Goal: Task Accomplishment & Management: Manage account settings

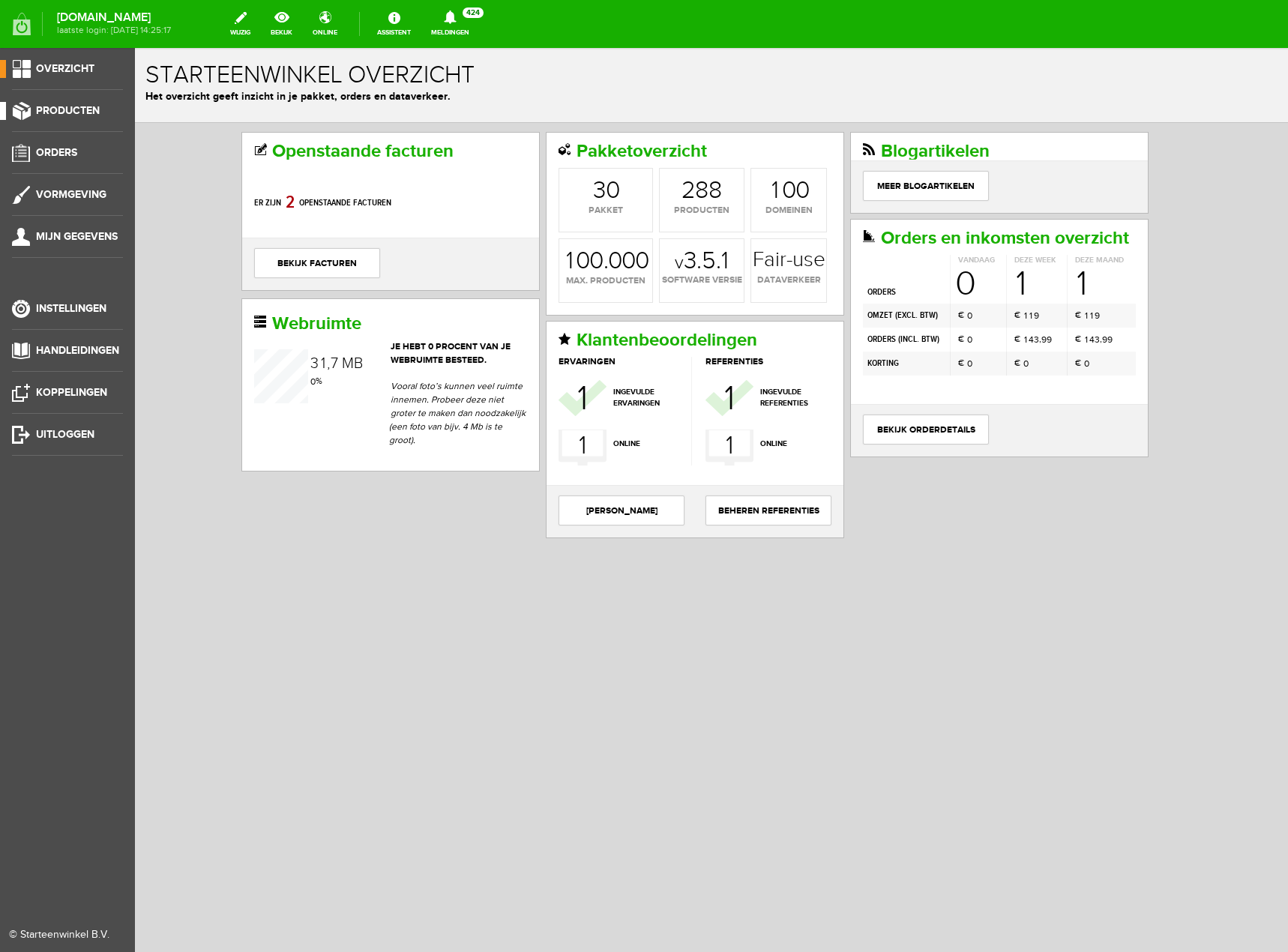
click at [68, 105] on span "Producten" at bounding box center [68, 111] width 64 height 13
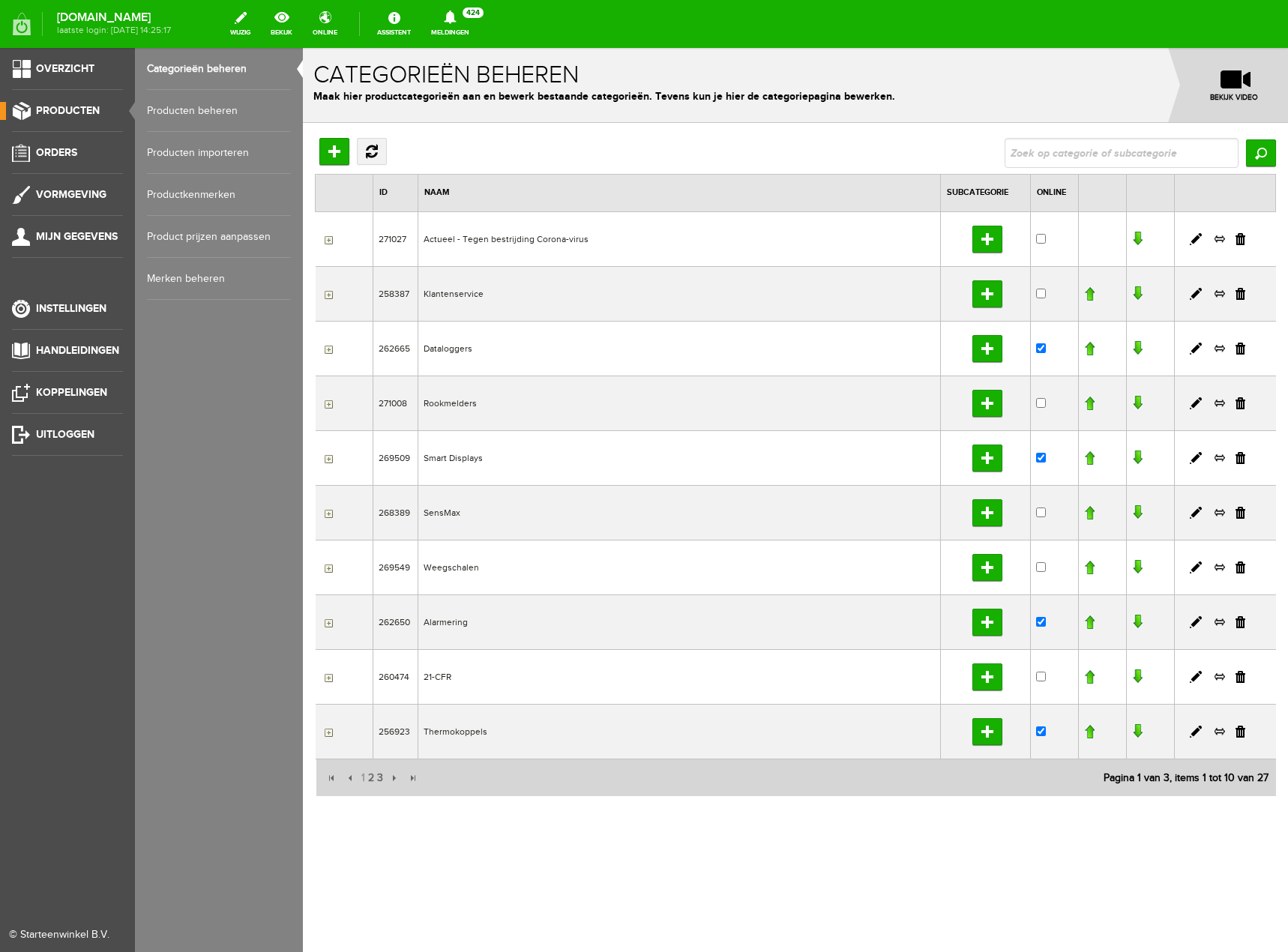
click at [212, 106] on link "Producten beheren" at bounding box center [219, 110] width 144 height 42
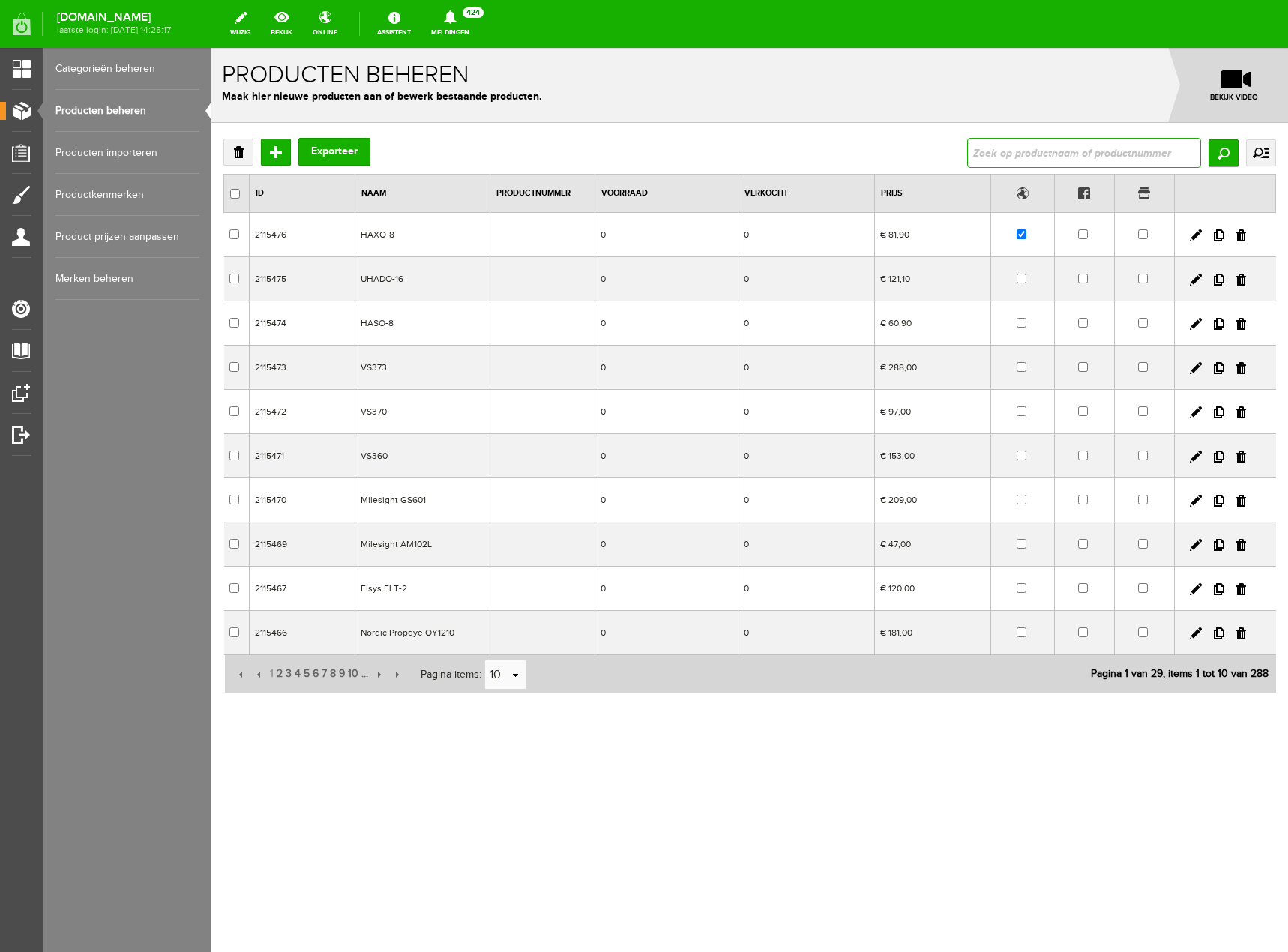
click at [1131, 150] on input "text" at bounding box center [1084, 153] width 234 height 30
type input "EL-USB"
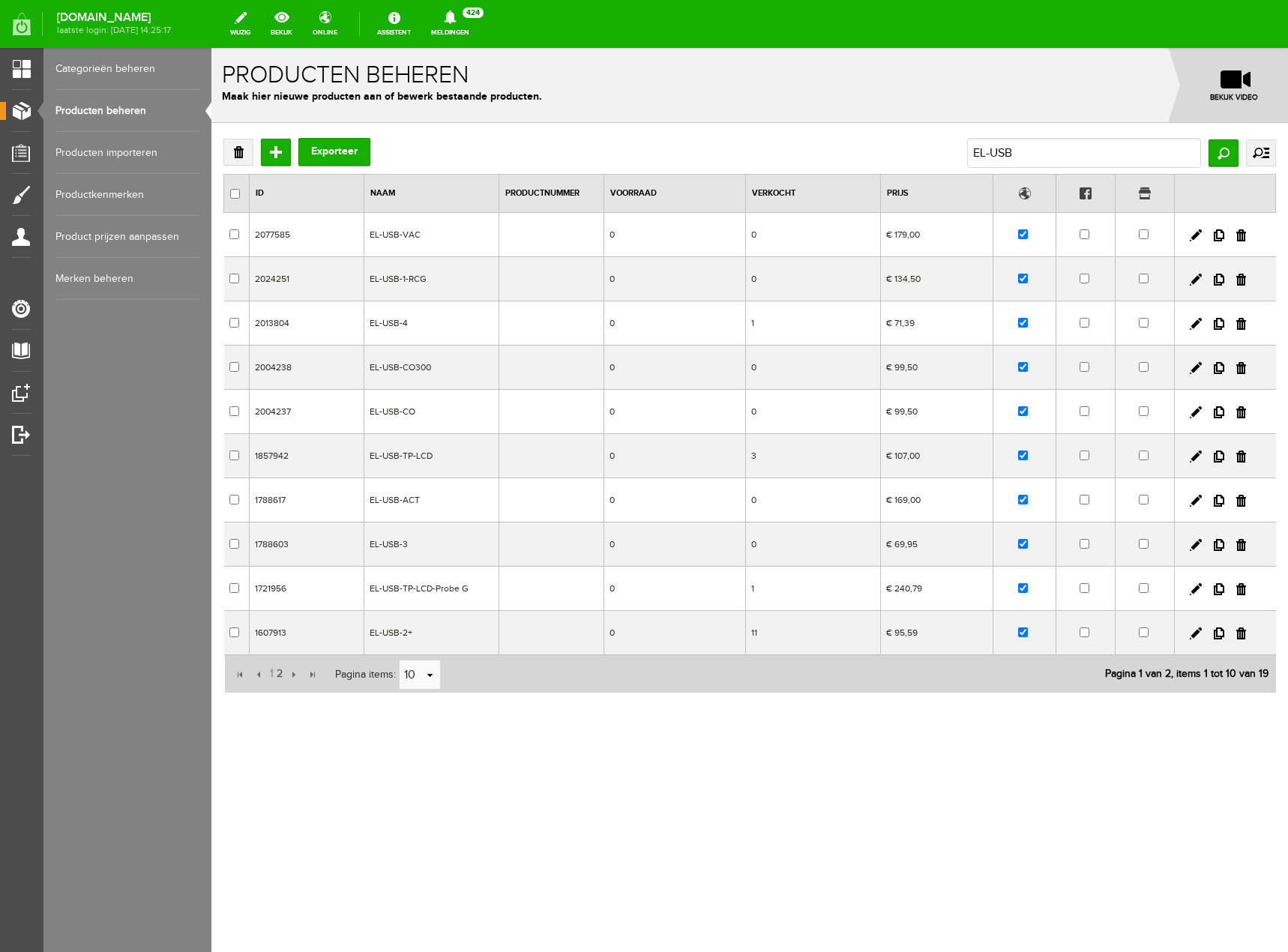
click at [889, 753] on div "Verwijderen Toevoegen Exporteer EL-USB Zoeken uitgebreid zoeken Categorie Actue…" at bounding box center [750, 464] width 1077 height 683
click at [1196, 235] on link at bounding box center [1195, 235] width 12 height 12
checkbox input "true"
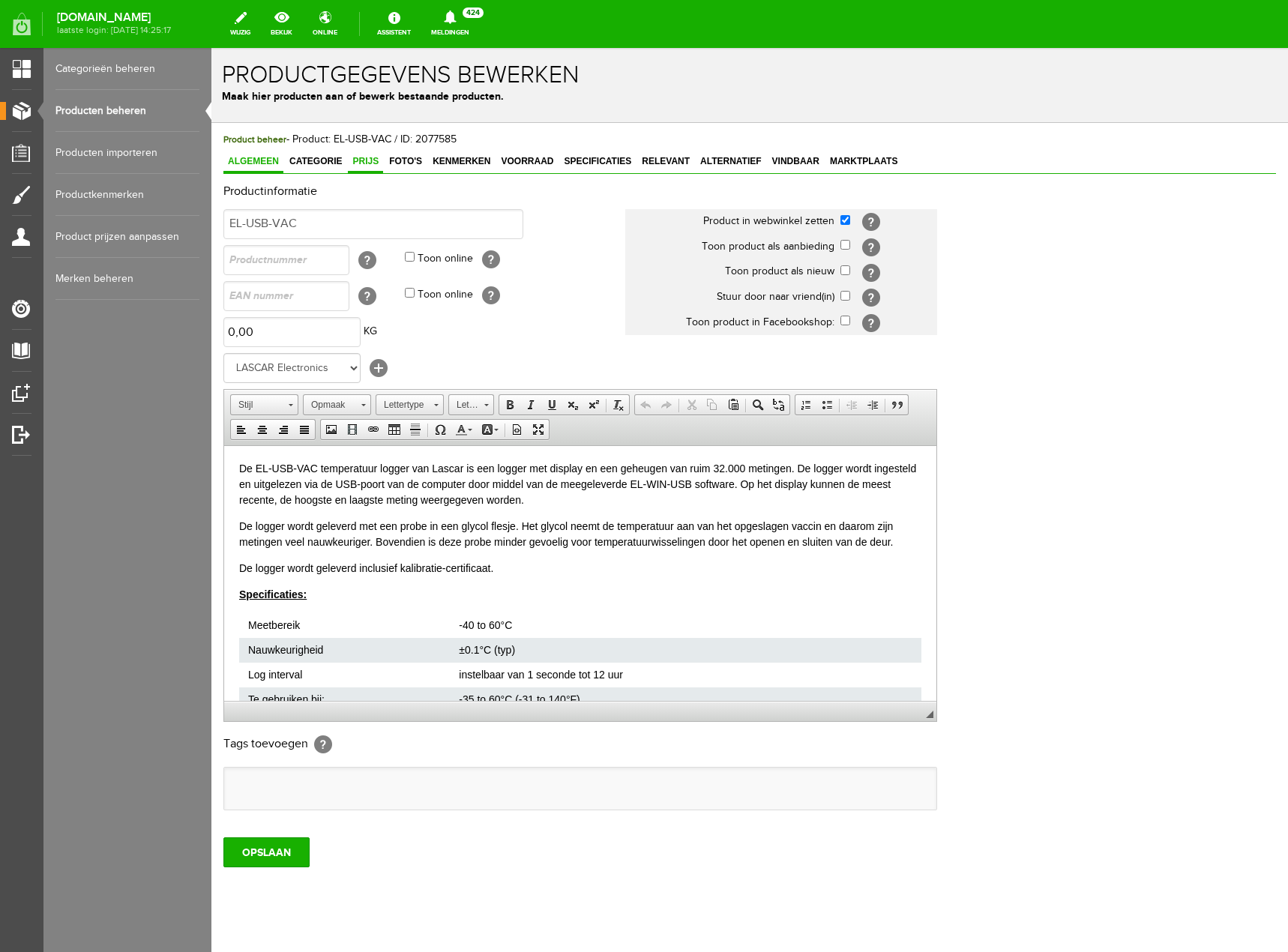
click at [374, 160] on span "Prijs" at bounding box center [365, 161] width 35 height 10
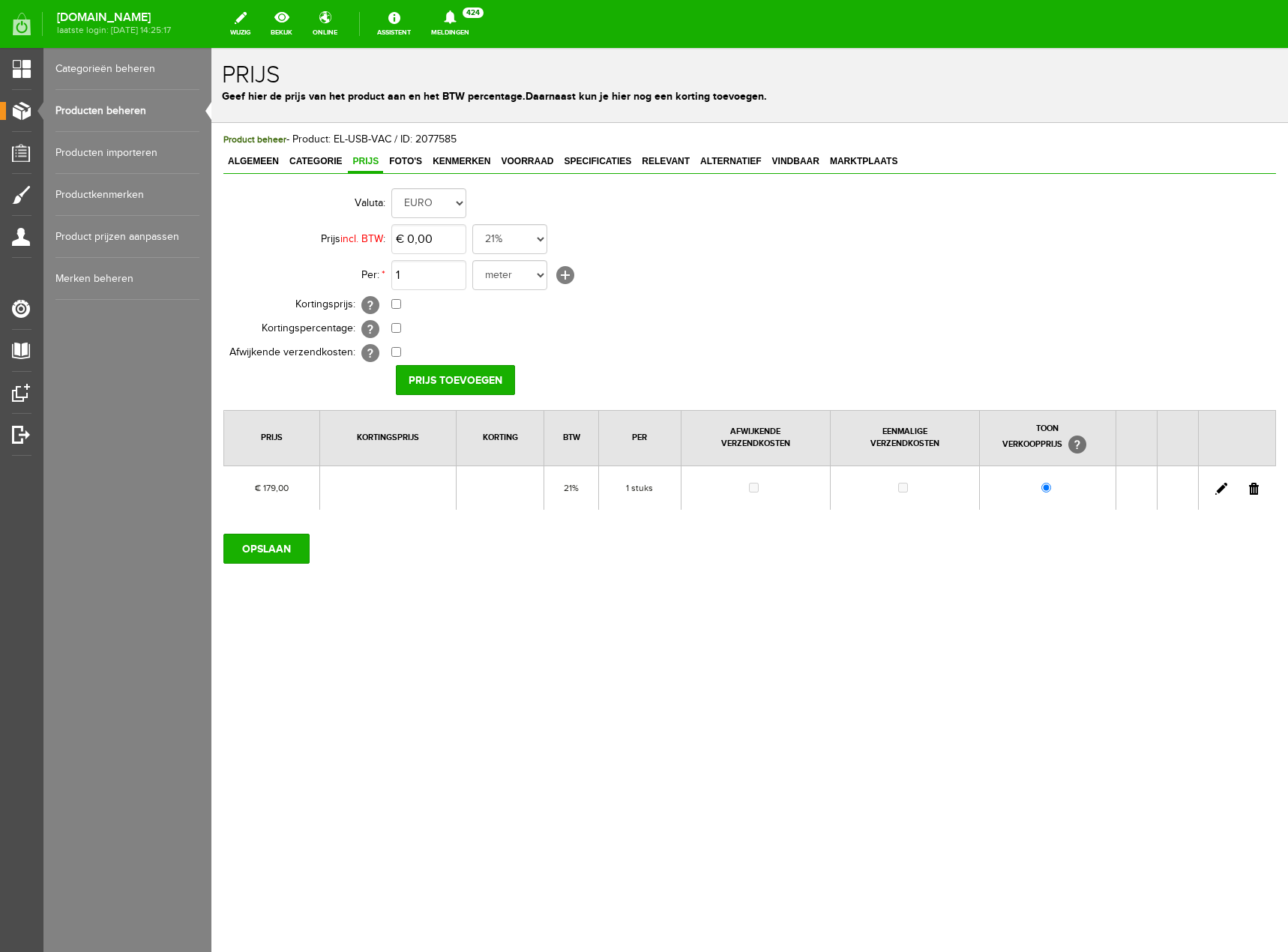
click at [1221, 490] on link at bounding box center [1221, 488] width 12 height 12
click at [445, 238] on input "179" at bounding box center [428, 239] width 75 height 30
type input "€ 221,00"
click at [467, 372] on input "[PERSON_NAME]" at bounding box center [451, 380] width 109 height 30
click at [276, 554] on input "OPSLAAN" at bounding box center [266, 549] width 86 height 30
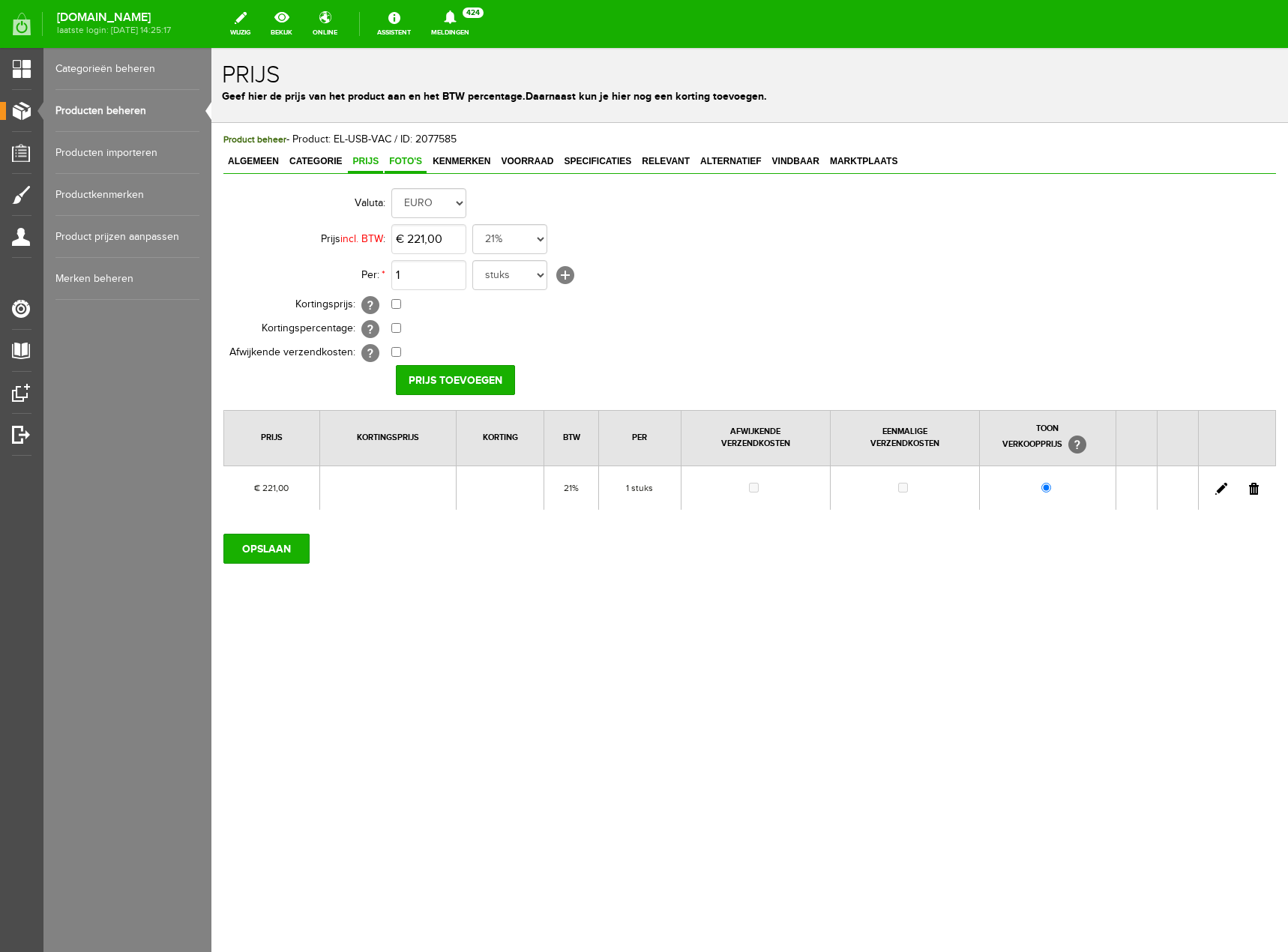
click at [417, 164] on span "Foto's" at bounding box center [405, 161] width 42 height 10
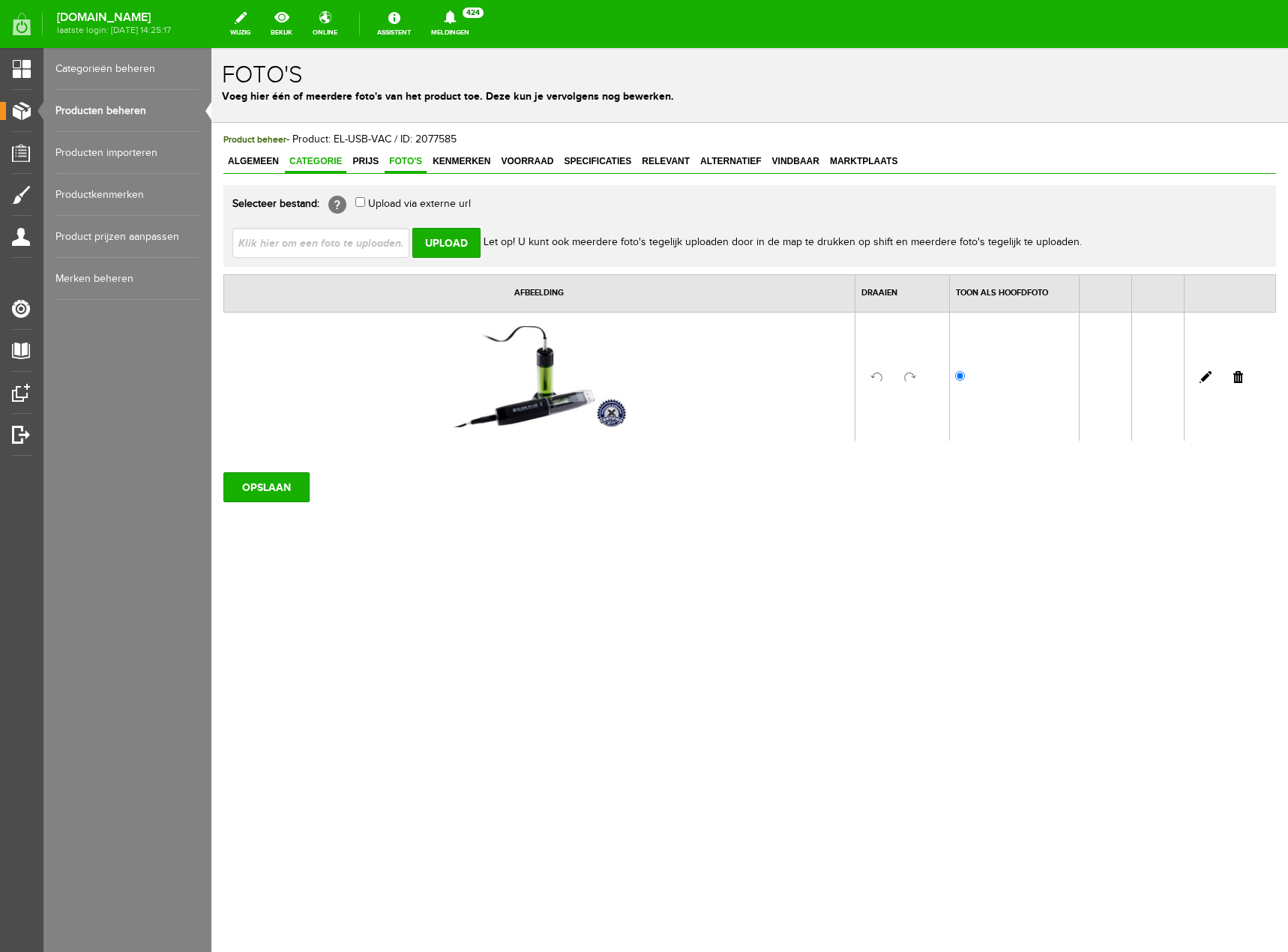
click at [324, 165] on span "Categorie" at bounding box center [316, 161] width 61 height 10
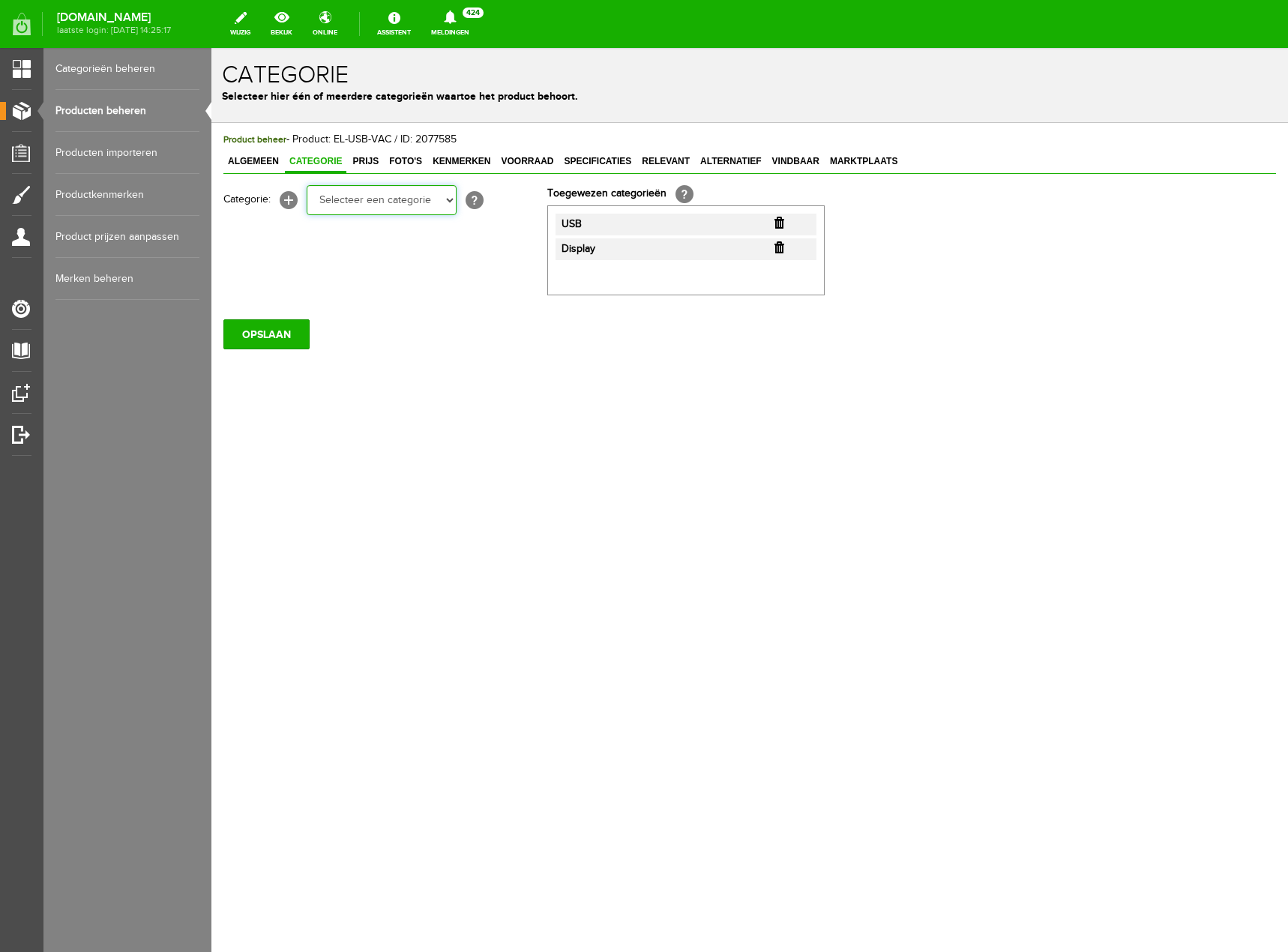
click at [447, 202] on select "Selecteer een categorie Actueel - Tegen bestrijding Corona-virus Klantenservice…" at bounding box center [381, 200] width 150 height 30
click at [694, 414] on div "Product beheer - Product: EL-USB-VAC / ID: 2077585 Algemeen Categorie Prijs Fot…" at bounding box center [750, 291] width 1077 height 338
click at [263, 159] on span "Algemeen" at bounding box center [253, 161] width 60 height 10
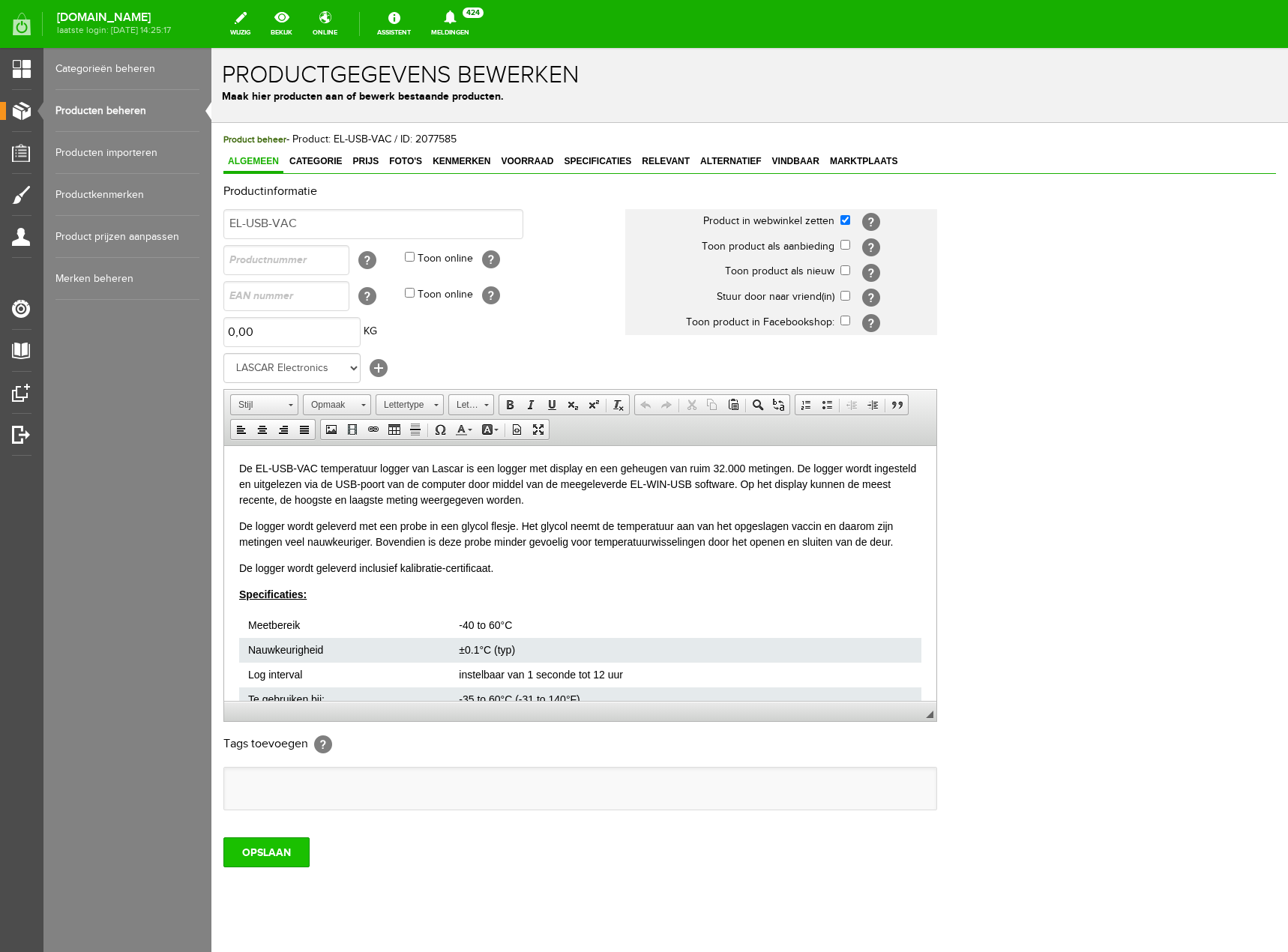
click at [299, 856] on input "OPSLAAN" at bounding box center [266, 852] width 86 height 30
click at [322, 155] on link "Categorie" at bounding box center [316, 163] width 61 height 22
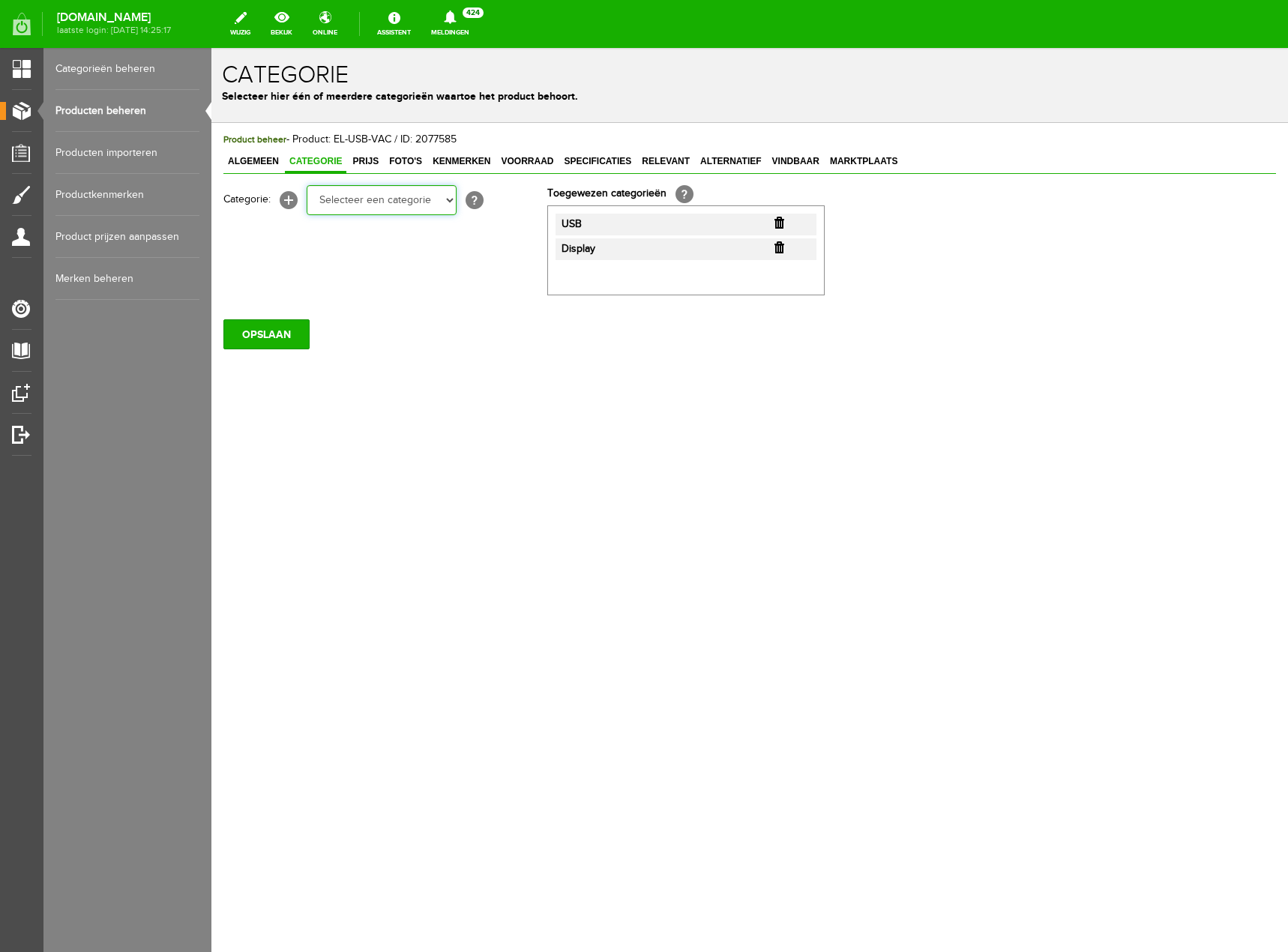
click at [435, 205] on select "Selecteer een categorie Actueel - Tegen bestrijding Corona-virus Klantenservice…" at bounding box center [381, 200] width 150 height 30
select select "272119"
click at [306, 185] on select "Selecteer een categorie Actueel - Tegen bestrijding Corona-virus Klantenservice…" at bounding box center [381, 200] width 150 height 30
click at [306, 322] on input "OPSLAAN" at bounding box center [266, 335] width 86 height 30
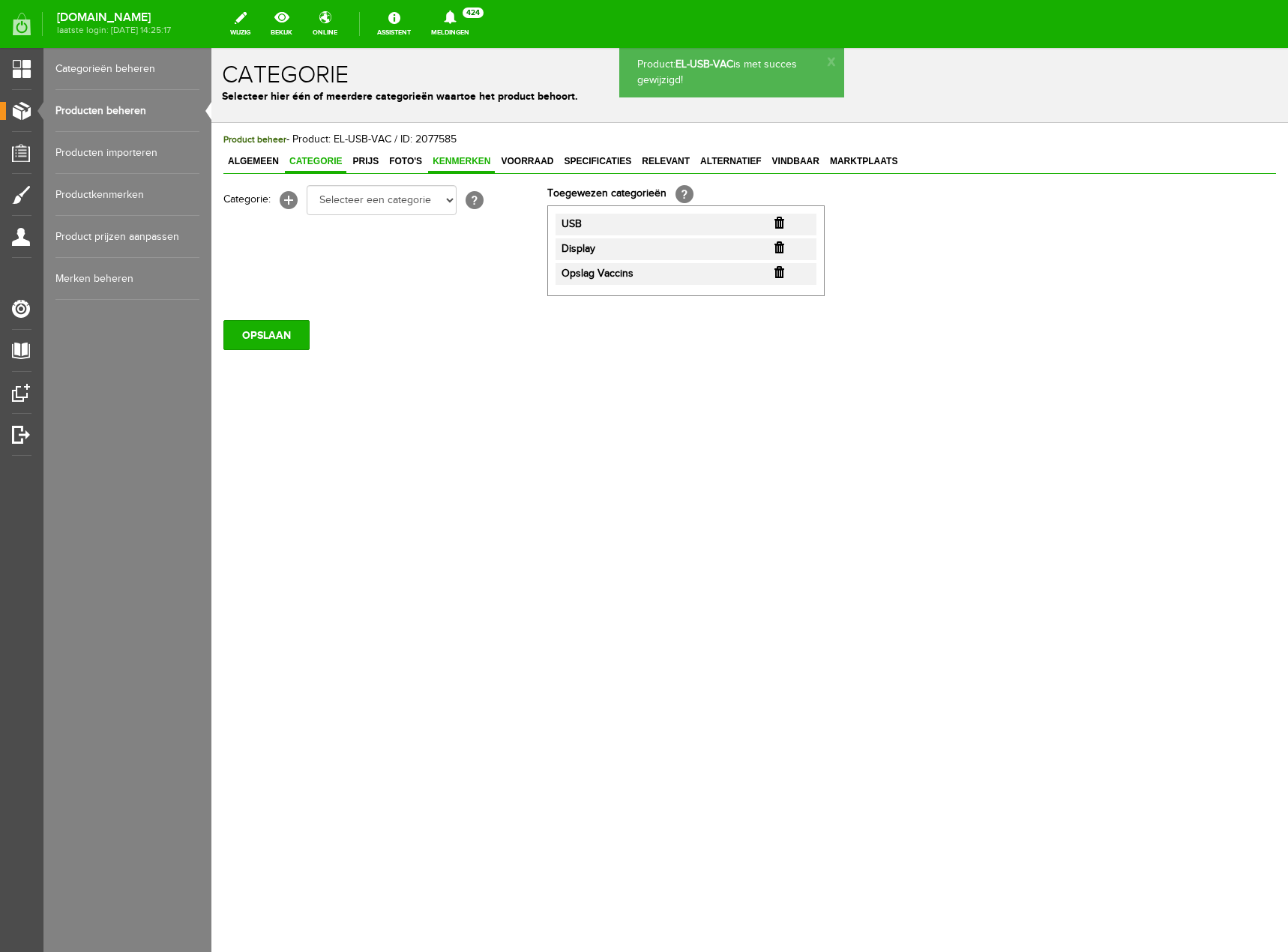
click at [461, 168] on link "Kenmerken" at bounding box center [462, 163] width 67 height 22
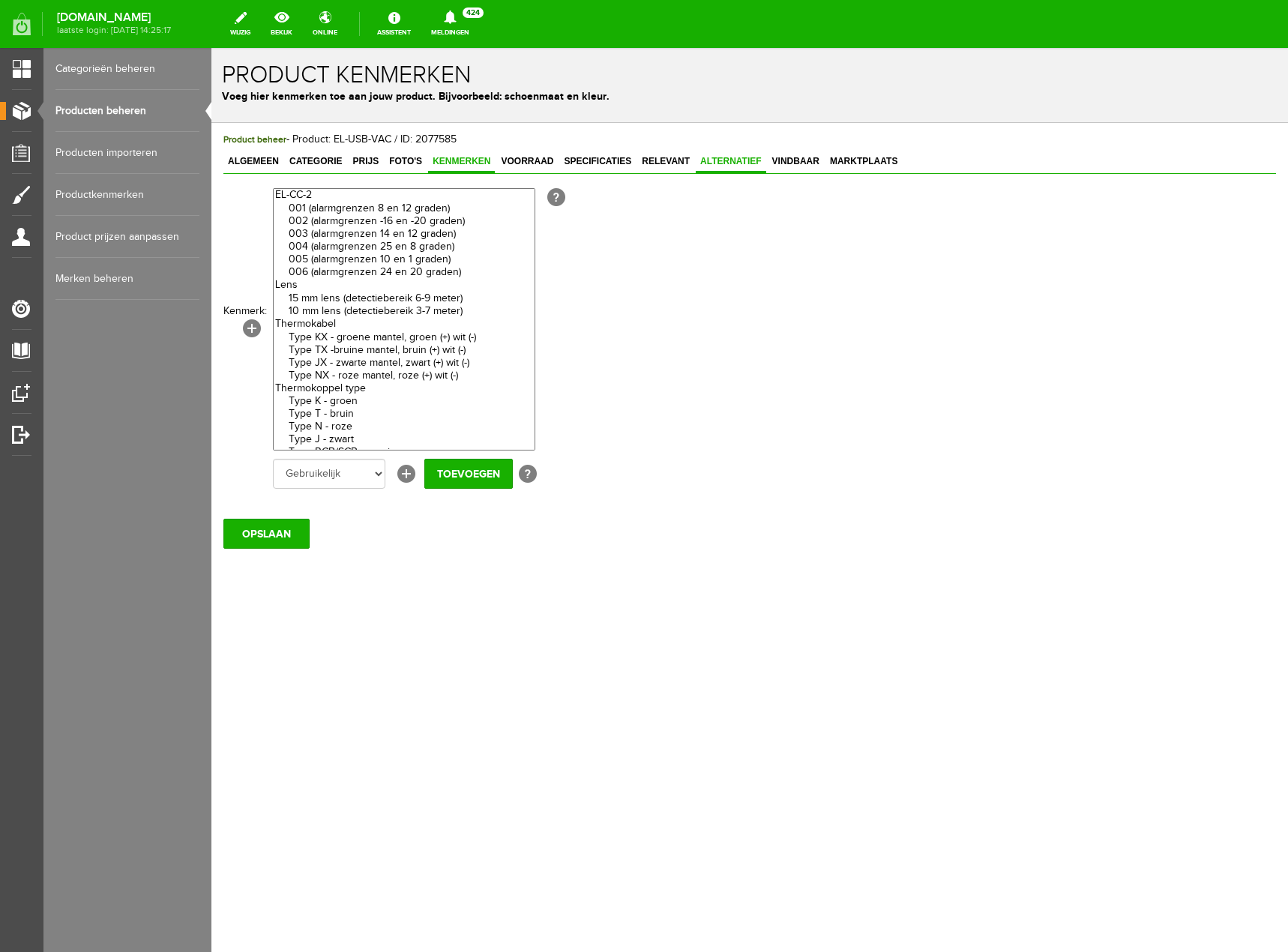
click at [743, 163] on span "Alternatief" at bounding box center [731, 161] width 70 height 10
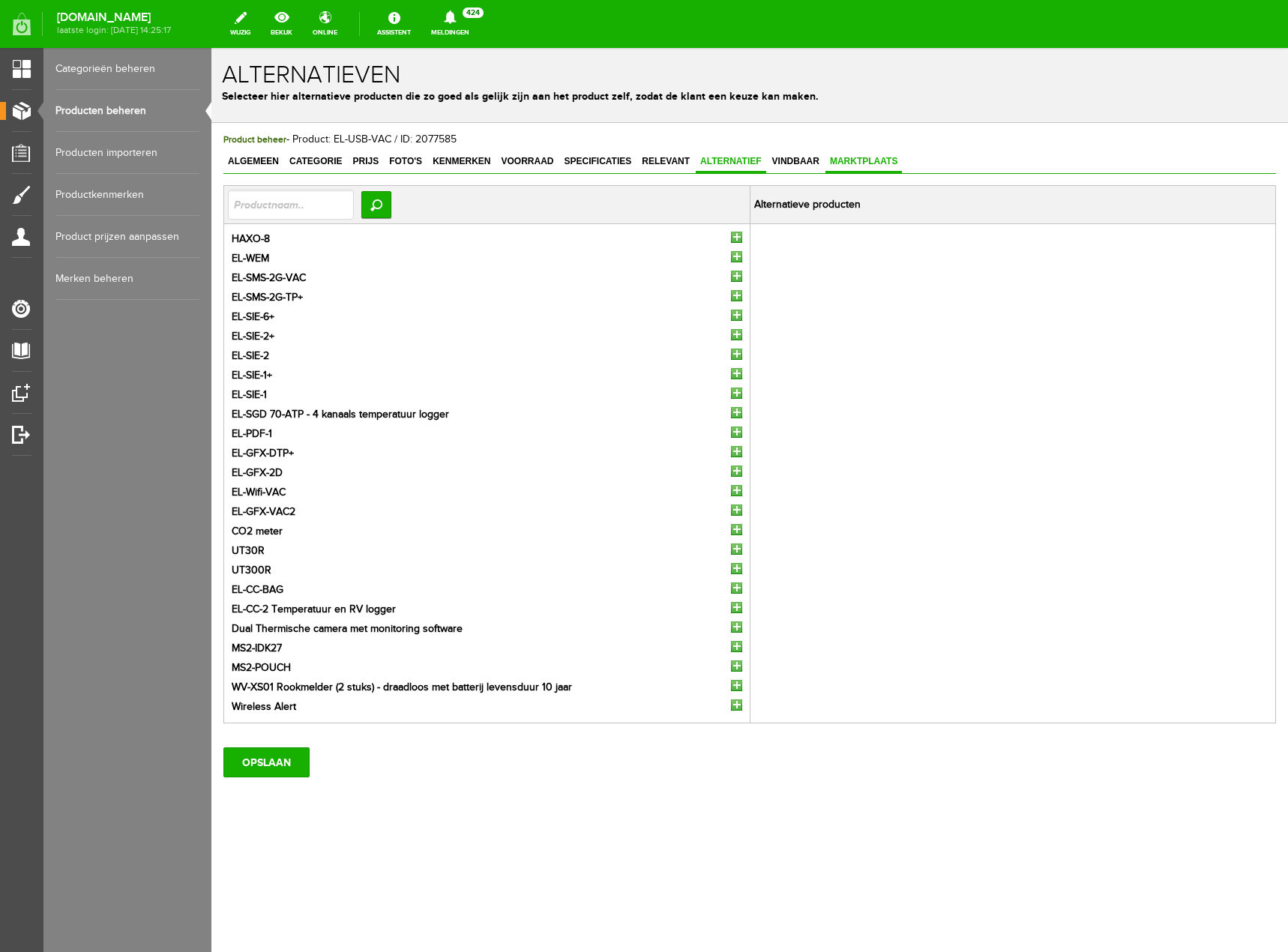
click at [871, 163] on span "Marktplaats" at bounding box center [863, 161] width 77 height 10
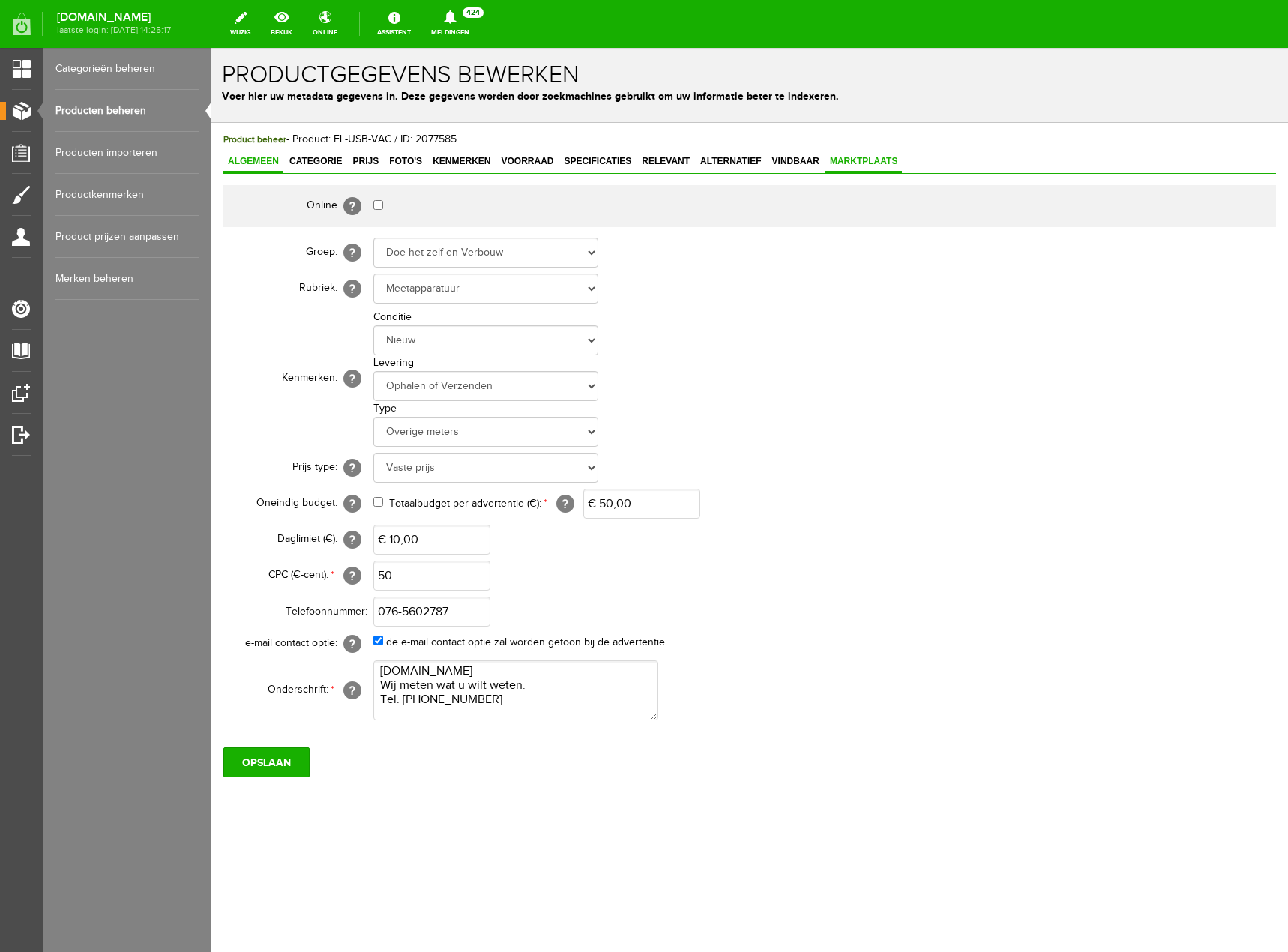
click at [279, 166] on span "Algemeen" at bounding box center [253, 161] width 60 height 10
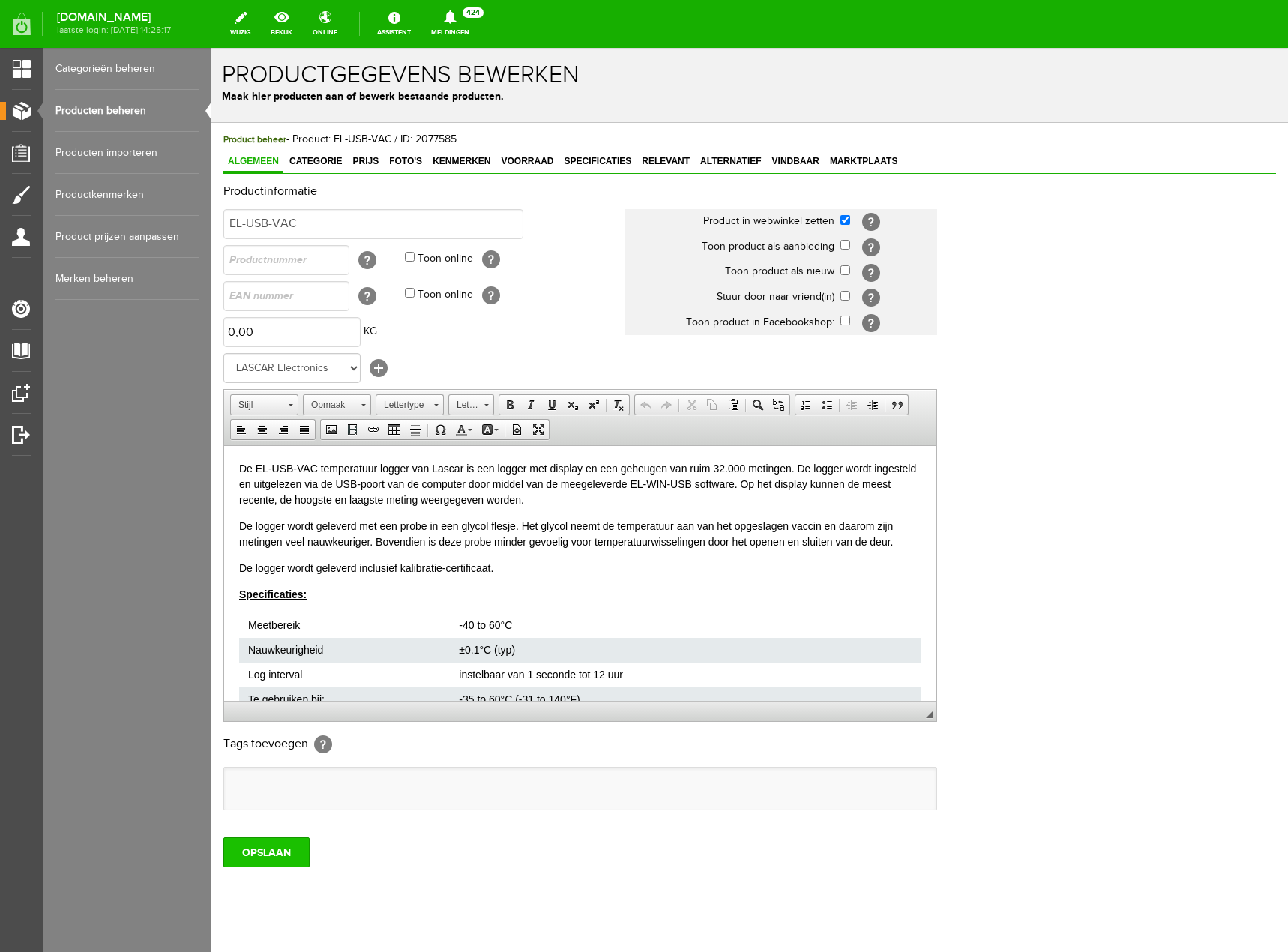
click at [292, 849] on input "OPSLAAN" at bounding box center [266, 852] width 86 height 30
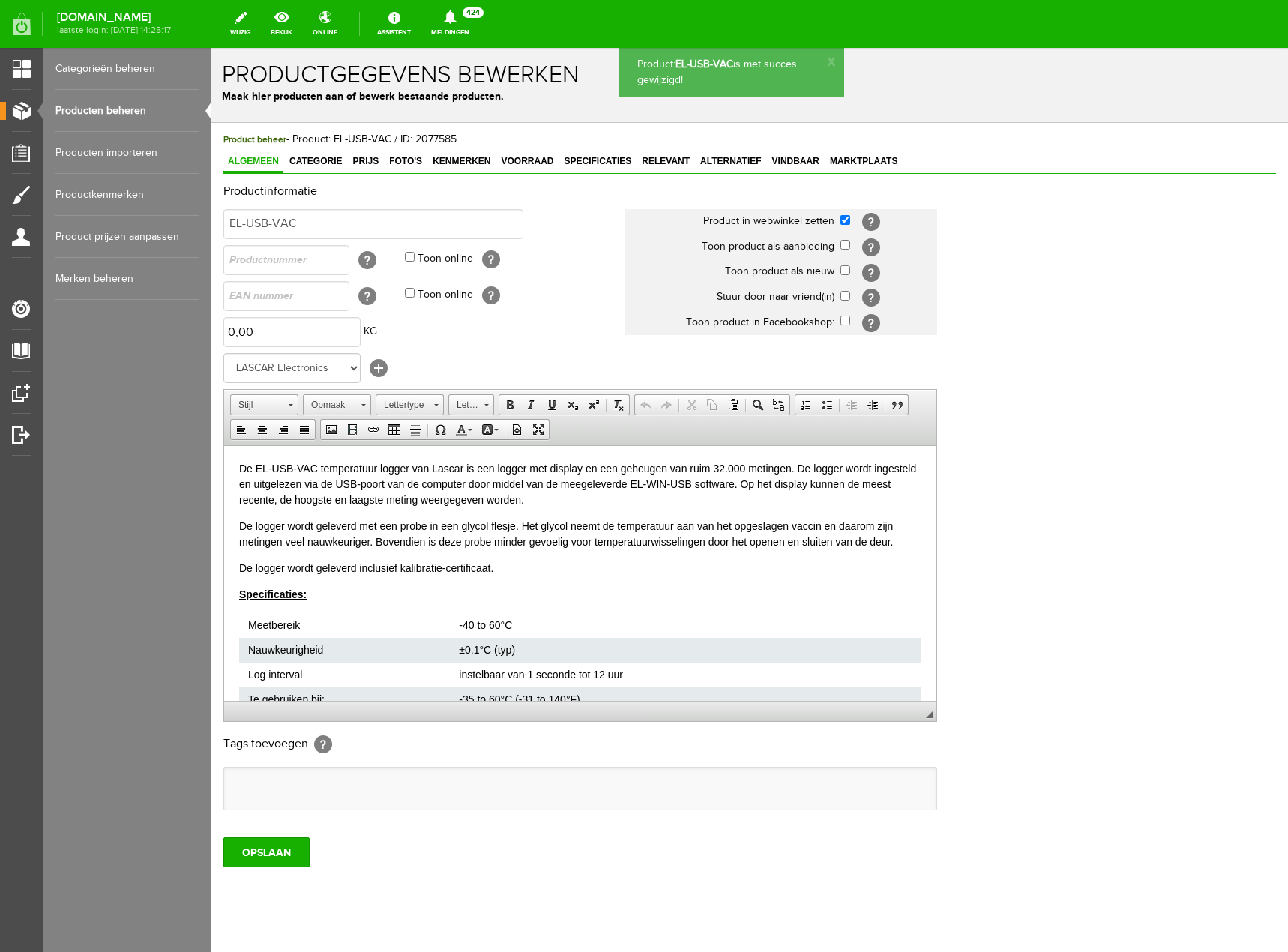
click at [82, 100] on link "Producten beheren" at bounding box center [128, 110] width 144 height 42
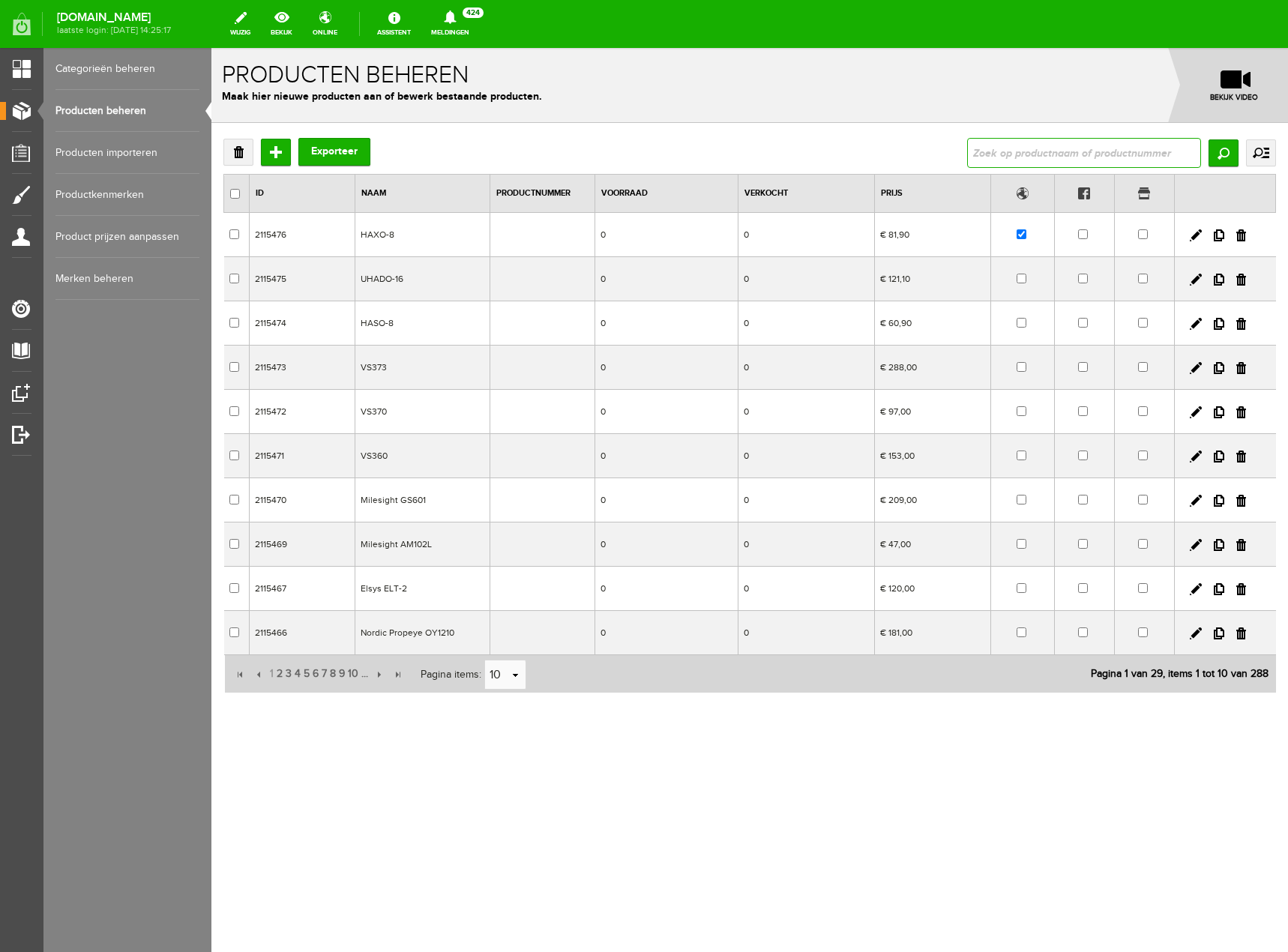
click at [1084, 155] on input "text" at bounding box center [1084, 153] width 234 height 30
type input "EL-USB"
click at [1220, 153] on input "Zoeken" at bounding box center [1223, 153] width 30 height 27
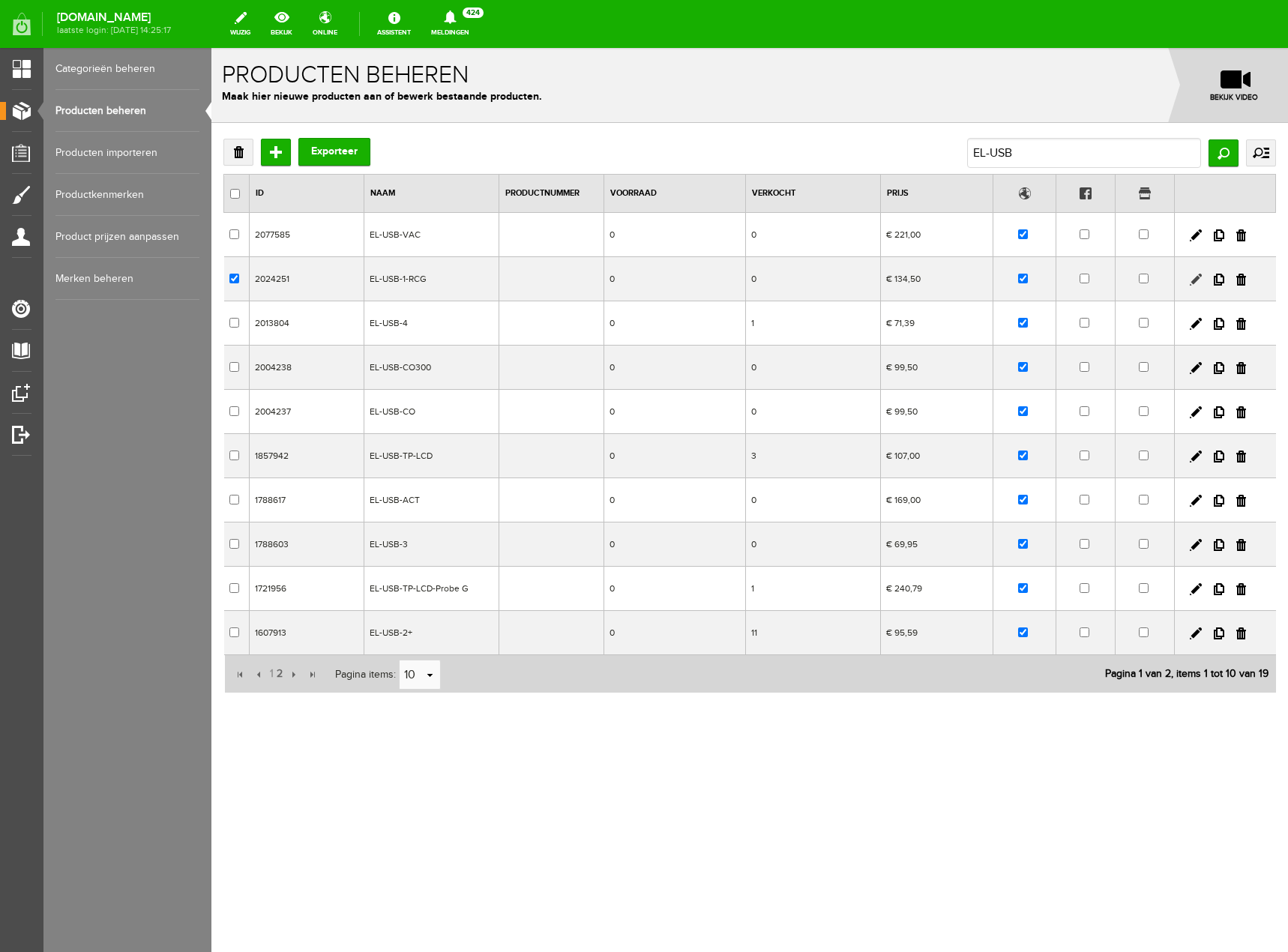
click at [1193, 284] on link at bounding box center [1195, 279] width 12 height 12
checkbox input "true"
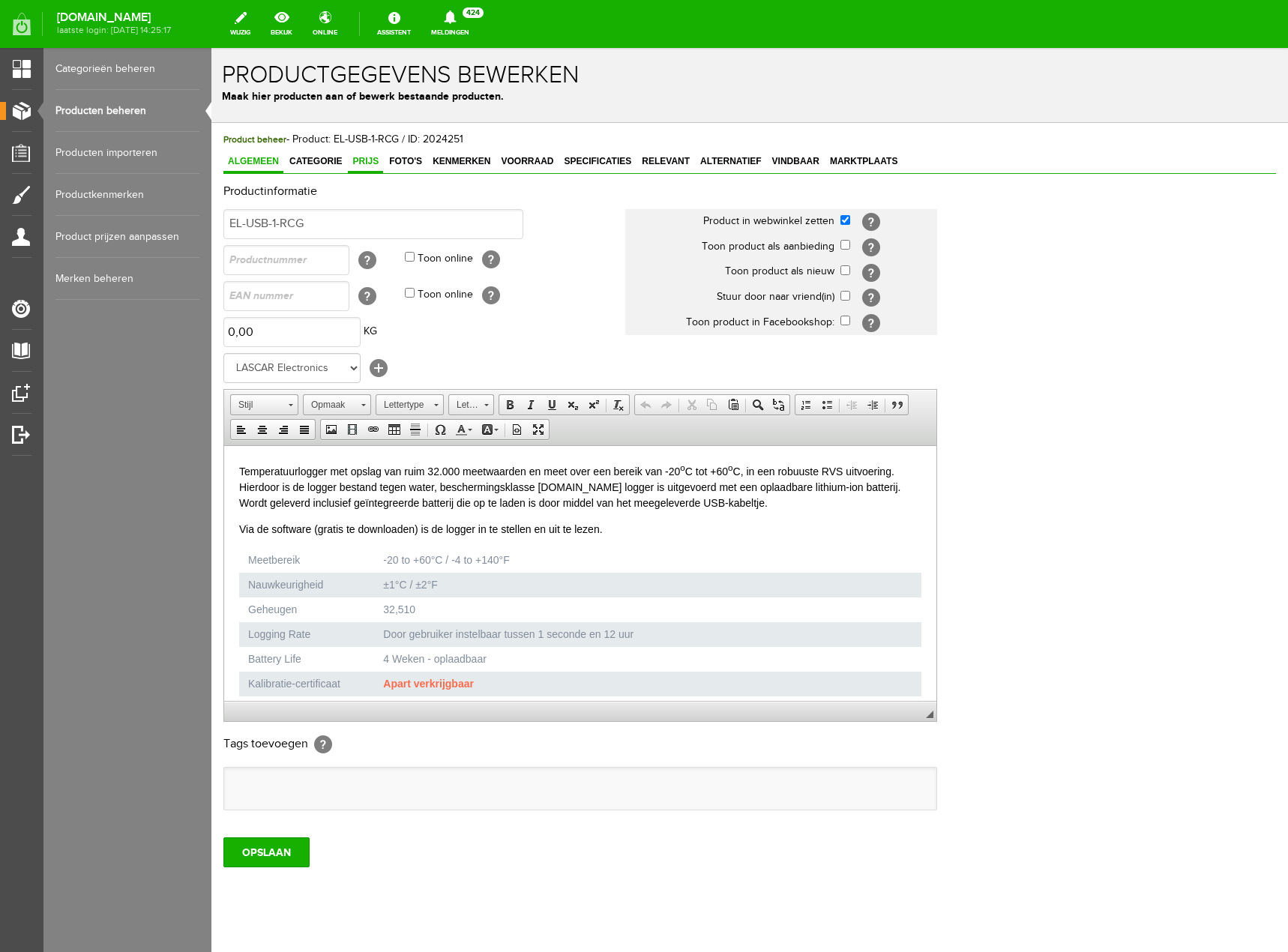
click at [368, 159] on span "Prijs" at bounding box center [365, 161] width 35 height 10
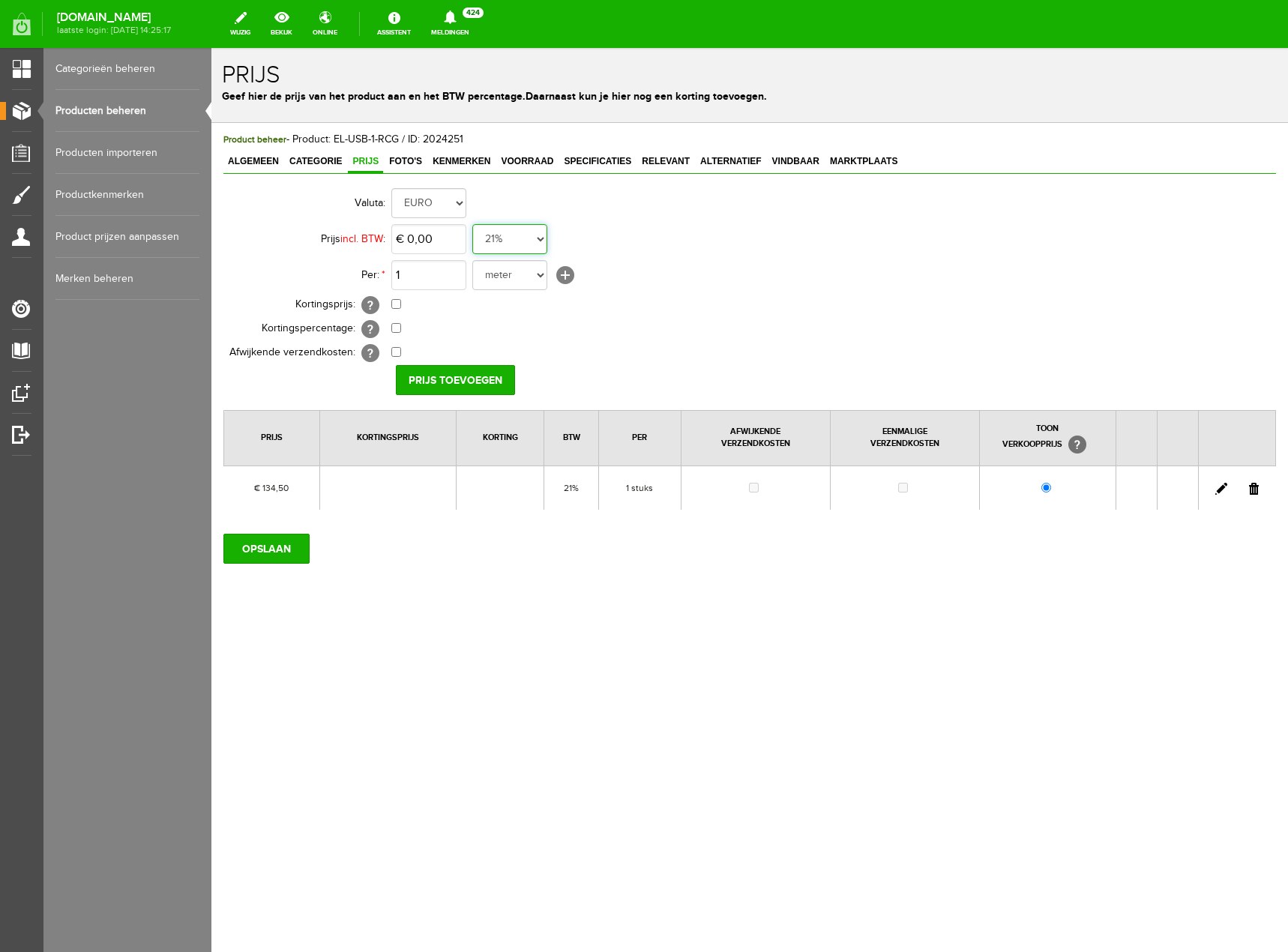
click at [544, 242] on select "21% 19% 18% 9% 6% 0%" at bounding box center [510, 239] width 75 height 30
click at [1220, 488] on link at bounding box center [1221, 488] width 12 height 12
click at [449, 246] on input "134,5" at bounding box center [428, 239] width 75 height 30
type input "€ 162,00"
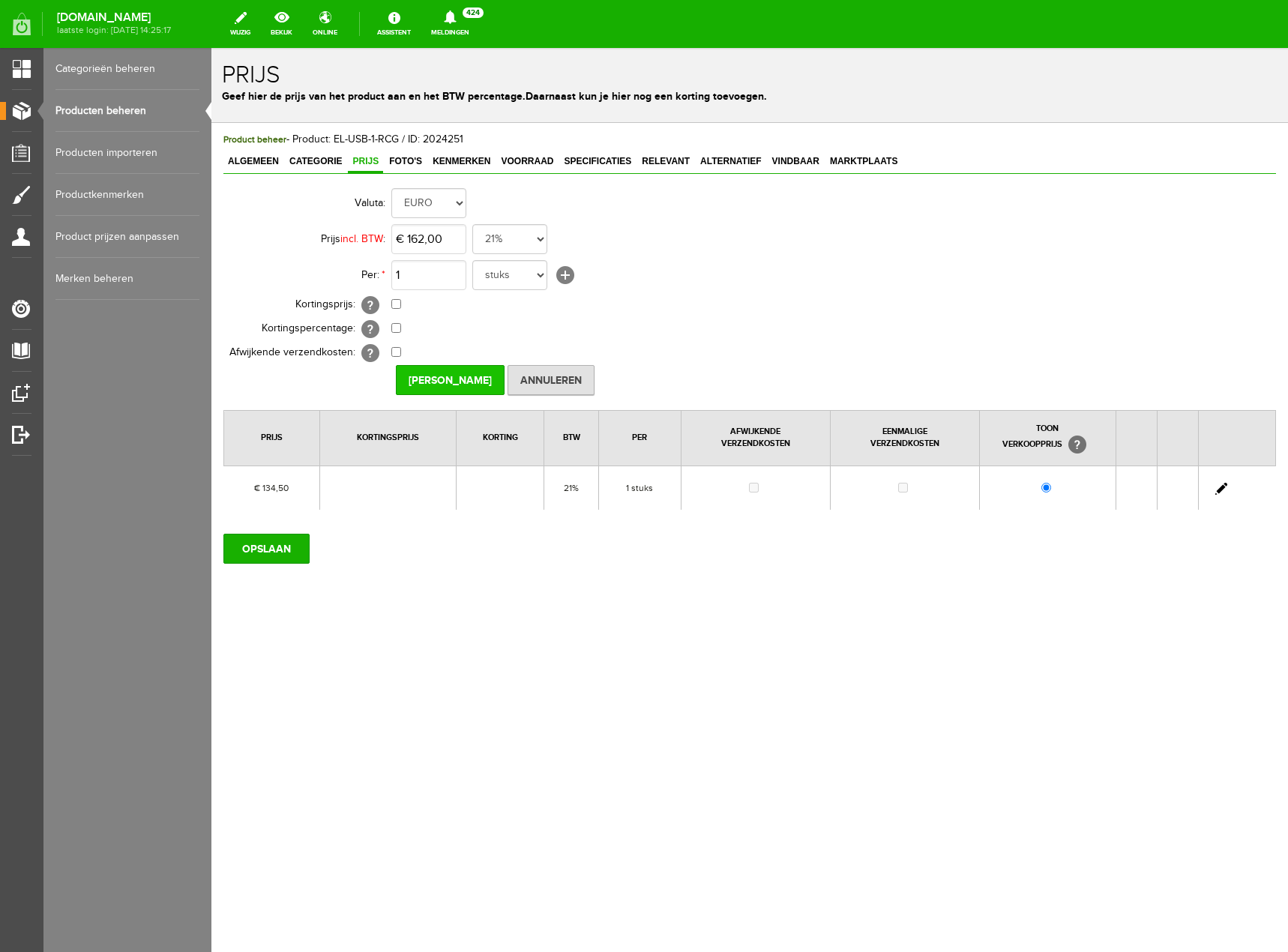
click at [493, 375] on input "[PERSON_NAME]" at bounding box center [451, 380] width 109 height 30
click at [280, 563] on input "OPSLAAN" at bounding box center [266, 549] width 86 height 30
click at [316, 165] on span "Categorie" at bounding box center [316, 161] width 61 height 10
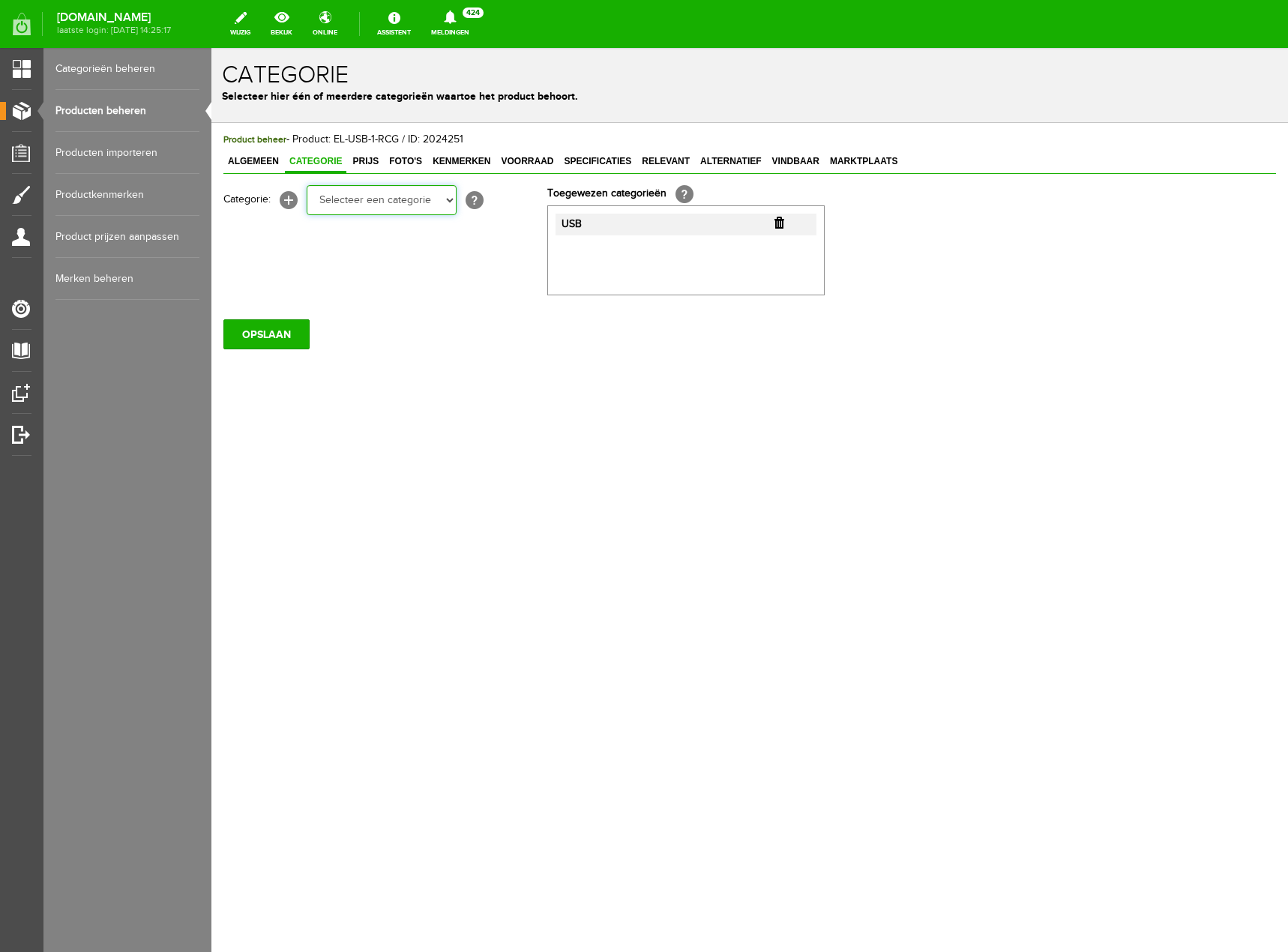
click at [452, 204] on select "Selecteer een categorie Actueel - Tegen bestrijding Corona-virus Klantenservice…" at bounding box center [381, 200] width 150 height 30
select select "262684"
click at [306, 185] on select "Selecteer een categorie Actueel - Tegen bestrijding Corona-virus Klantenservice…" at bounding box center [381, 200] width 150 height 30
click at [451, 200] on select "Selecteer een categorie Actueel - Tegen bestrijding Corona-virus Klantenservice…" at bounding box center [381, 200] width 150 height 30
click at [647, 429] on div "Product beheer - Product: EL-USB-1-RCG / ID: 2024251 Algemeen Categorie Prijs F…" at bounding box center [750, 291] width 1077 height 338
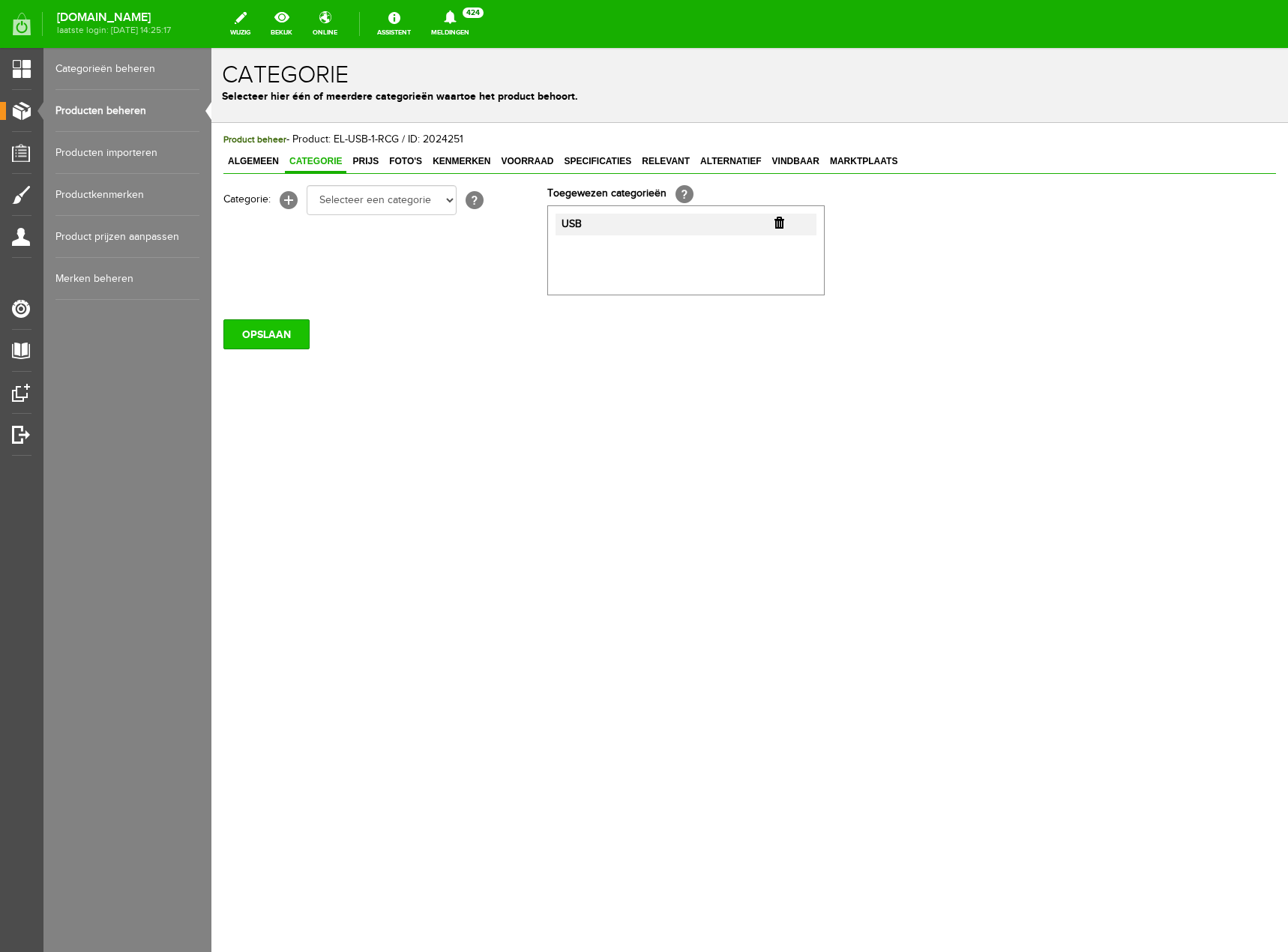
click at [285, 337] on input "OPSLAAN" at bounding box center [266, 334] width 86 height 30
click at [113, 108] on link "Producten beheren" at bounding box center [128, 110] width 144 height 42
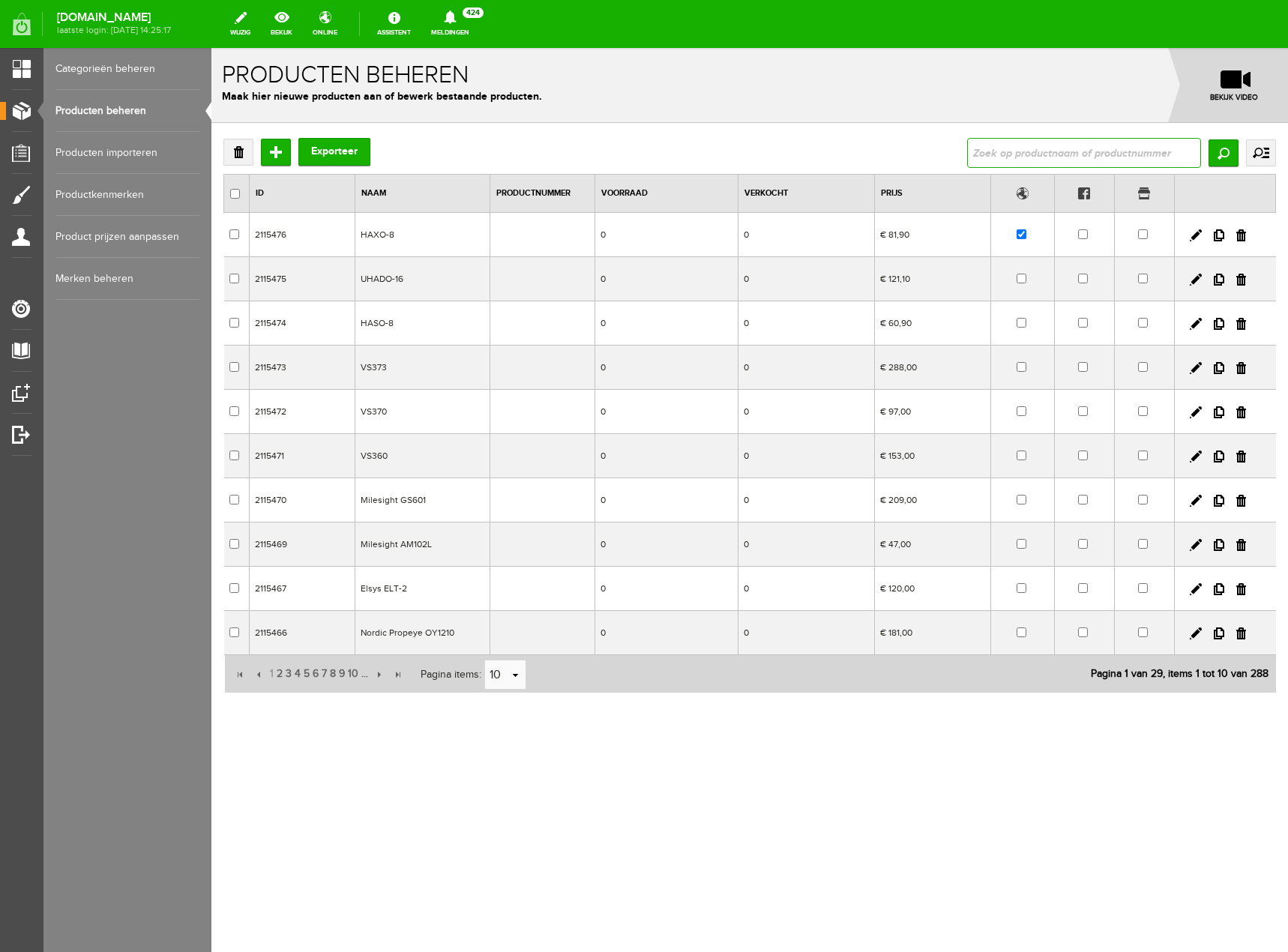
click at [1011, 150] on input "text" at bounding box center [1084, 153] width 234 height 30
type input "EL-USB"
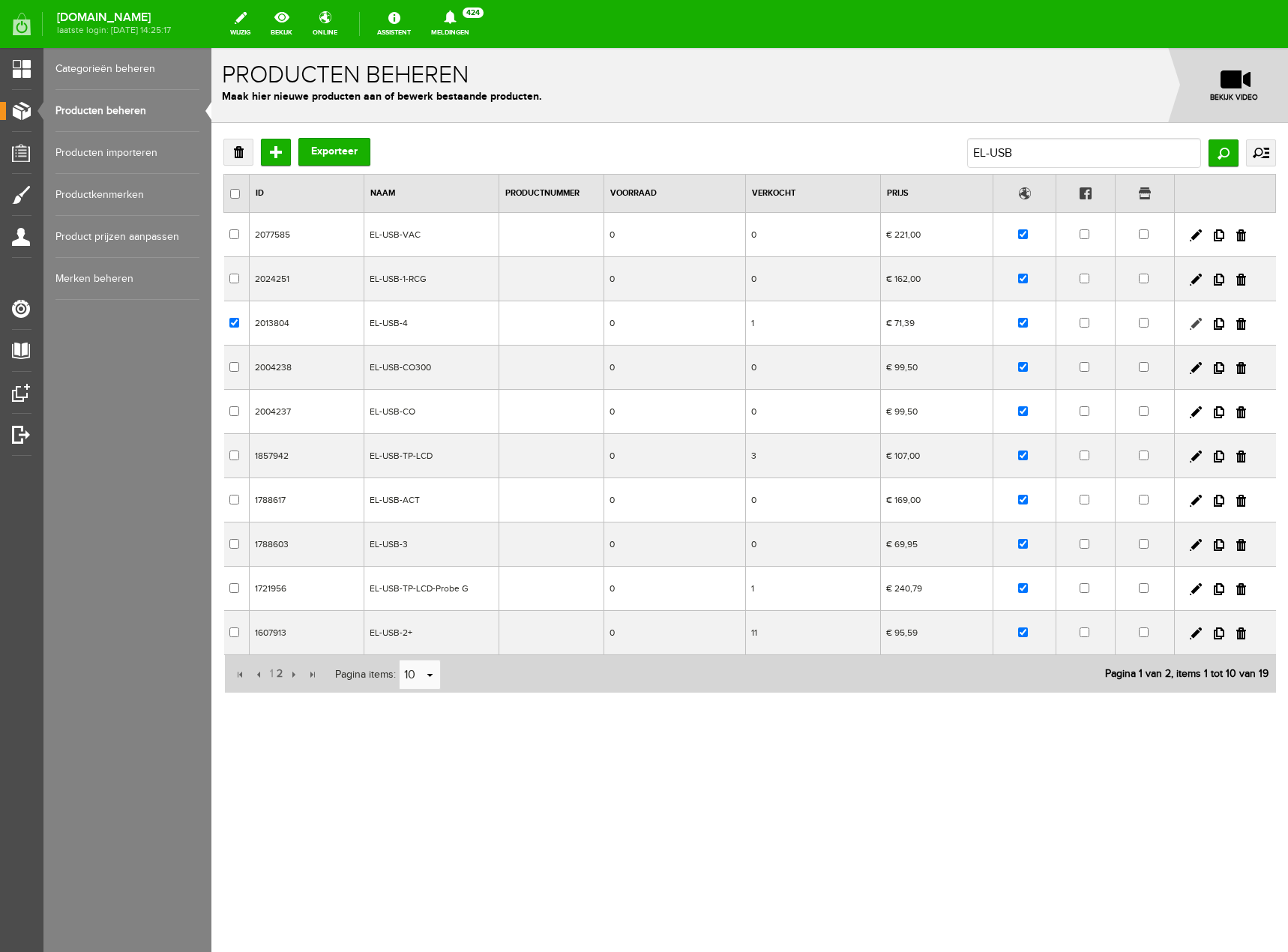
click at [1197, 324] on link at bounding box center [1195, 324] width 12 height 12
checkbox input "true"
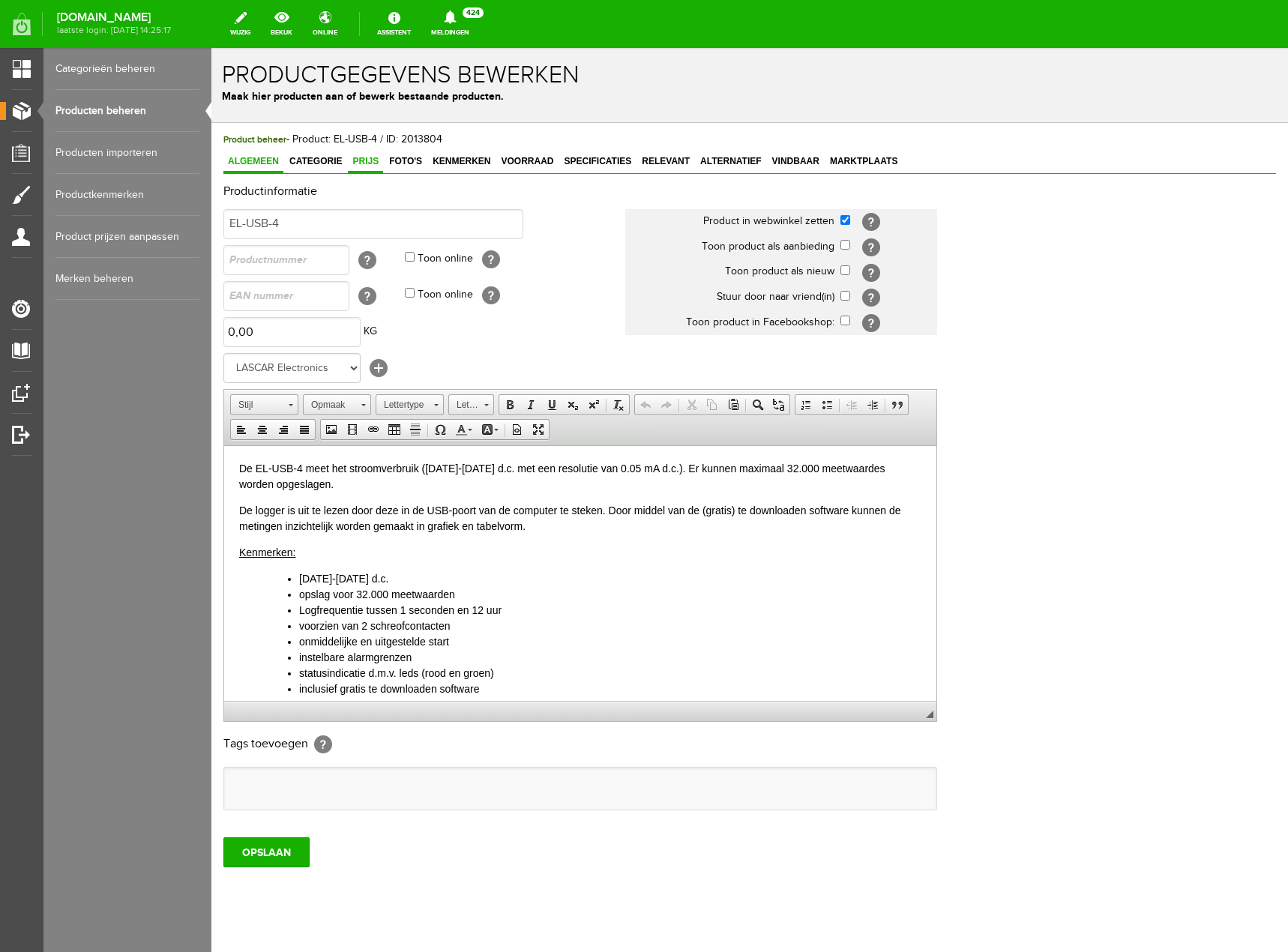
click at [370, 167] on link "Prijs" at bounding box center [365, 163] width 35 height 22
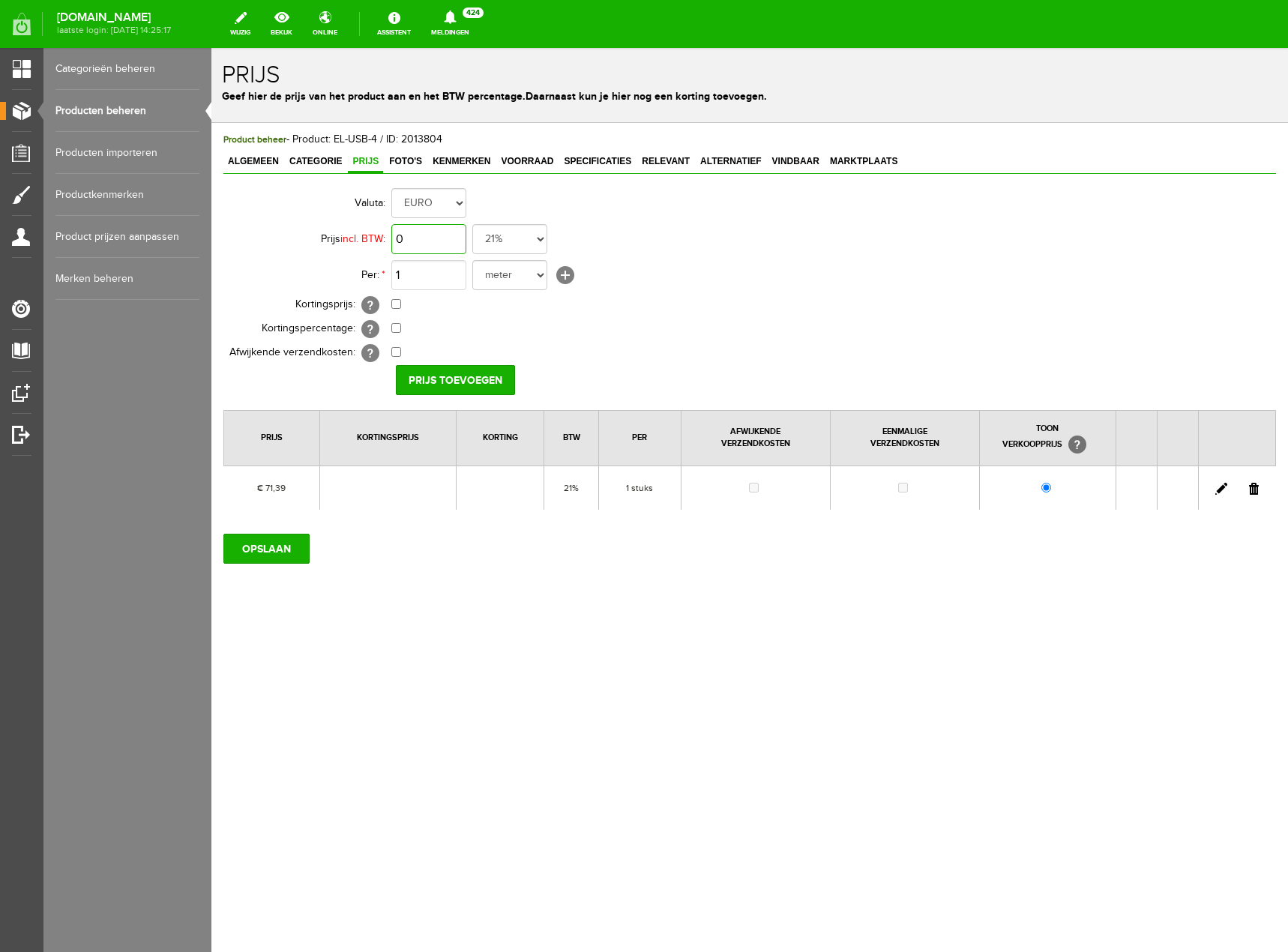
click at [433, 241] on input "0" at bounding box center [428, 239] width 75 height 30
type input "€ 81,00"
click at [556, 340] on td "0,00% (Voorbeeld: - 0,00% )" at bounding box center [667, 329] width 551 height 24
click at [472, 387] on input "Prijs toevoegen" at bounding box center [455, 380] width 119 height 30
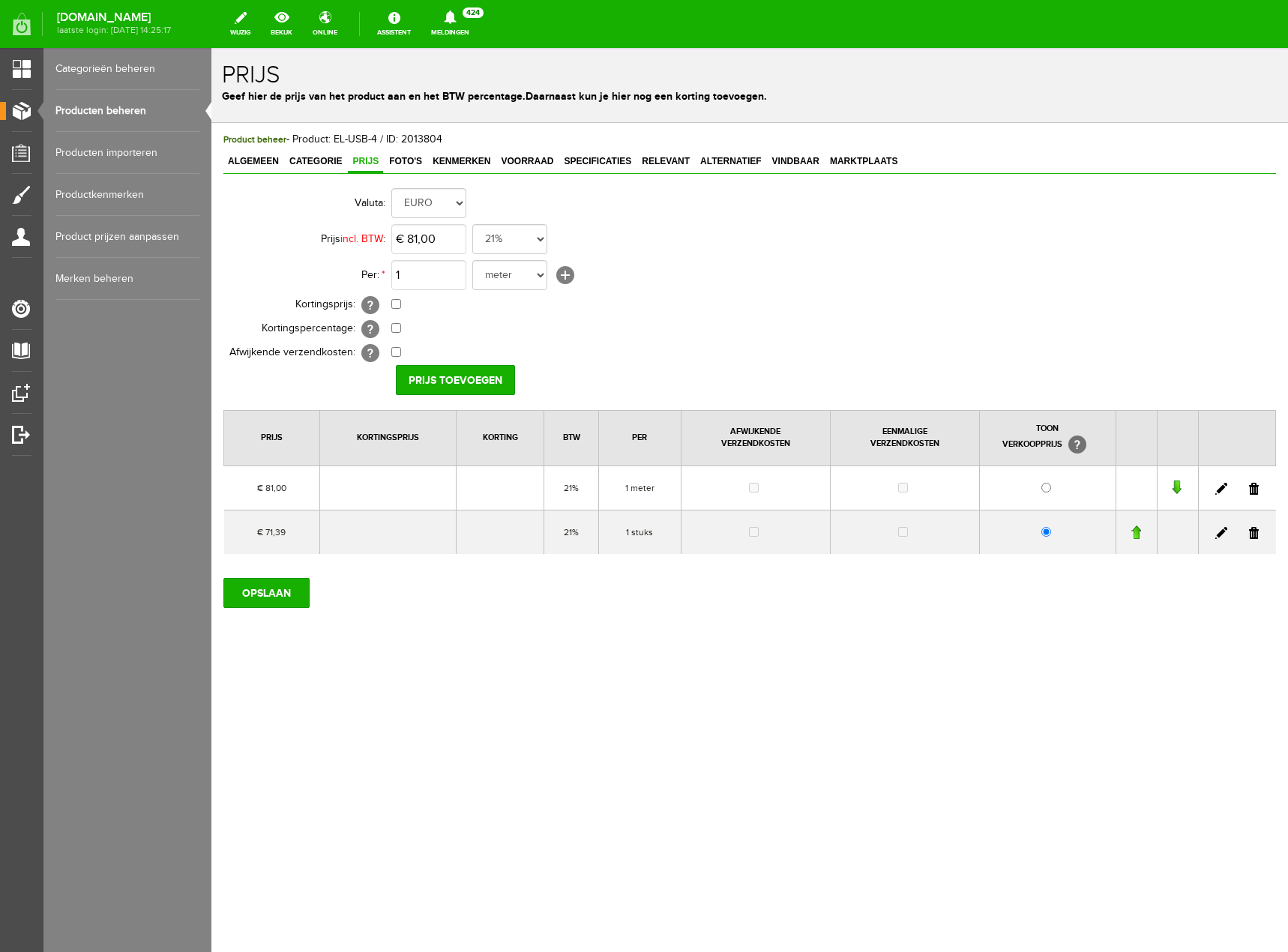
click at [1222, 487] on link at bounding box center [1221, 488] width 12 height 12
click at [542, 276] on select "meter stuks" at bounding box center [510, 275] width 75 height 30
select select "9467"
click at [473, 260] on select "meter stuks" at bounding box center [510, 275] width 75 height 30
click at [476, 383] on input "[PERSON_NAME]" at bounding box center [451, 380] width 109 height 30
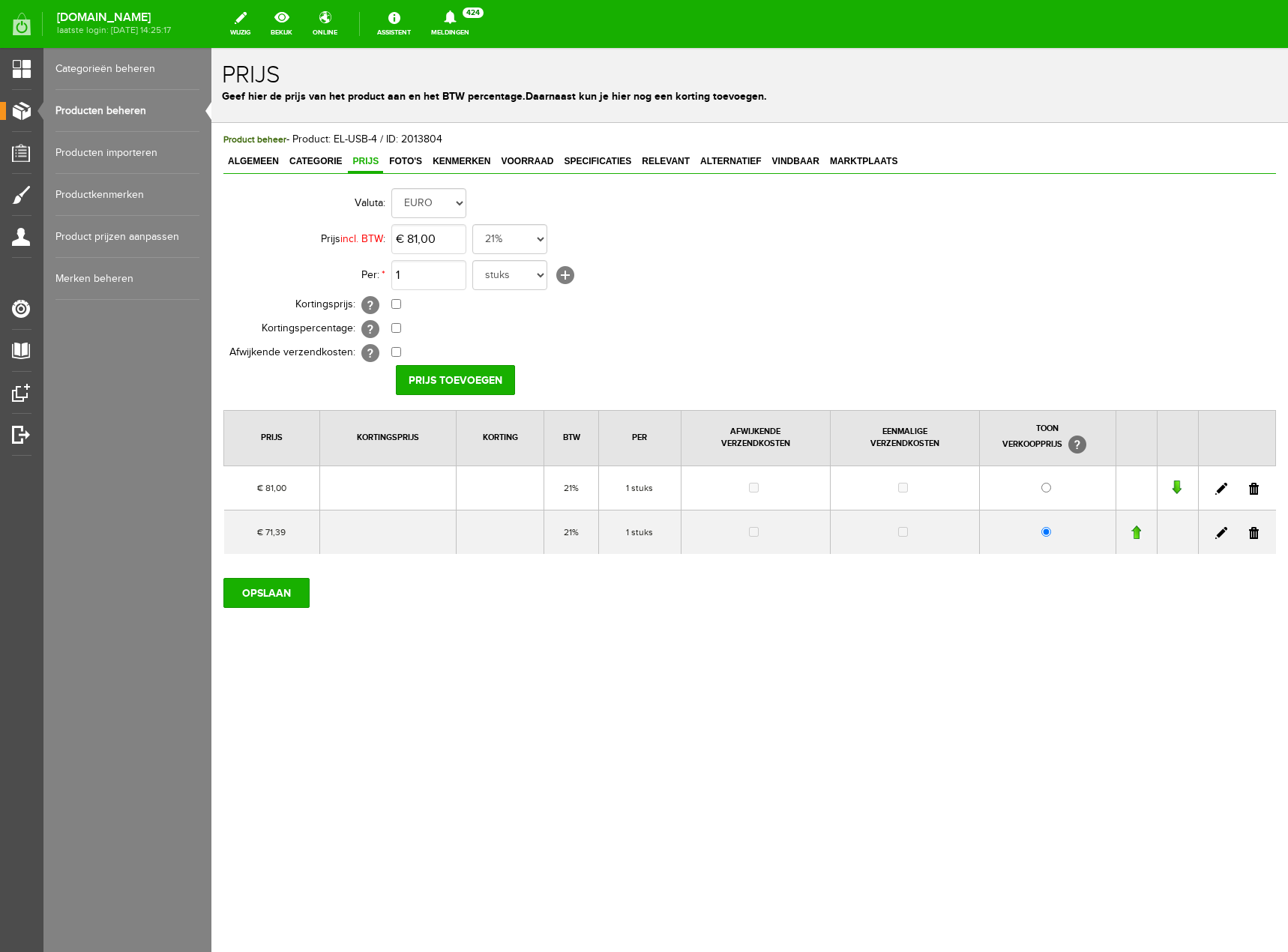
drag, startPoint x: 1256, startPoint y: 536, endPoint x: 696, endPoint y: 56, distance: 737.6
click at [1256, 536] on link at bounding box center [1254, 533] width 10 height 12
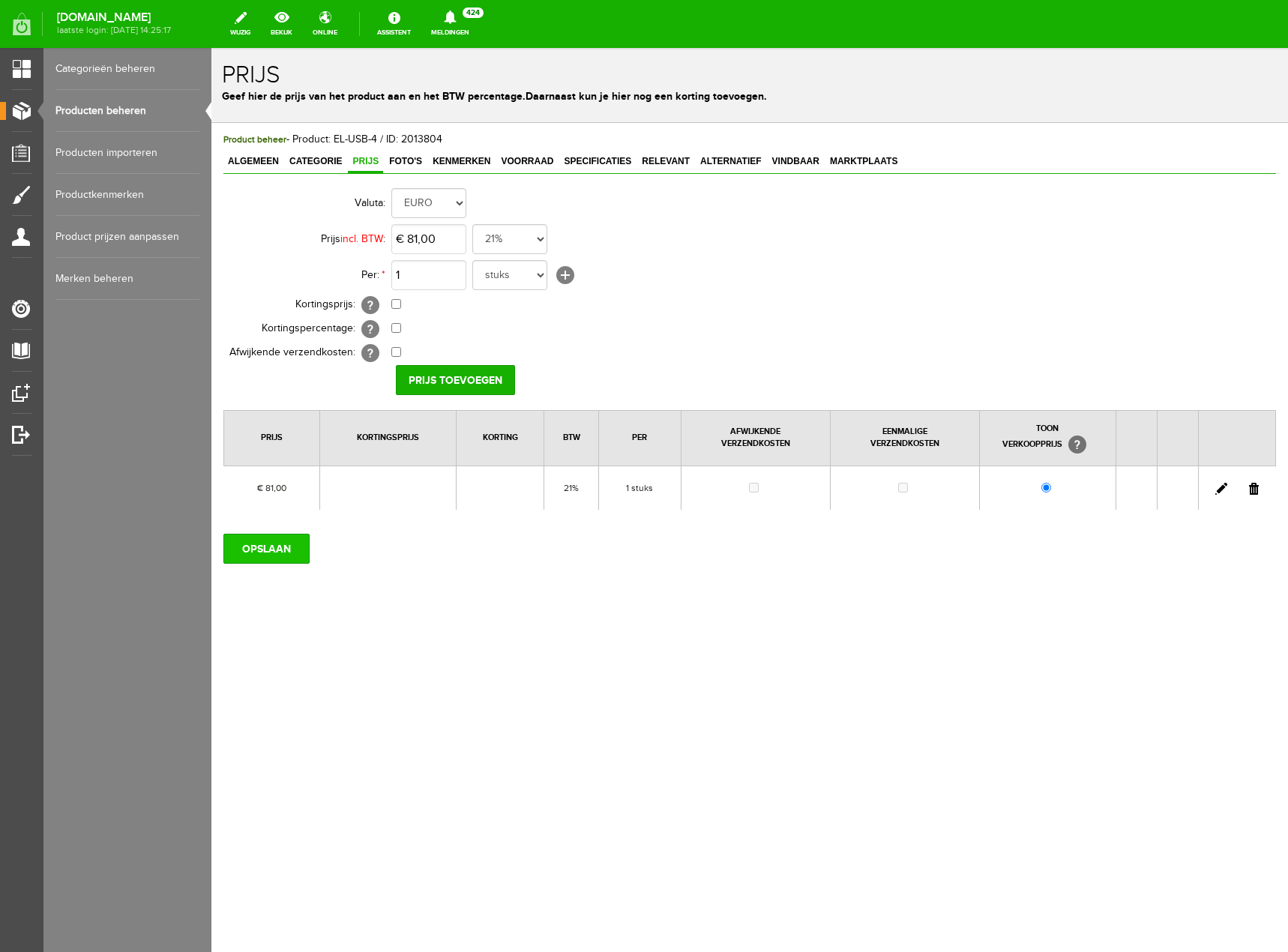
click at [281, 549] on input "OPSLAAN" at bounding box center [266, 549] width 86 height 30
click at [120, 112] on link "Producten beheren" at bounding box center [128, 110] width 144 height 42
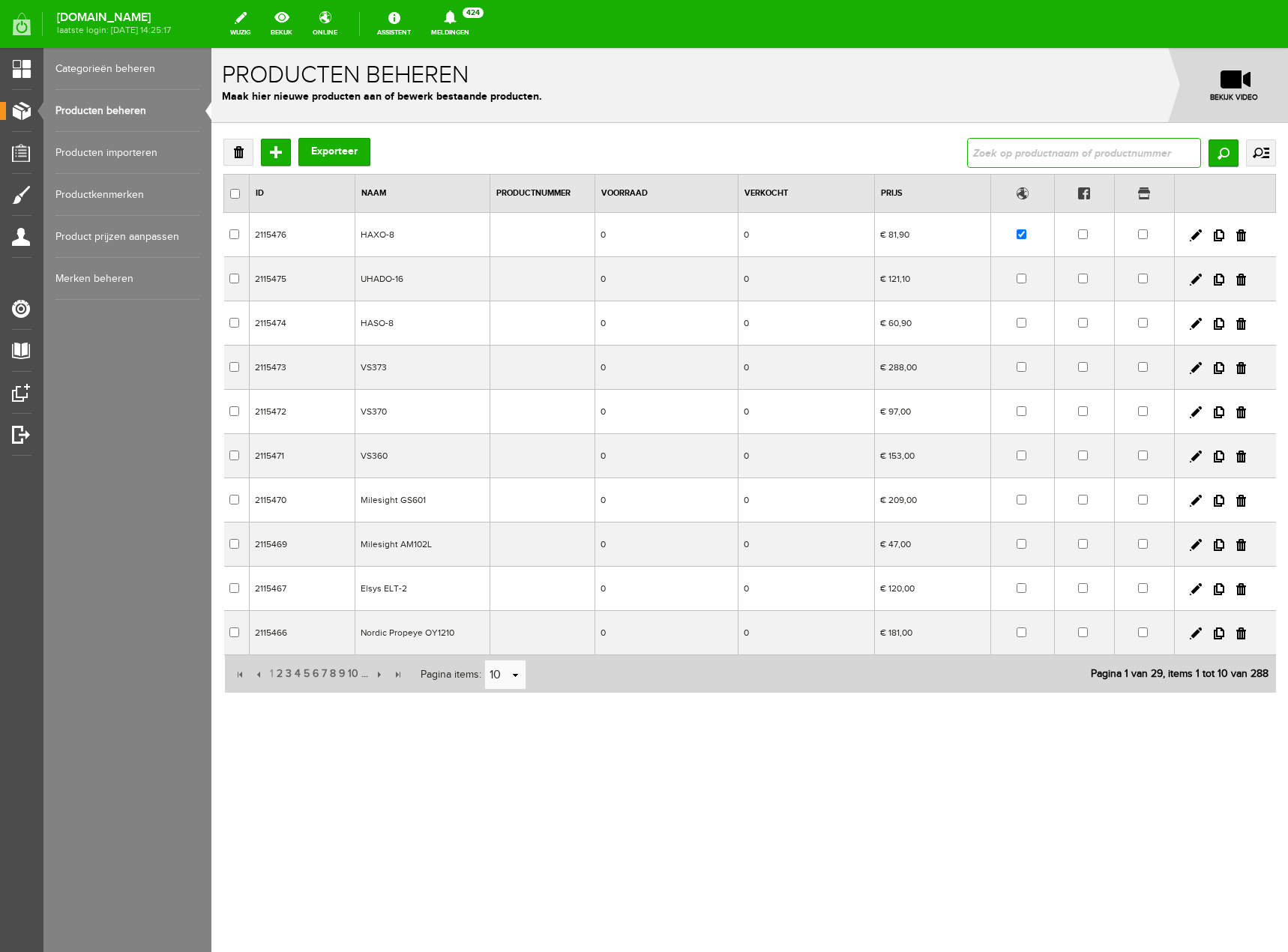
click at [1094, 160] on input "text" at bounding box center [1084, 153] width 234 height 30
type input "EL-USB"
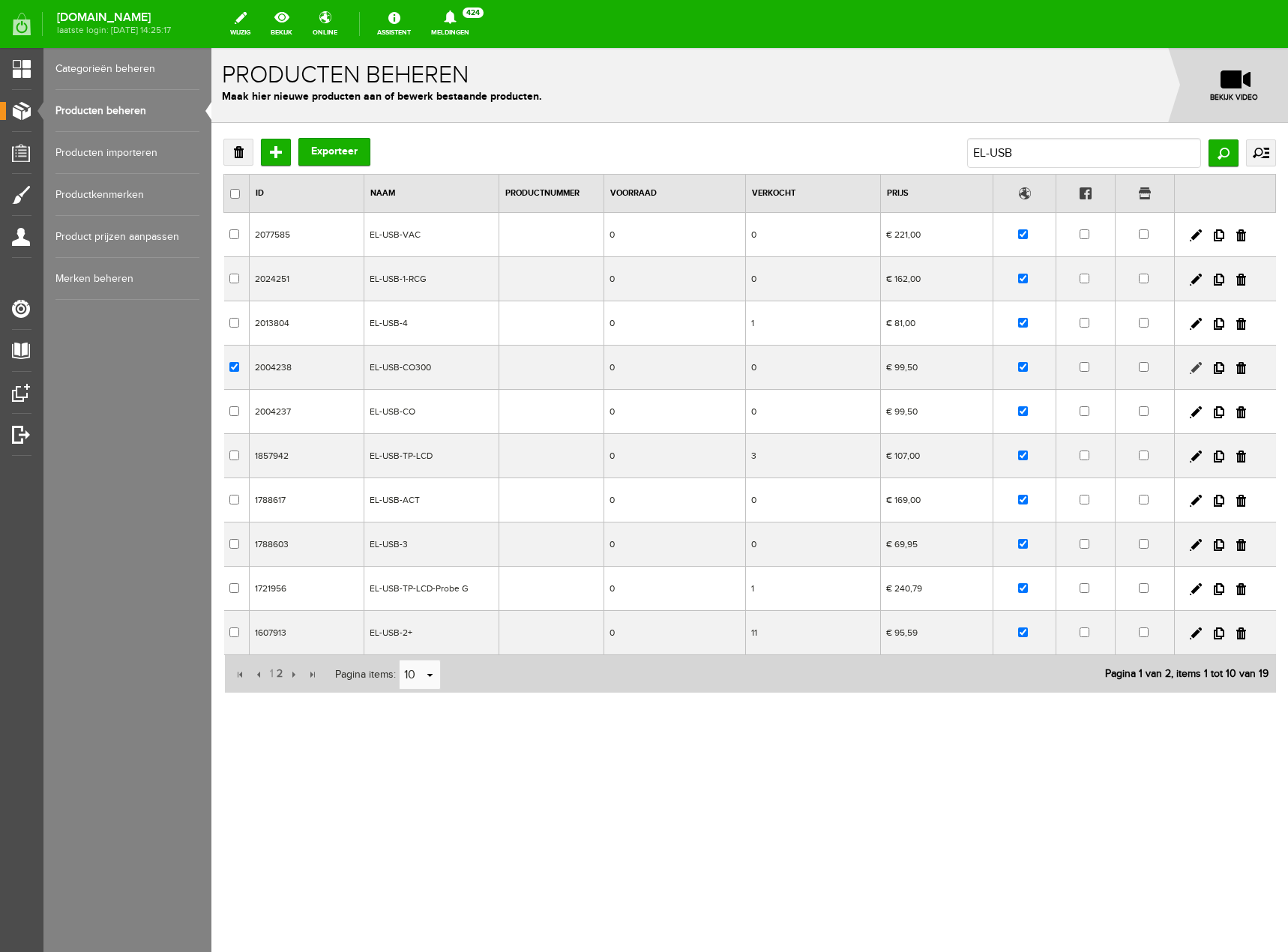
click at [1192, 371] on link at bounding box center [1195, 367] width 12 height 12
checkbox input "true"
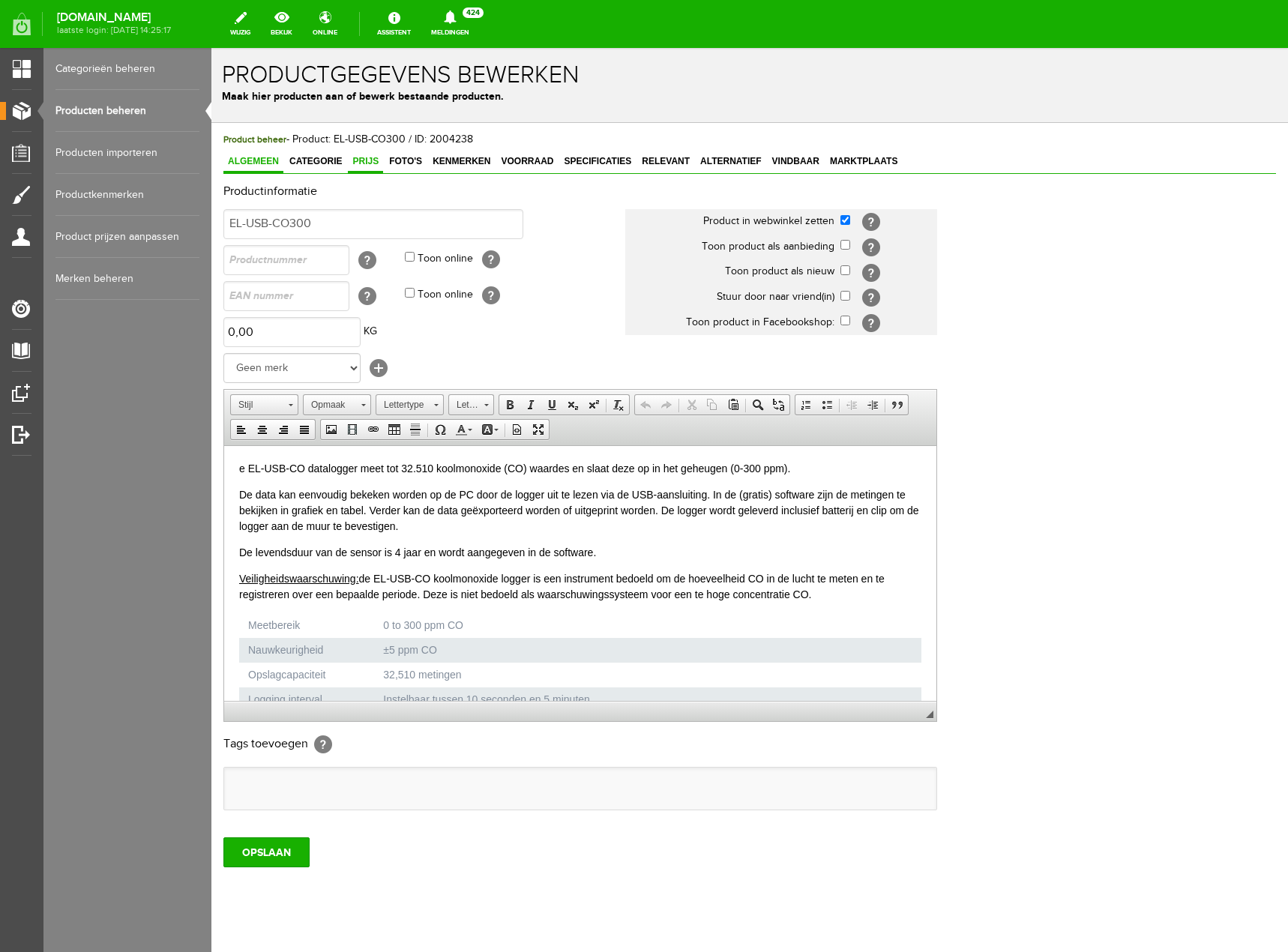
click at [372, 166] on span "Prijs" at bounding box center [365, 161] width 35 height 10
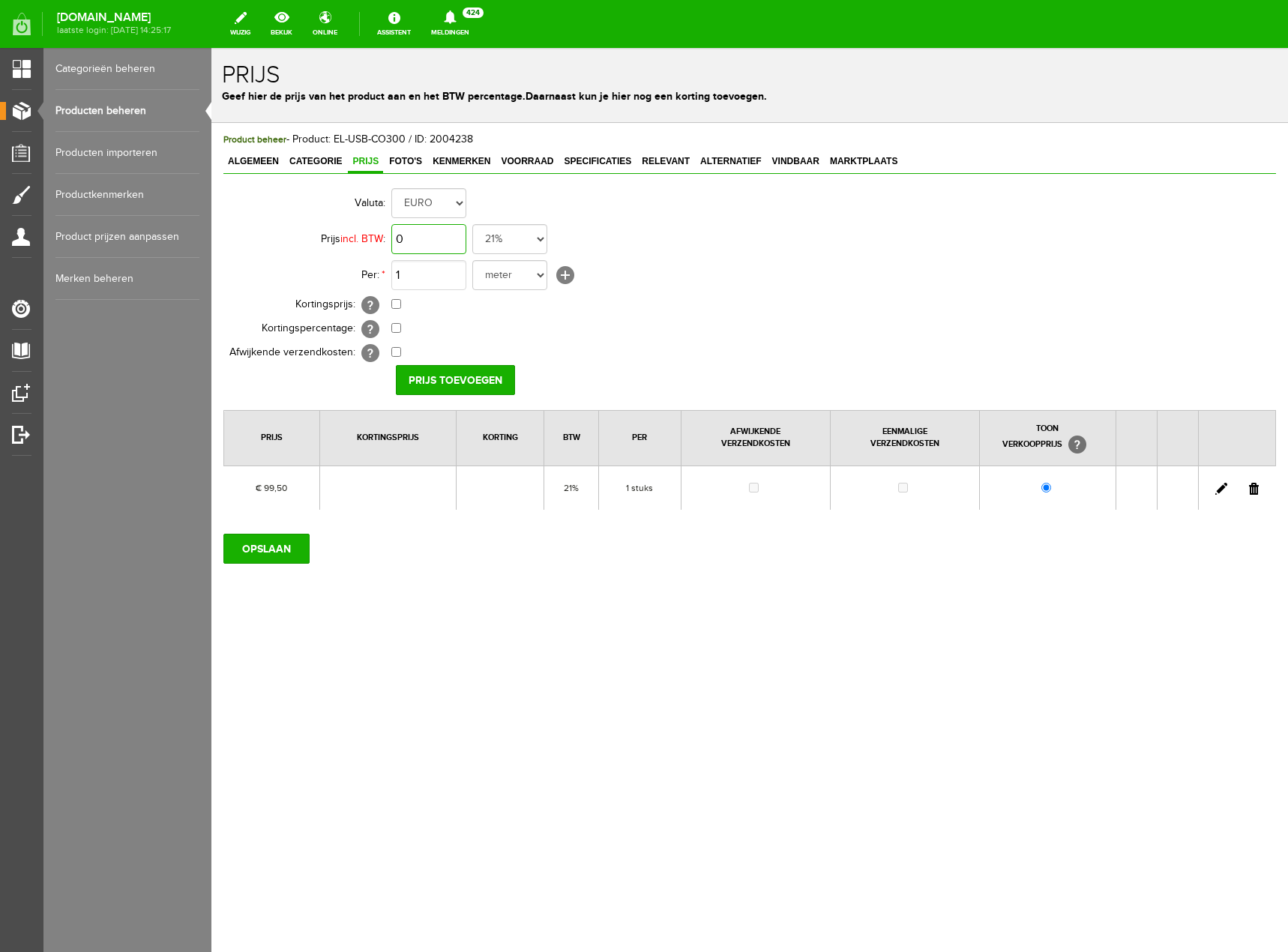
click at [436, 240] on input "0" at bounding box center [428, 239] width 75 height 30
type input "€ 118,00"
click at [738, 326] on td "0,00% (Voorbeeld: - 0,00% )" at bounding box center [667, 329] width 551 height 24
click at [547, 284] on select "meter stuks" at bounding box center [510, 275] width 75 height 30
select select "9467"
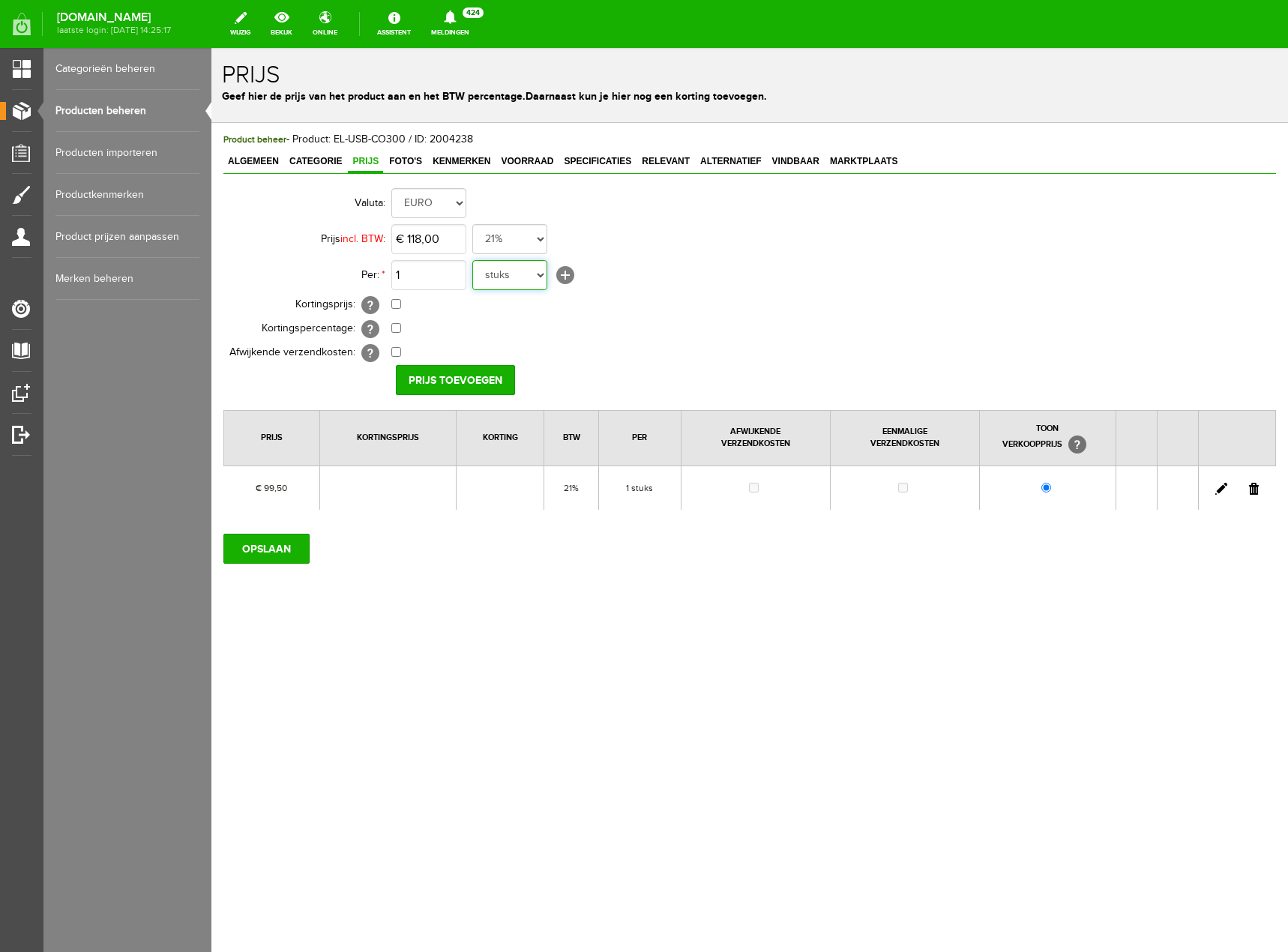
click at [473, 260] on select "meter stuks" at bounding box center [510, 275] width 75 height 30
click at [271, 544] on input "OPSLAAN" at bounding box center [266, 549] width 86 height 30
click at [457, 372] on input "Prijs toevoegen" at bounding box center [455, 380] width 119 height 30
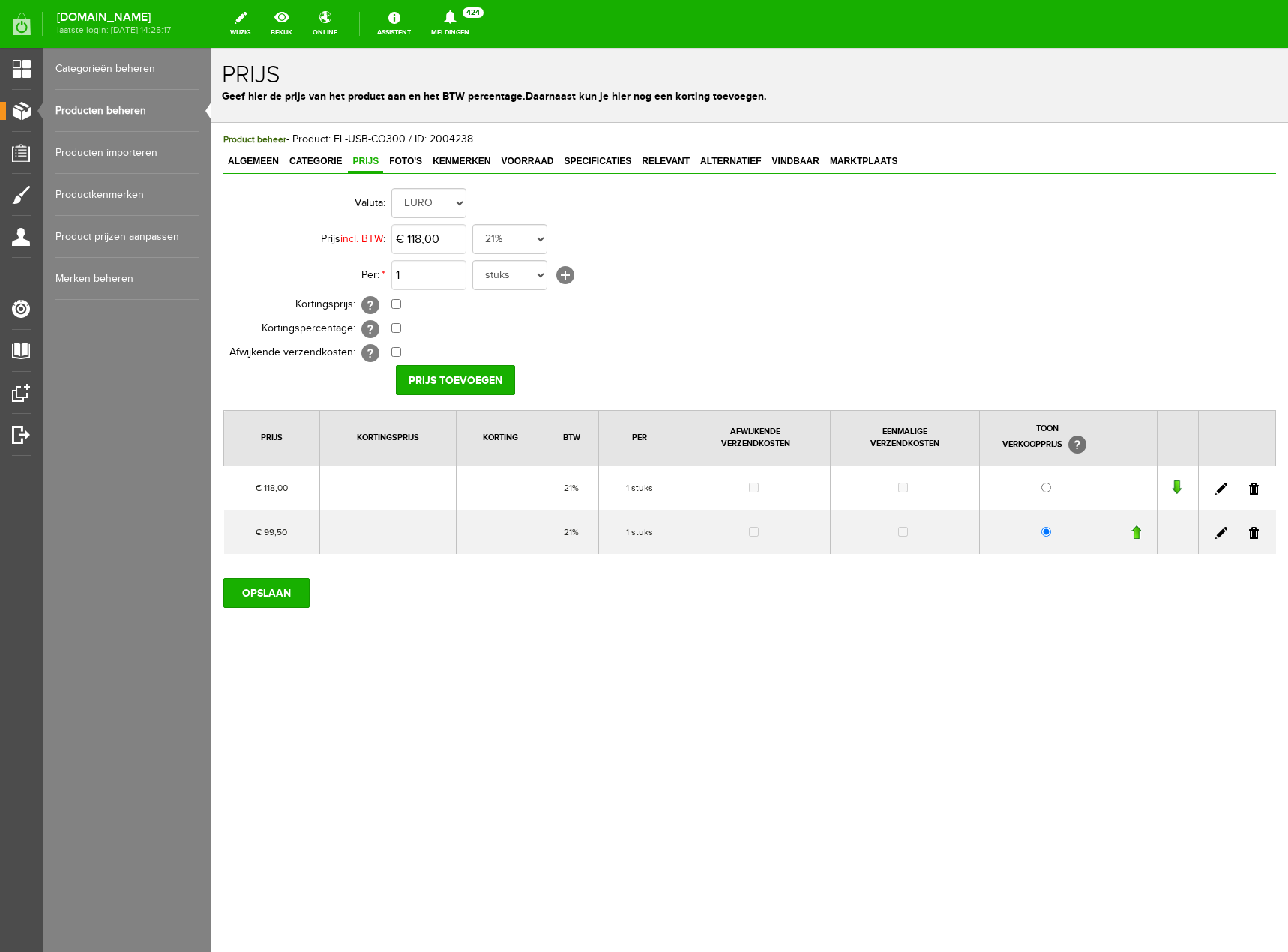
drag, startPoint x: 1251, startPoint y: 532, endPoint x: 889, endPoint y: 93, distance: 569.0
click at [1252, 532] on link at bounding box center [1254, 533] width 10 height 12
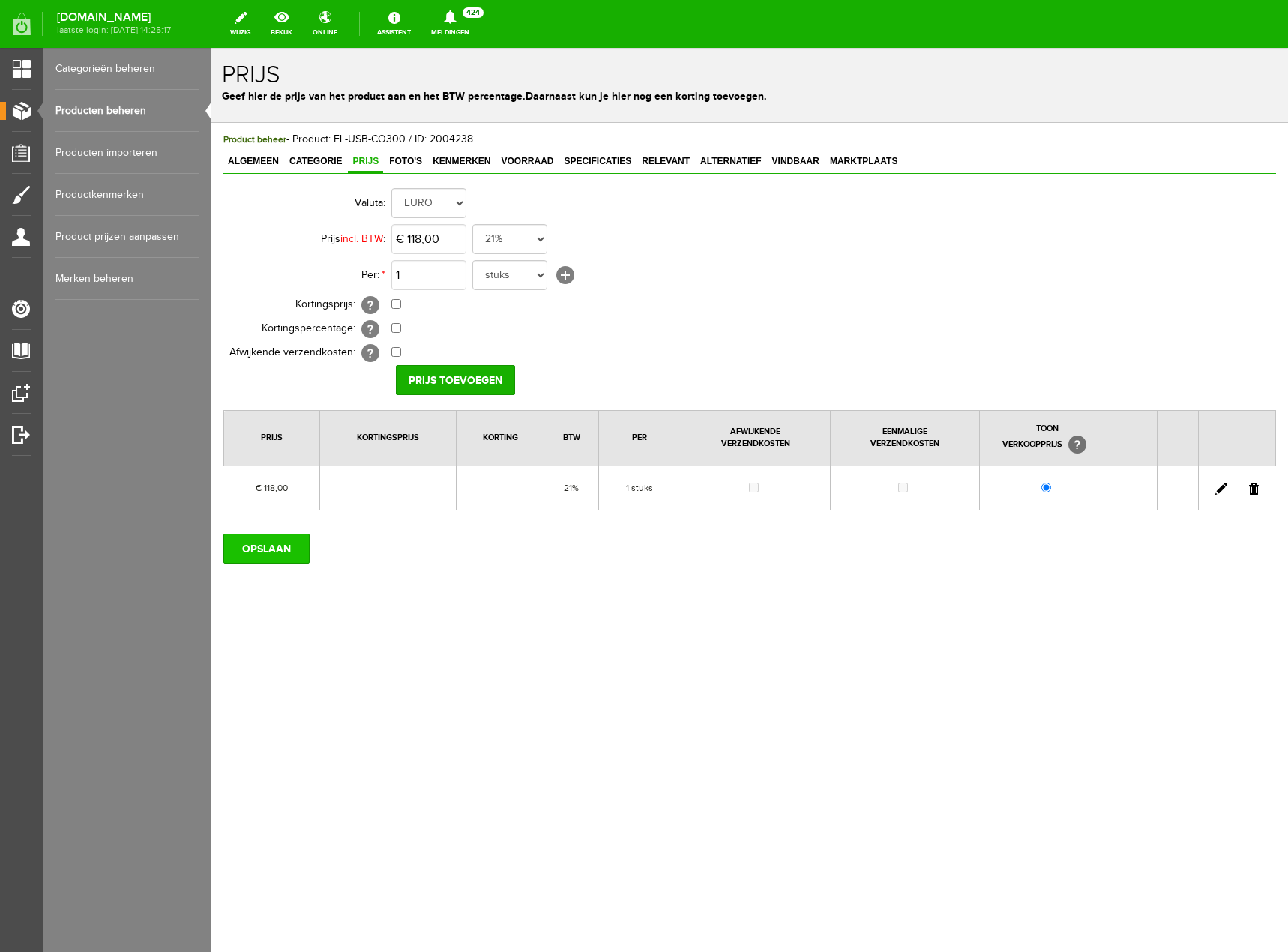
click at [266, 551] on input "OPSLAAN" at bounding box center [266, 549] width 86 height 30
click at [130, 113] on link "Producten beheren" at bounding box center [128, 110] width 144 height 42
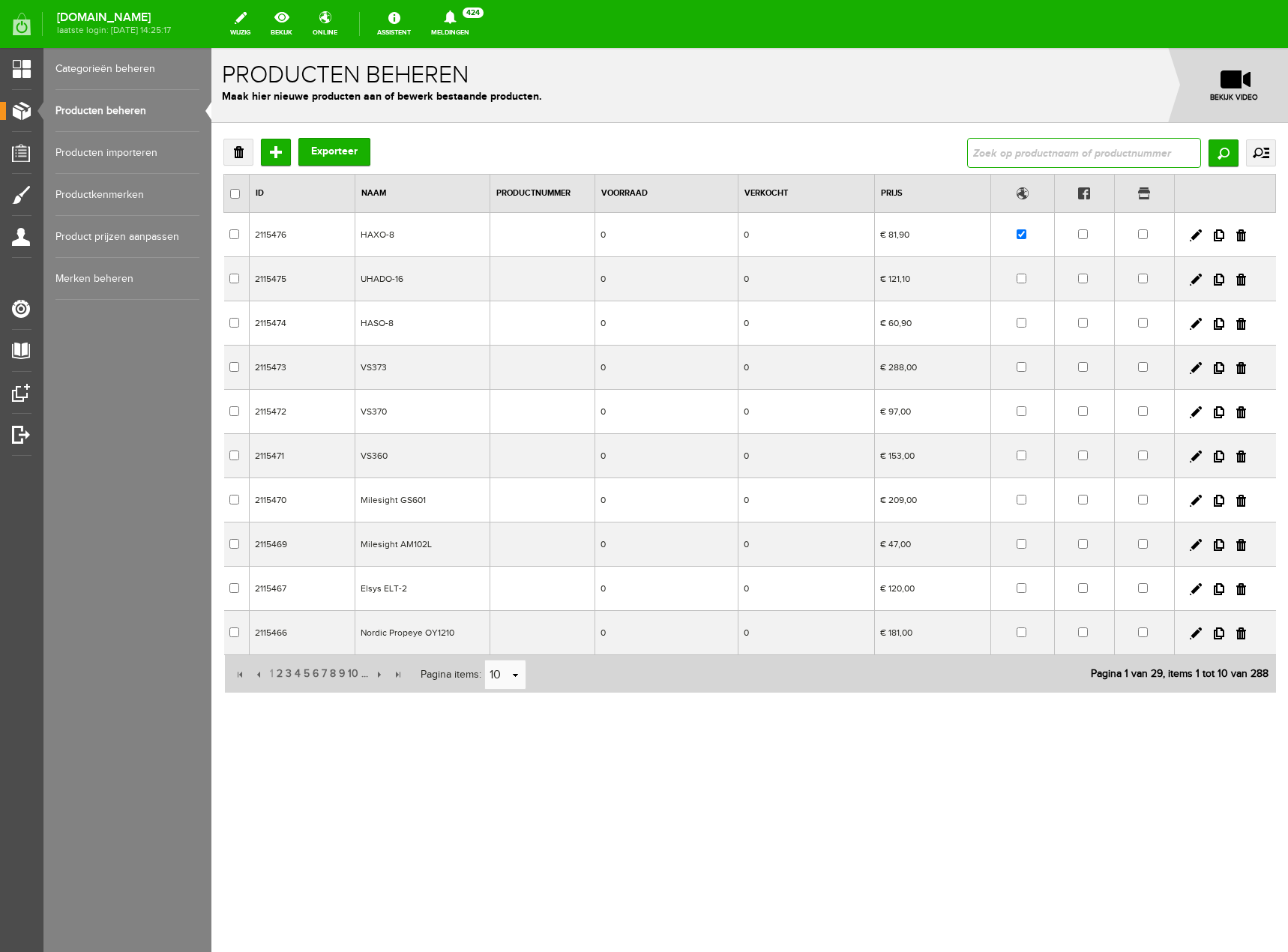
click at [1084, 156] on input "text" at bounding box center [1084, 153] width 234 height 30
type input "EL-USB"
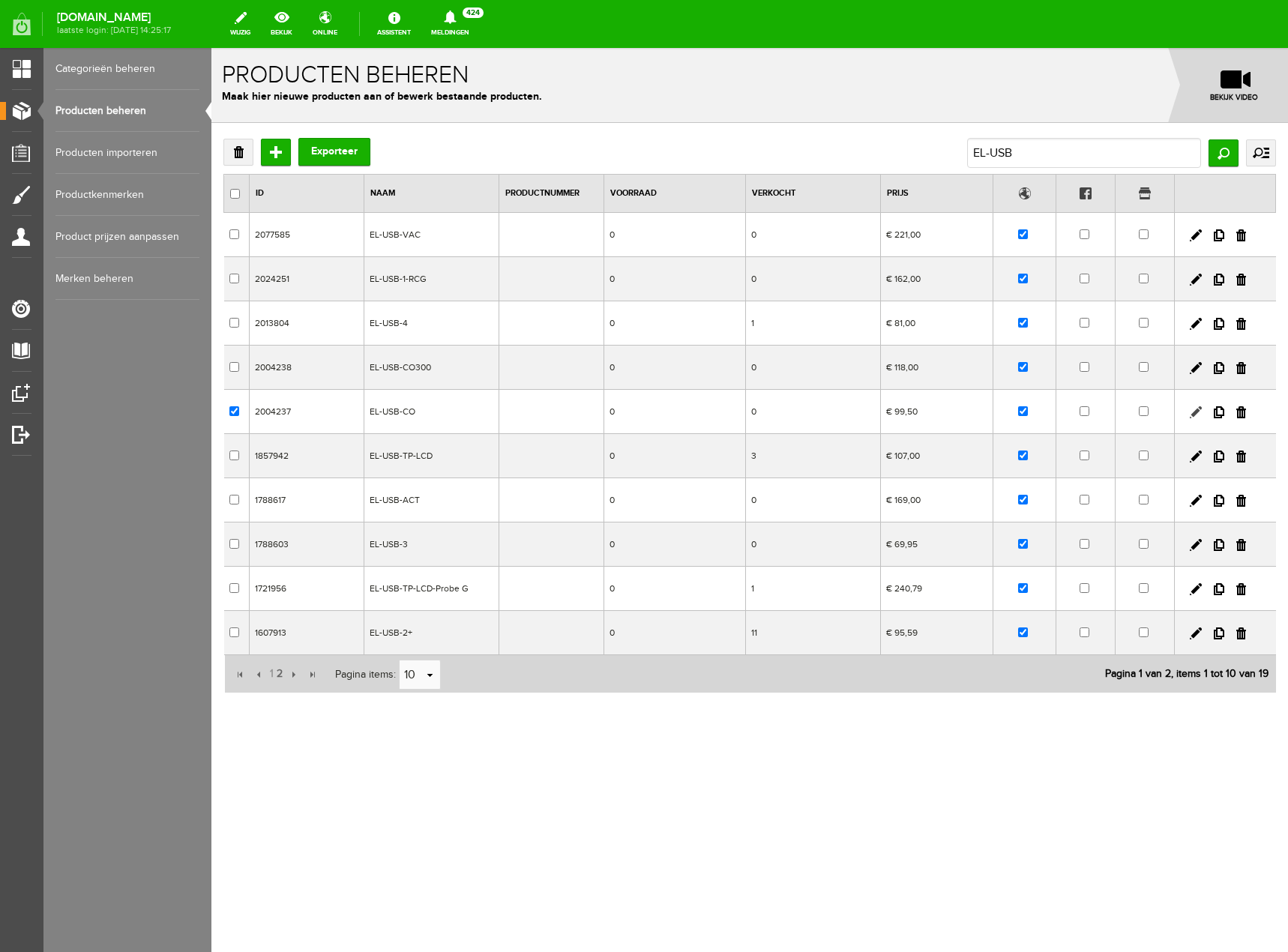
click at [1194, 414] on link at bounding box center [1195, 412] width 12 height 12
checkbox input "true"
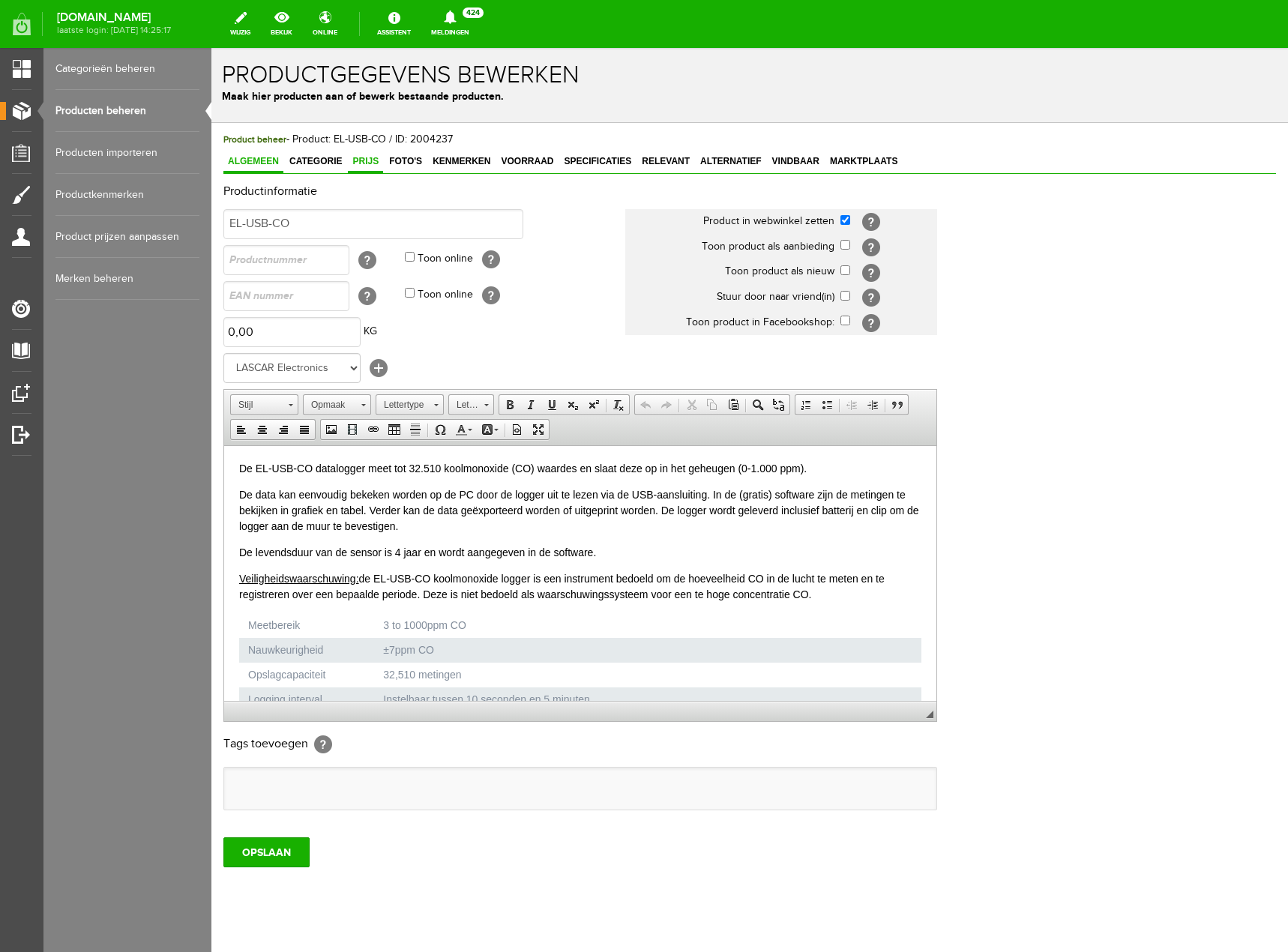
click at [357, 160] on span "Prijs" at bounding box center [365, 161] width 35 height 10
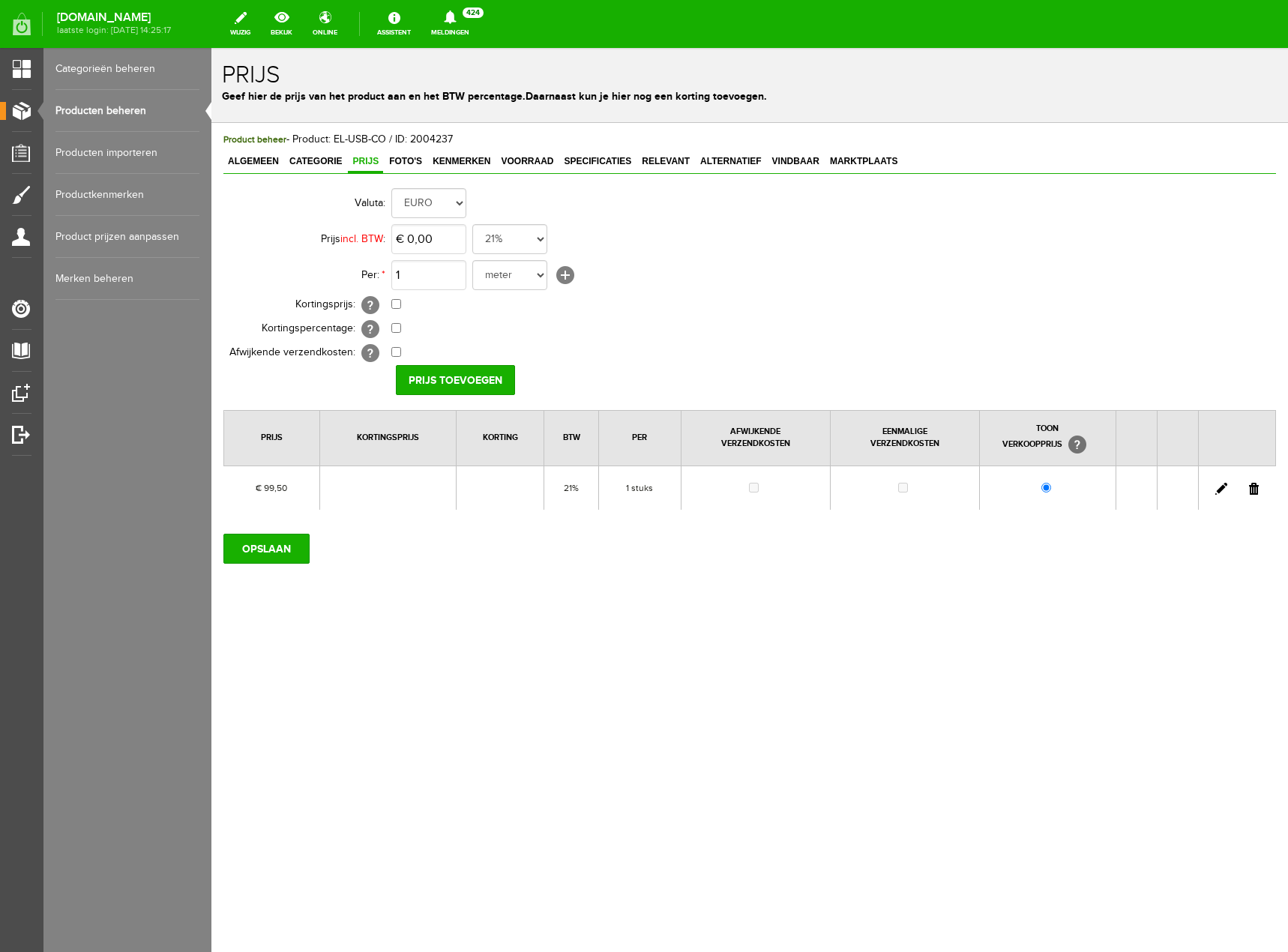
click at [1224, 488] on link at bounding box center [1221, 488] width 12 height 12
click at [442, 235] on input "99,5" at bounding box center [428, 239] width 75 height 30
type input "€ 118,00"
click at [440, 377] on input "[PERSON_NAME]" at bounding box center [451, 380] width 109 height 30
click at [291, 544] on input "OPSLAAN" at bounding box center [266, 549] width 86 height 30
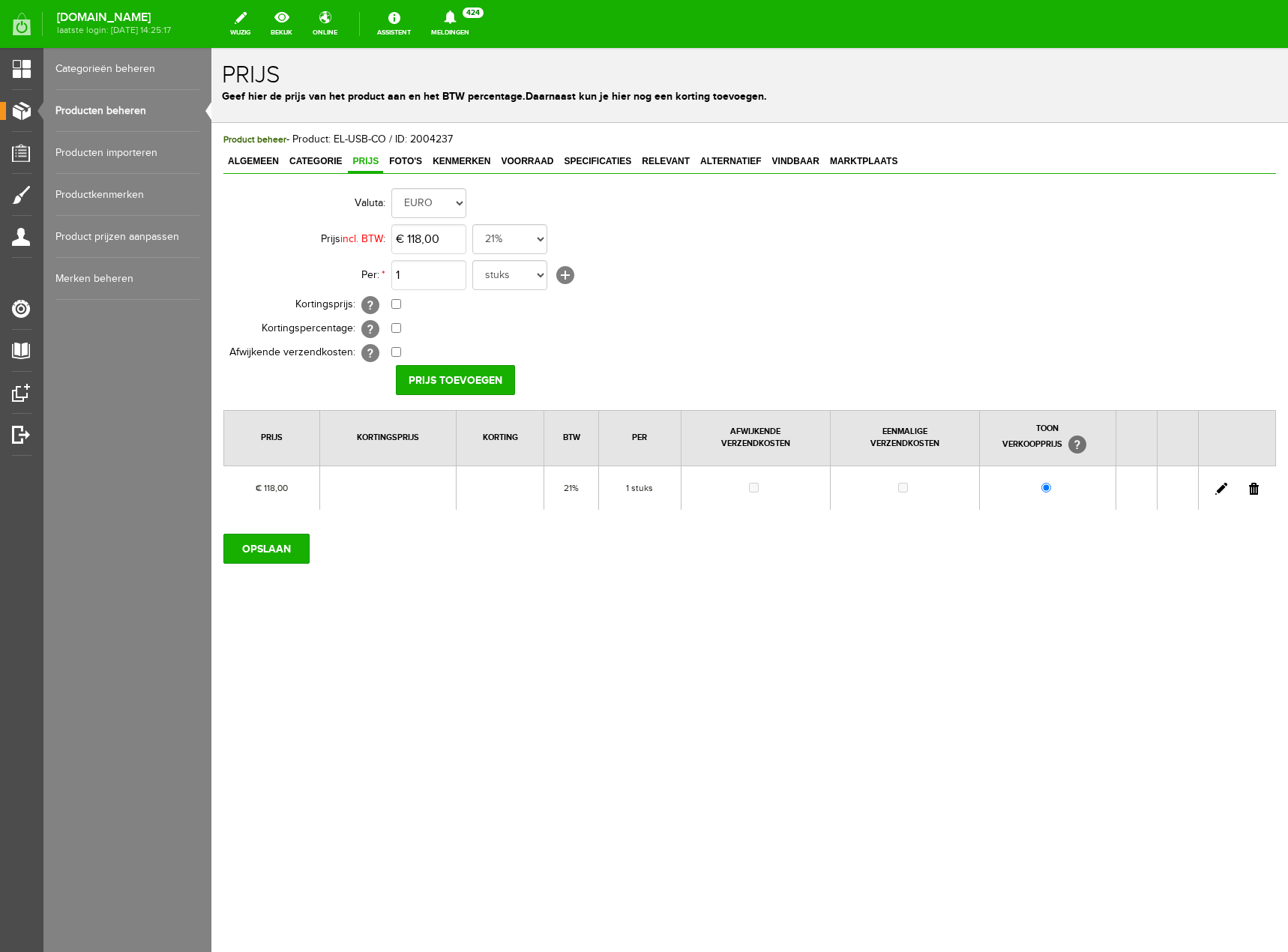
click at [104, 107] on link "Producten beheren" at bounding box center [128, 110] width 144 height 42
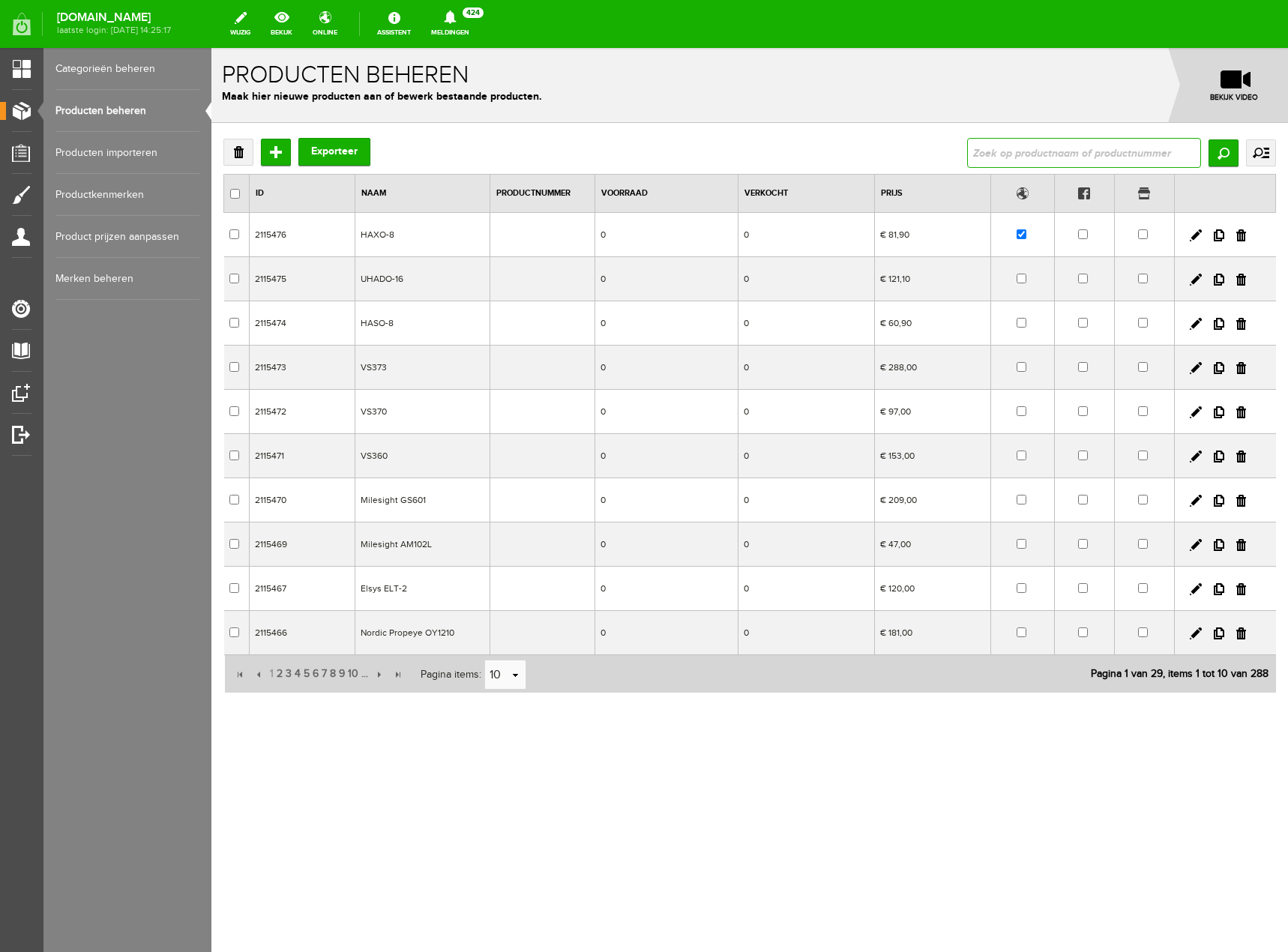
click at [1056, 158] on input "text" at bounding box center [1084, 153] width 234 height 30
type input "EL-USB"
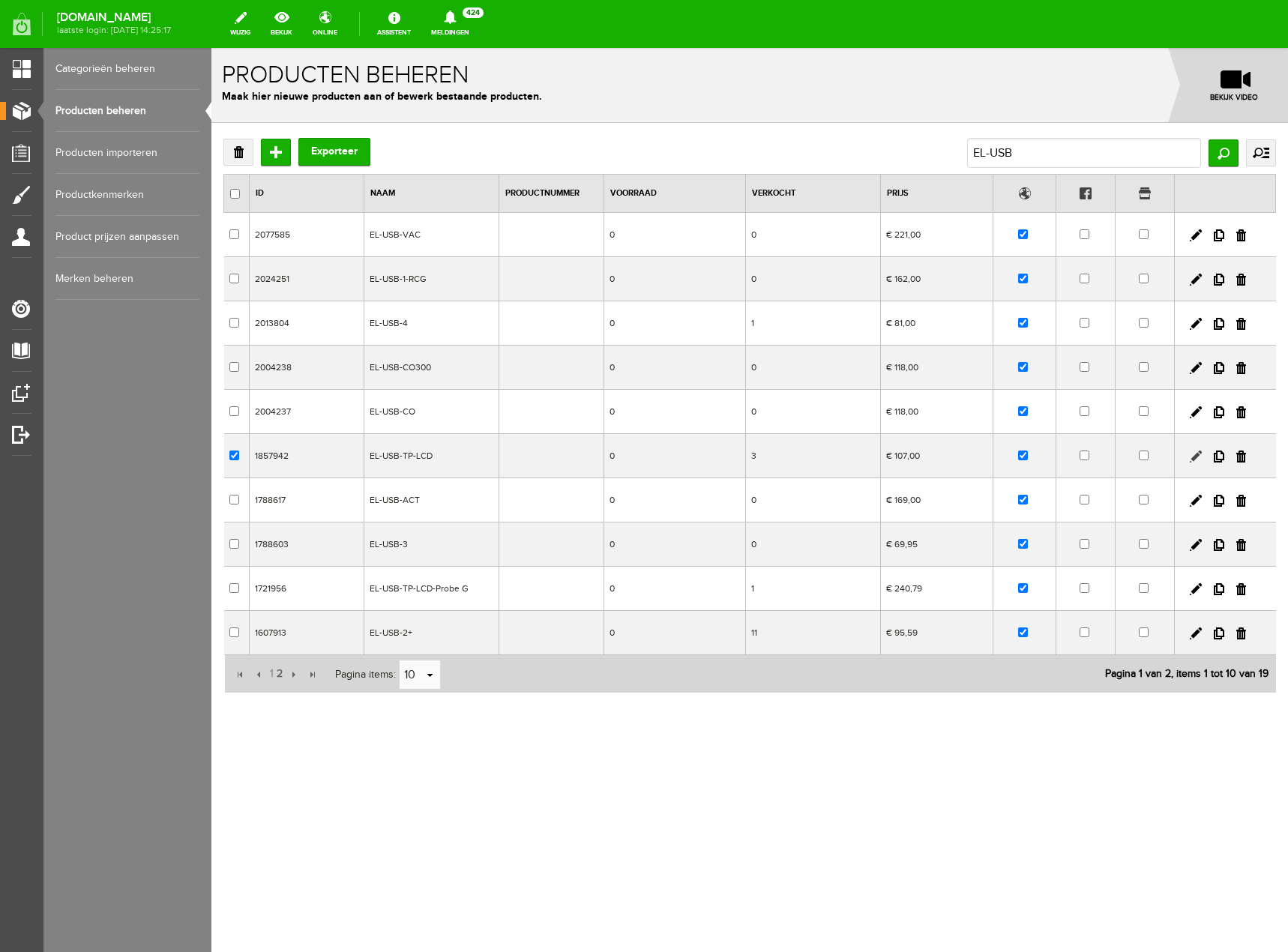
click at [1197, 455] on link at bounding box center [1195, 456] width 12 height 12
checkbox input "true"
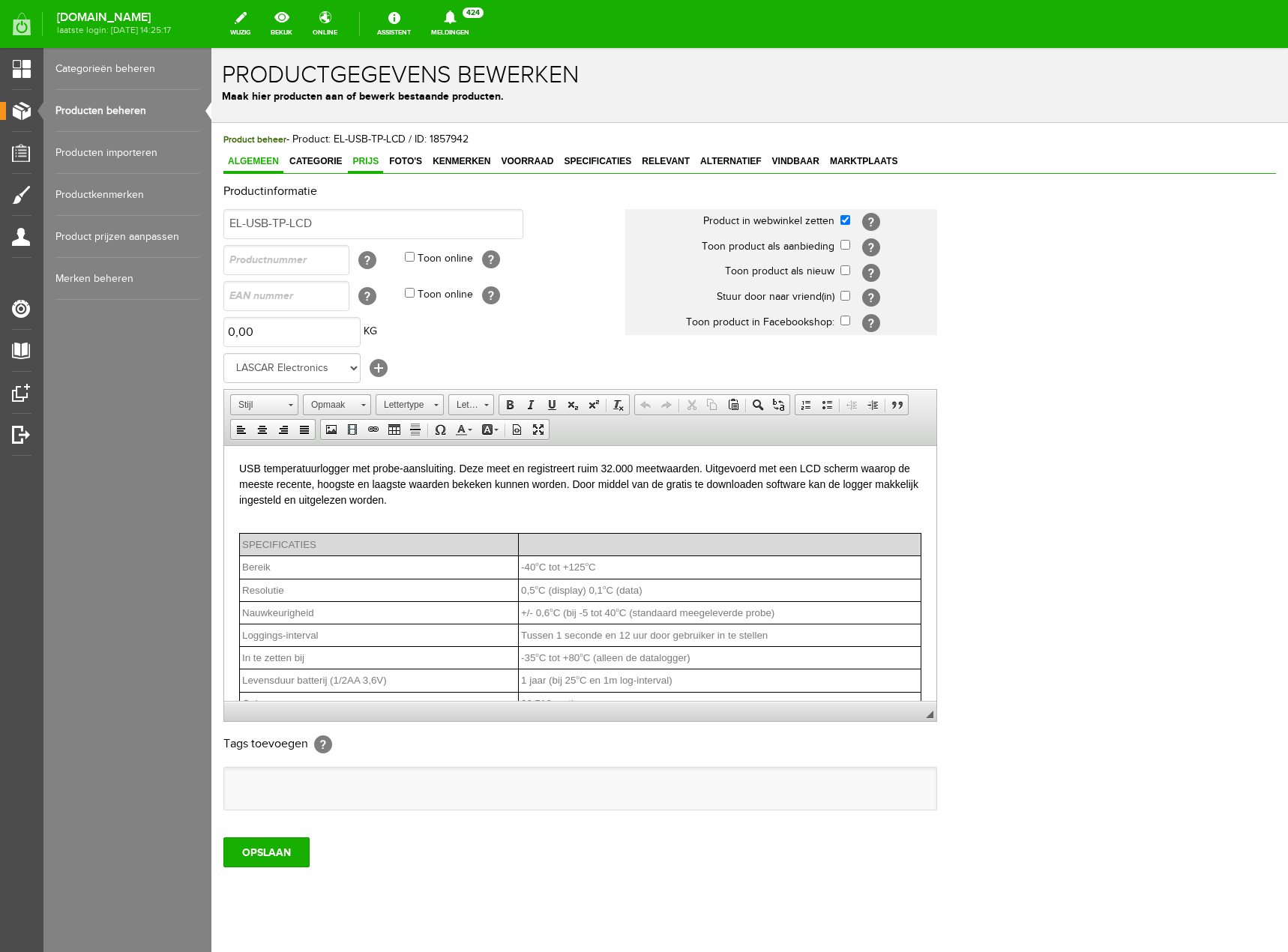
click at [375, 160] on span "Prijs" at bounding box center [365, 161] width 35 height 10
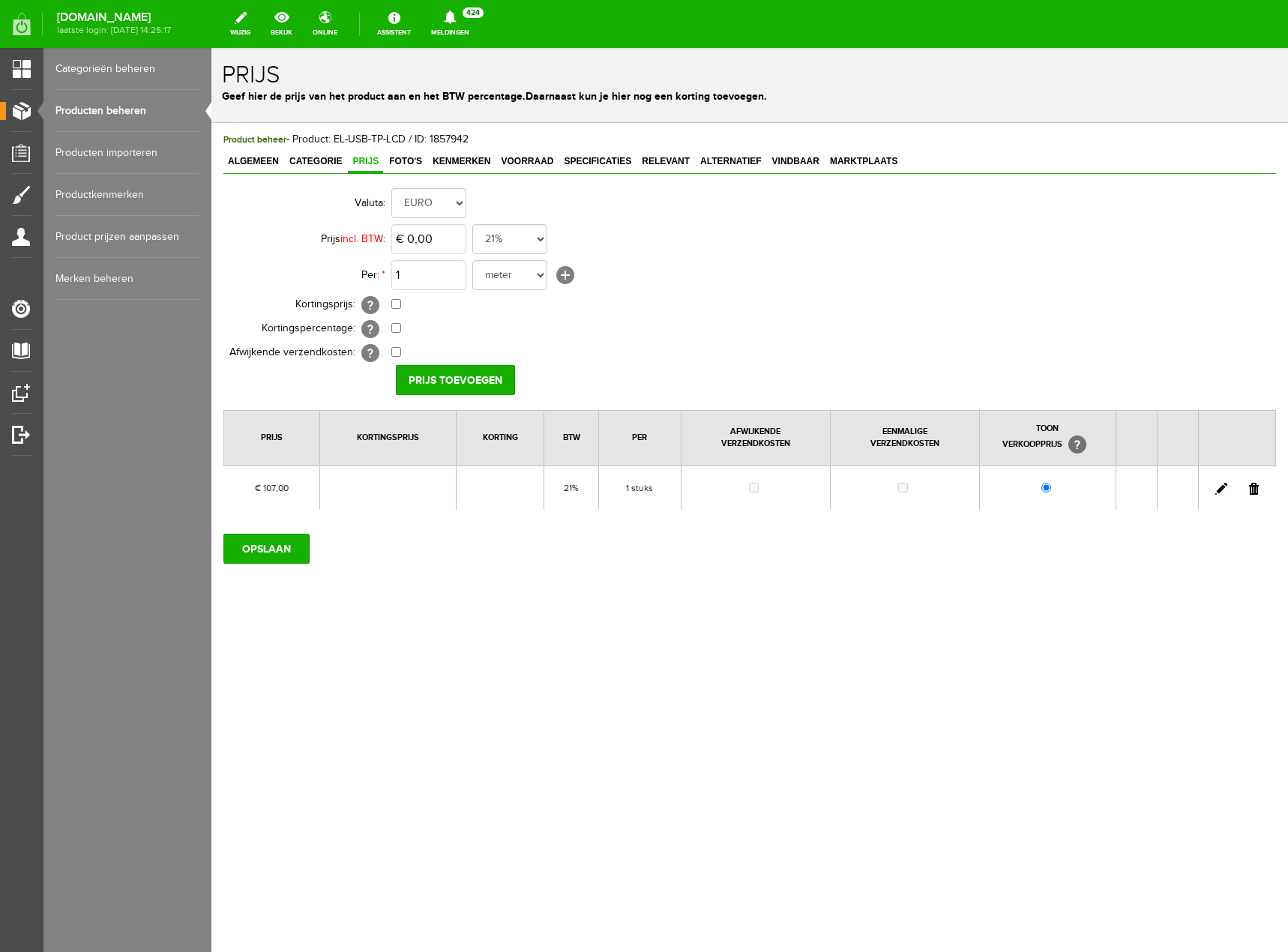
click at [1219, 481] on td at bounding box center [1236, 488] width 77 height 44
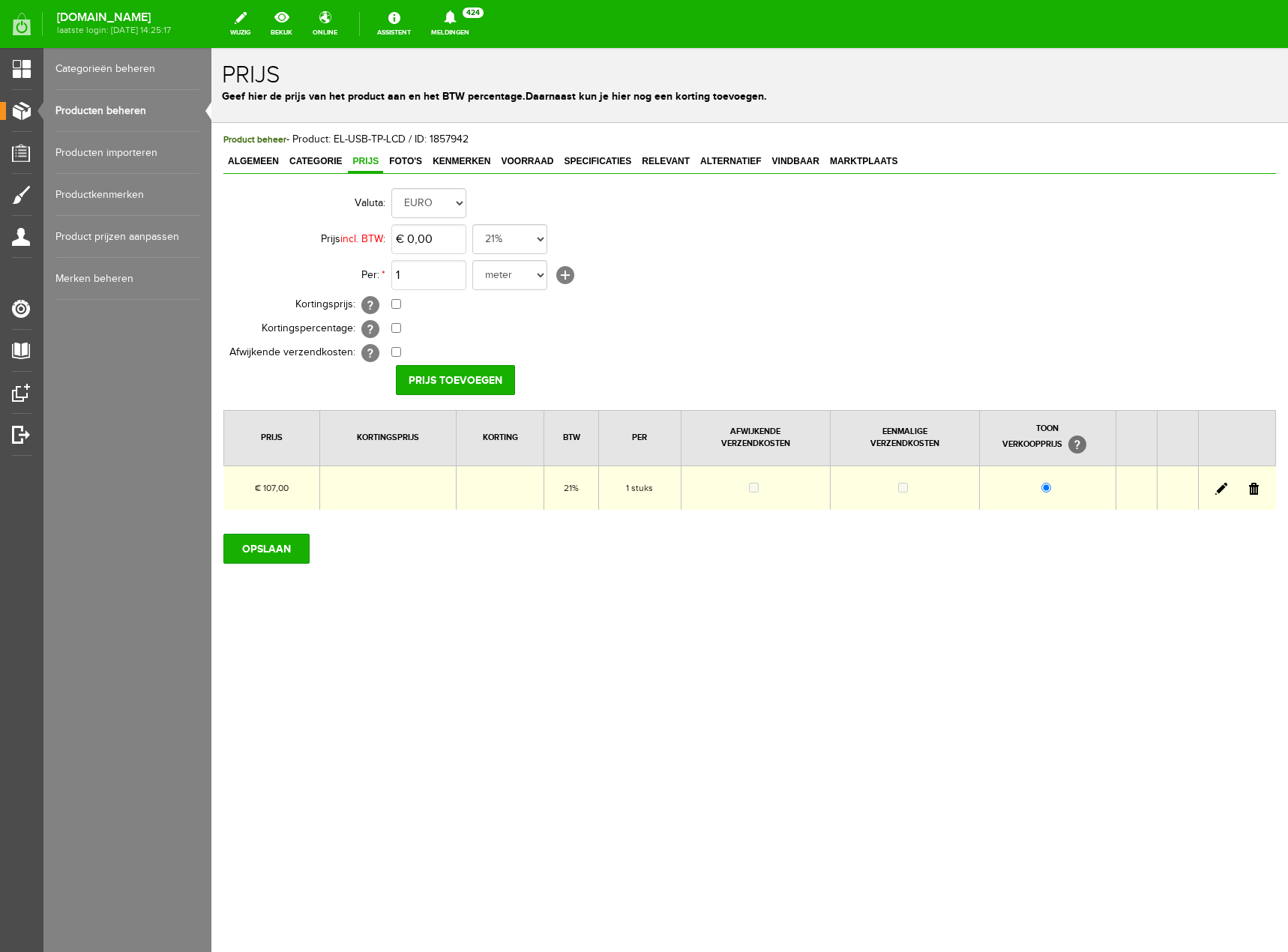
click at [1225, 489] on link at bounding box center [1221, 488] width 12 height 12
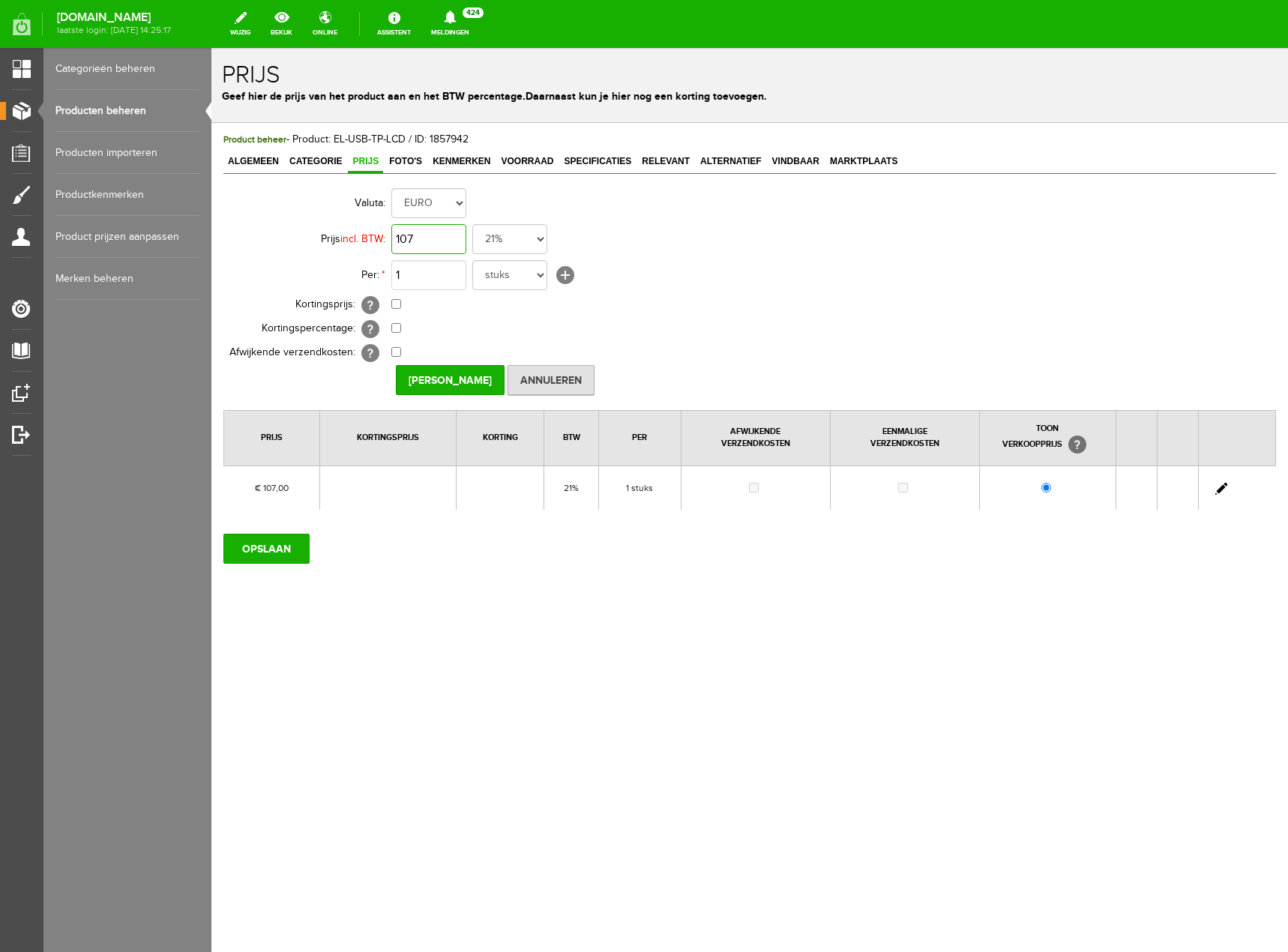
click at [422, 235] on input "107" at bounding box center [428, 239] width 75 height 30
type input "€ 125,00"
click at [516, 658] on div "Product beheer - Product: EL-USB-TP-LCD / ID: 1857942 Algemeen Categorie Prijs …" at bounding box center [750, 399] width 1077 height 551
click at [293, 542] on input "OPSLAAN" at bounding box center [266, 549] width 86 height 30
click at [279, 552] on input "OPSLAAN" at bounding box center [266, 549] width 86 height 30
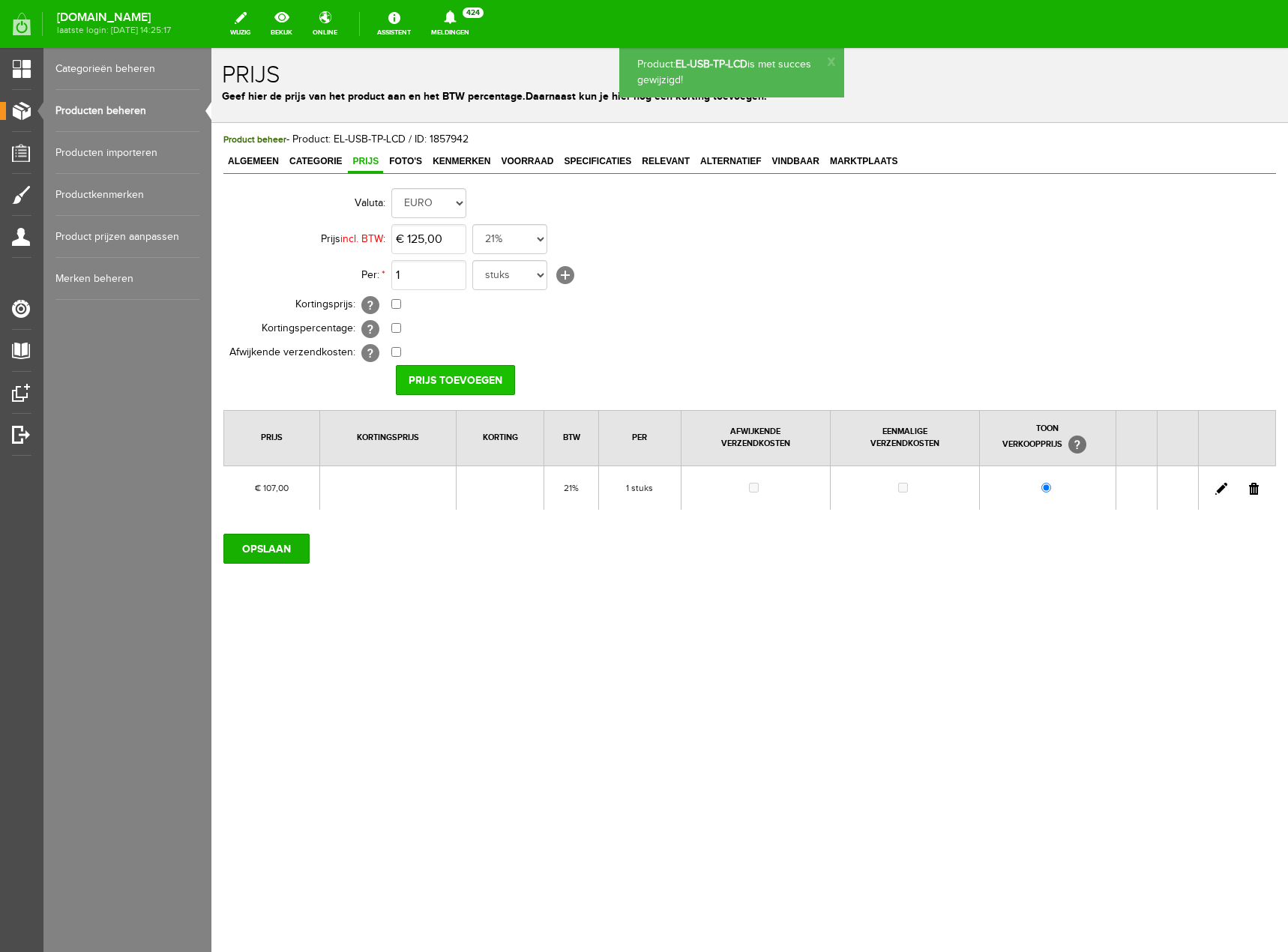
click at [447, 376] on input "Prijs toevoegen" at bounding box center [455, 380] width 119 height 30
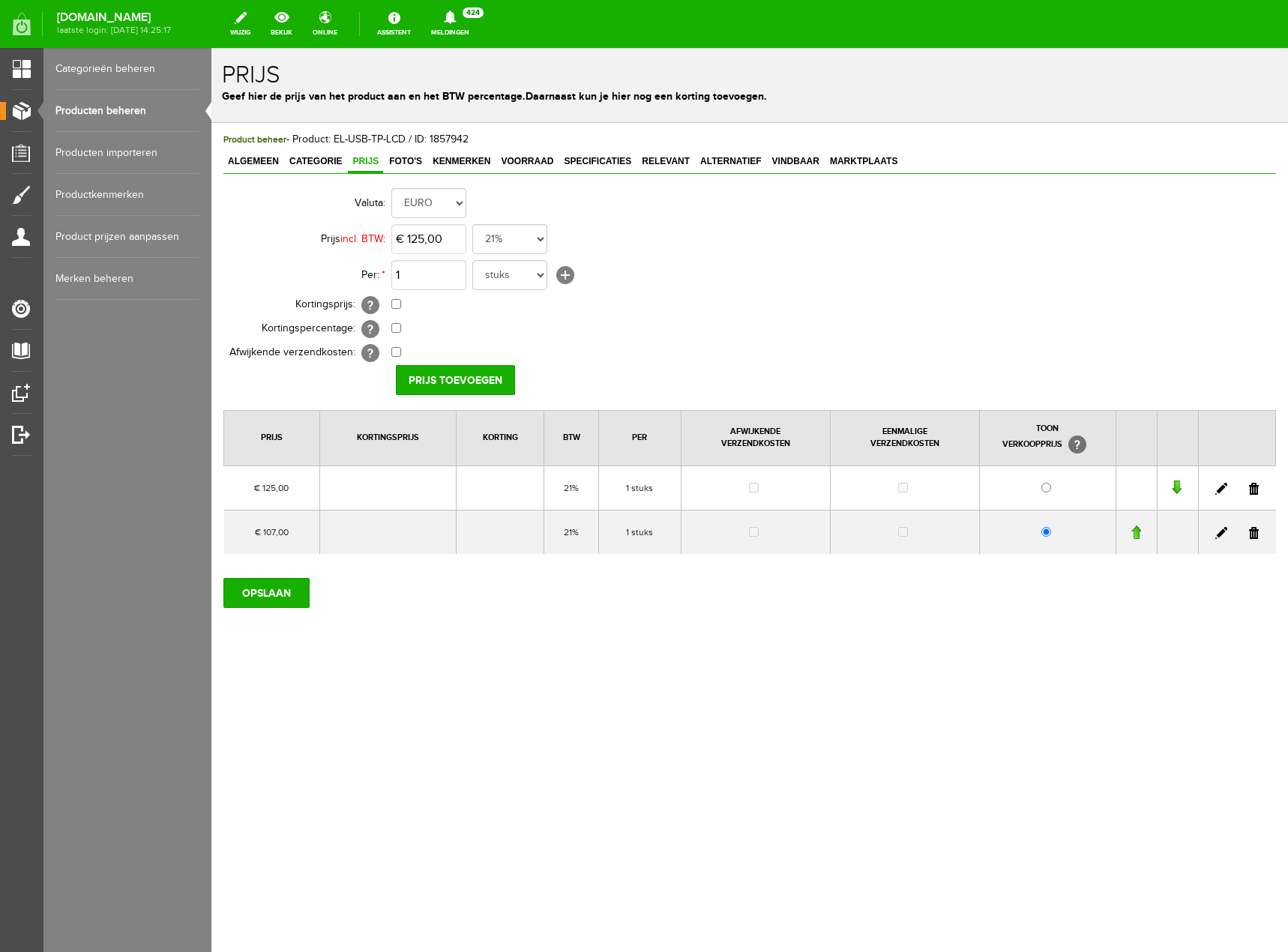
click at [1218, 531] on link at bounding box center [1221, 533] width 12 height 12
click at [532, 378] on input "Annuleren" at bounding box center [551, 380] width 87 height 30
click at [1255, 534] on link at bounding box center [1254, 533] width 10 height 12
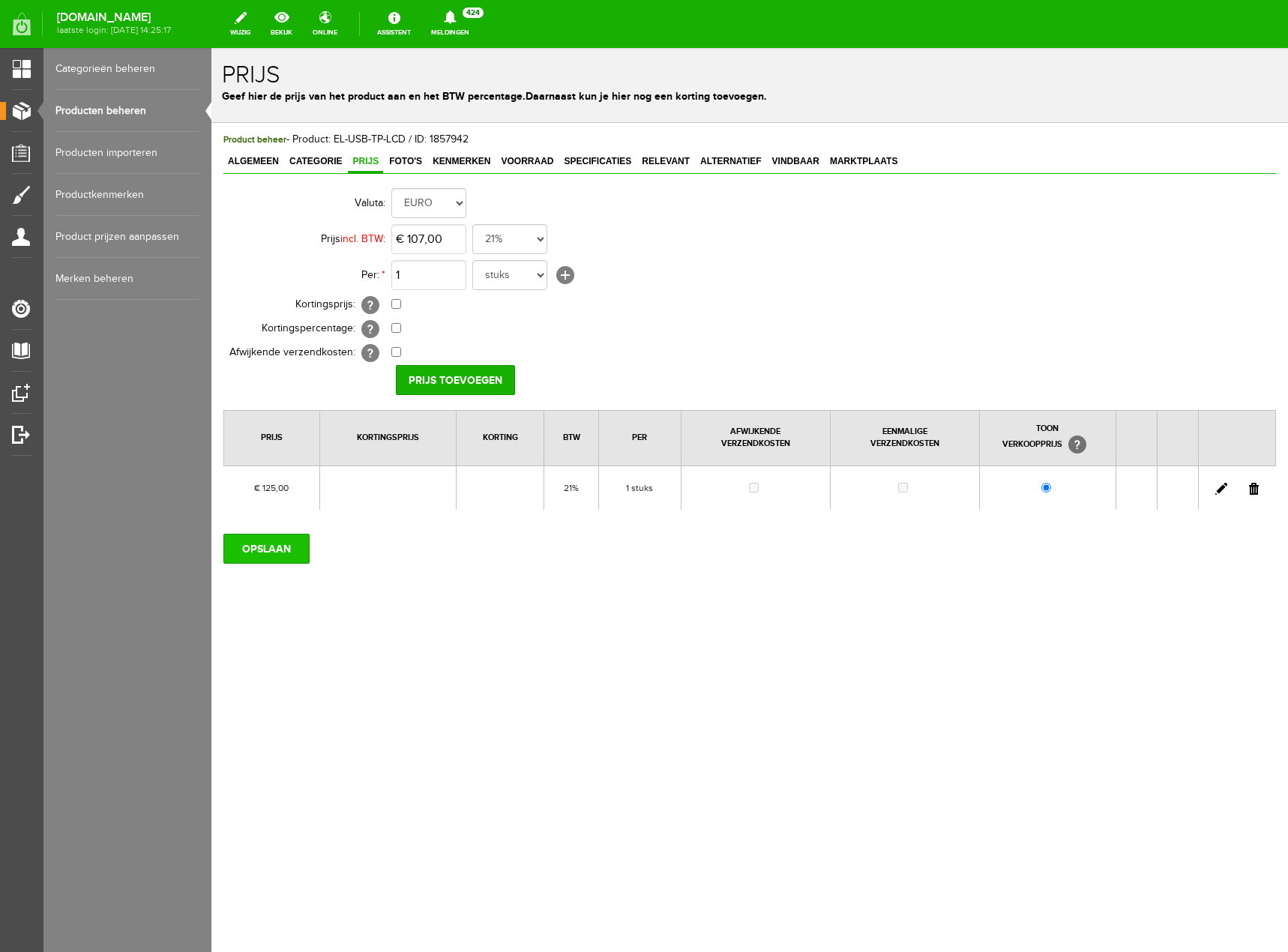
click at [280, 555] on input "OPSLAAN" at bounding box center [266, 549] width 86 height 30
click at [140, 113] on link "Producten beheren" at bounding box center [128, 110] width 144 height 42
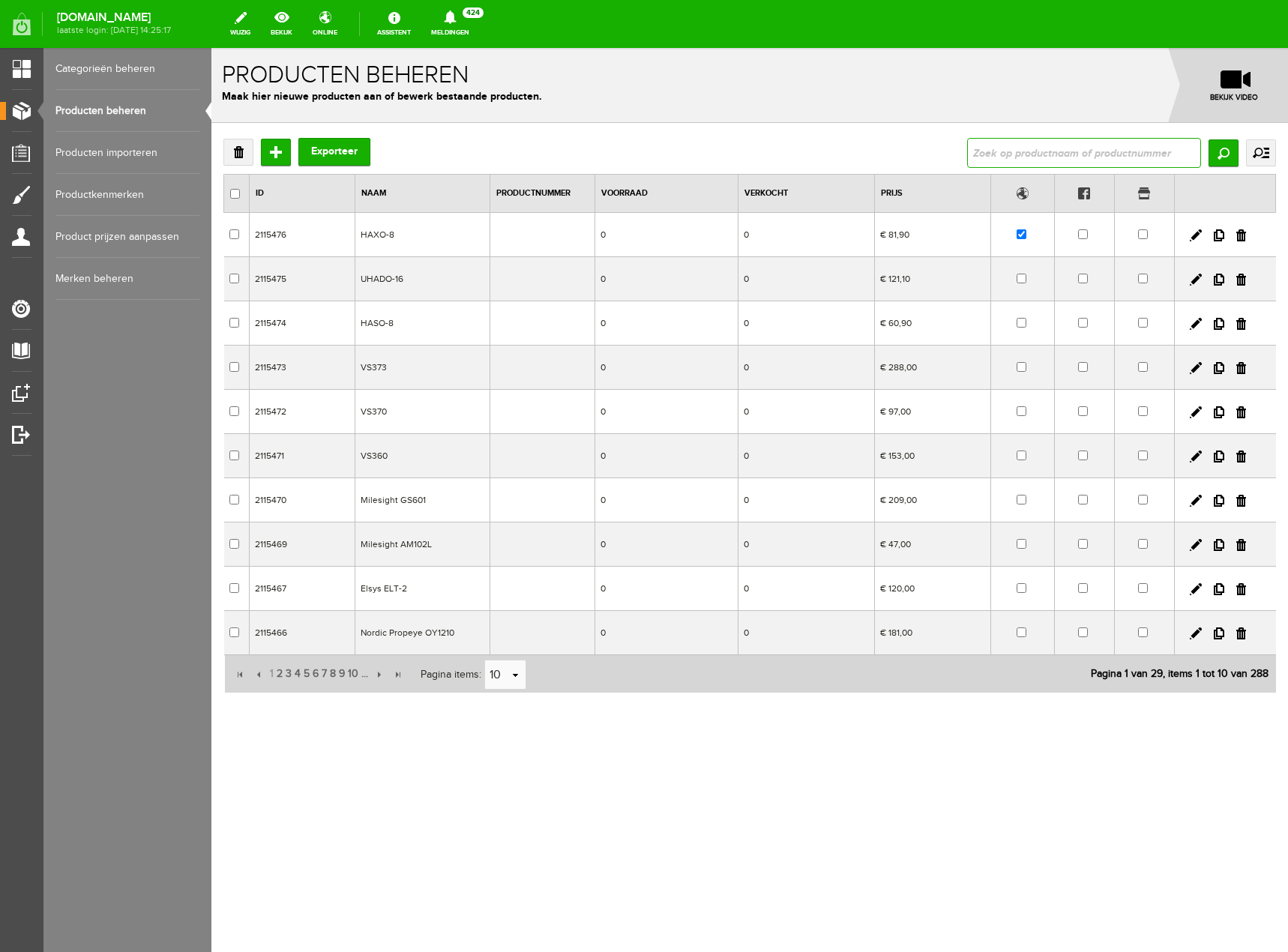
click at [1068, 148] on input "text" at bounding box center [1084, 153] width 234 height 30
type input "EL-USB"
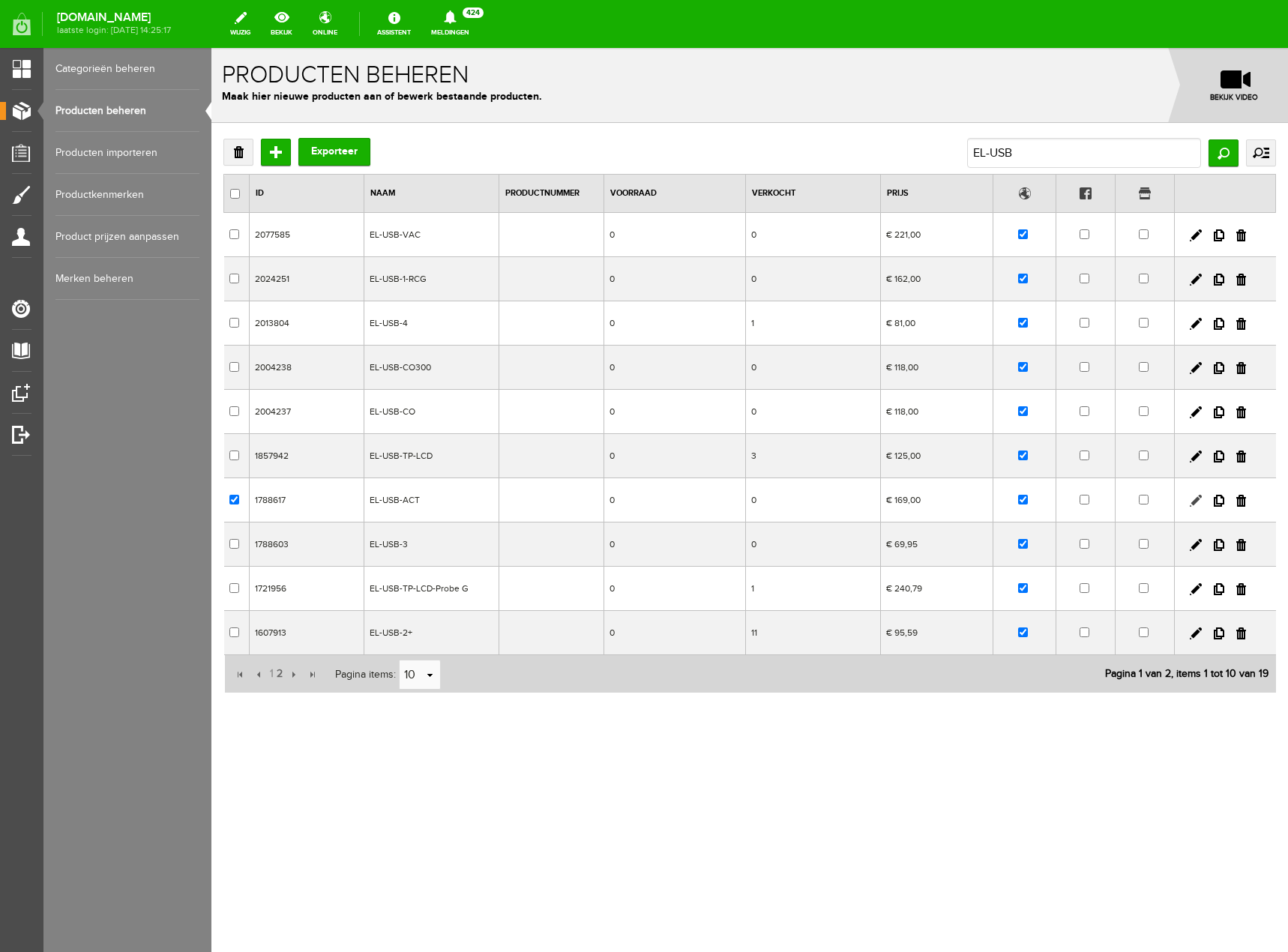
click at [1196, 501] on link at bounding box center [1195, 501] width 12 height 12
checkbox input "true"
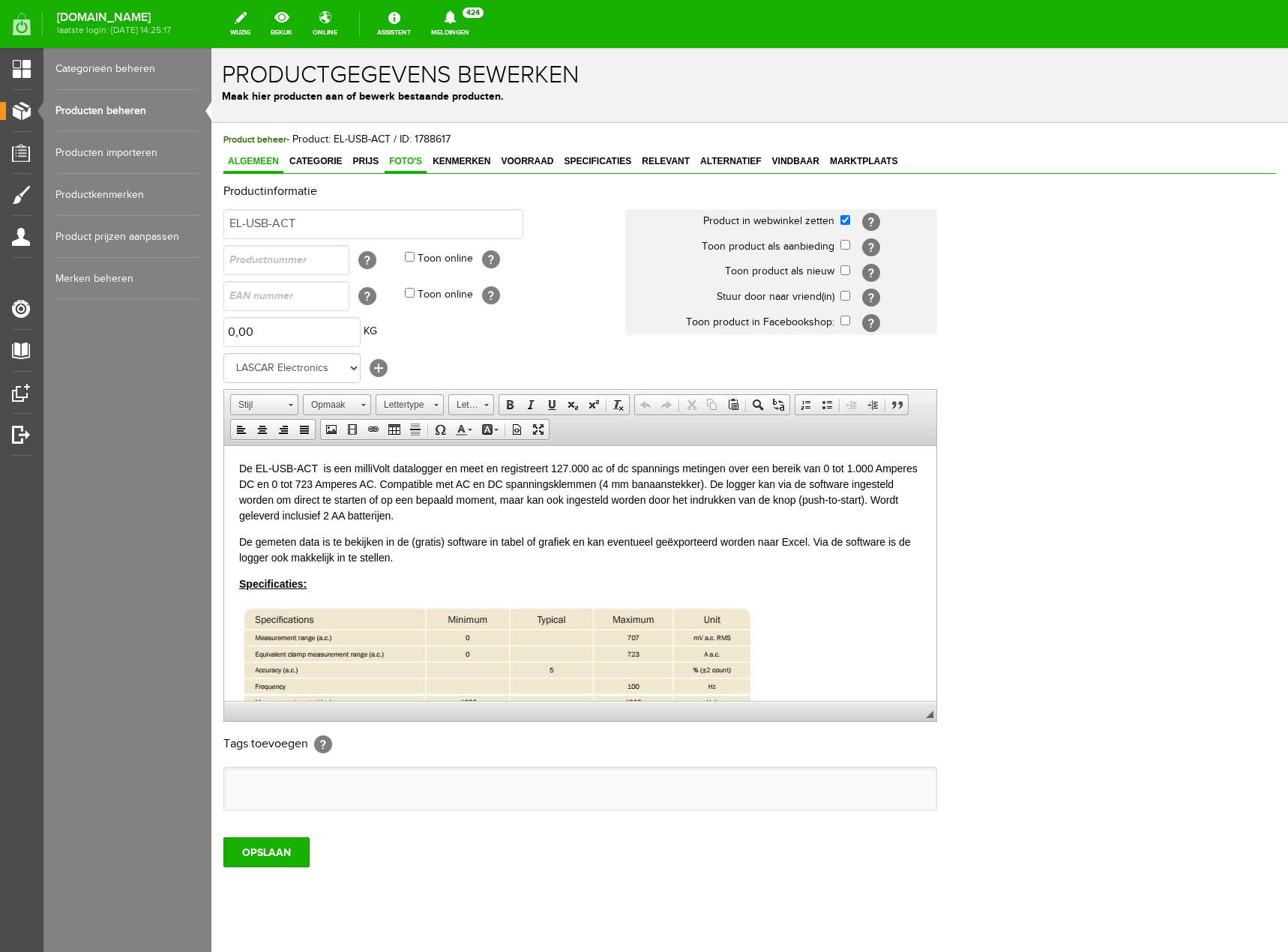
click at [402, 167] on span "Foto's" at bounding box center [405, 161] width 42 height 10
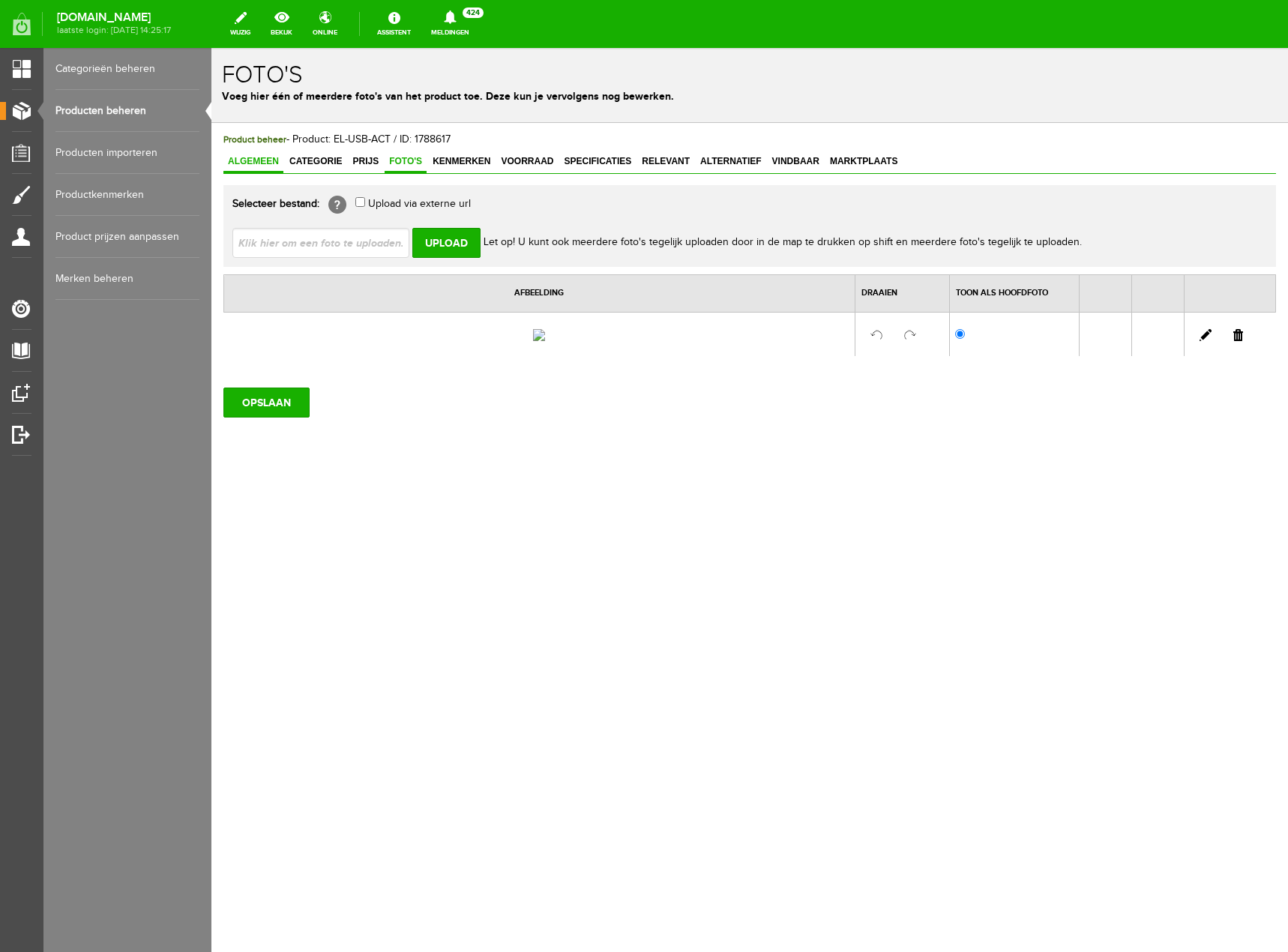
click at [279, 156] on span "Algemeen" at bounding box center [253, 161] width 60 height 10
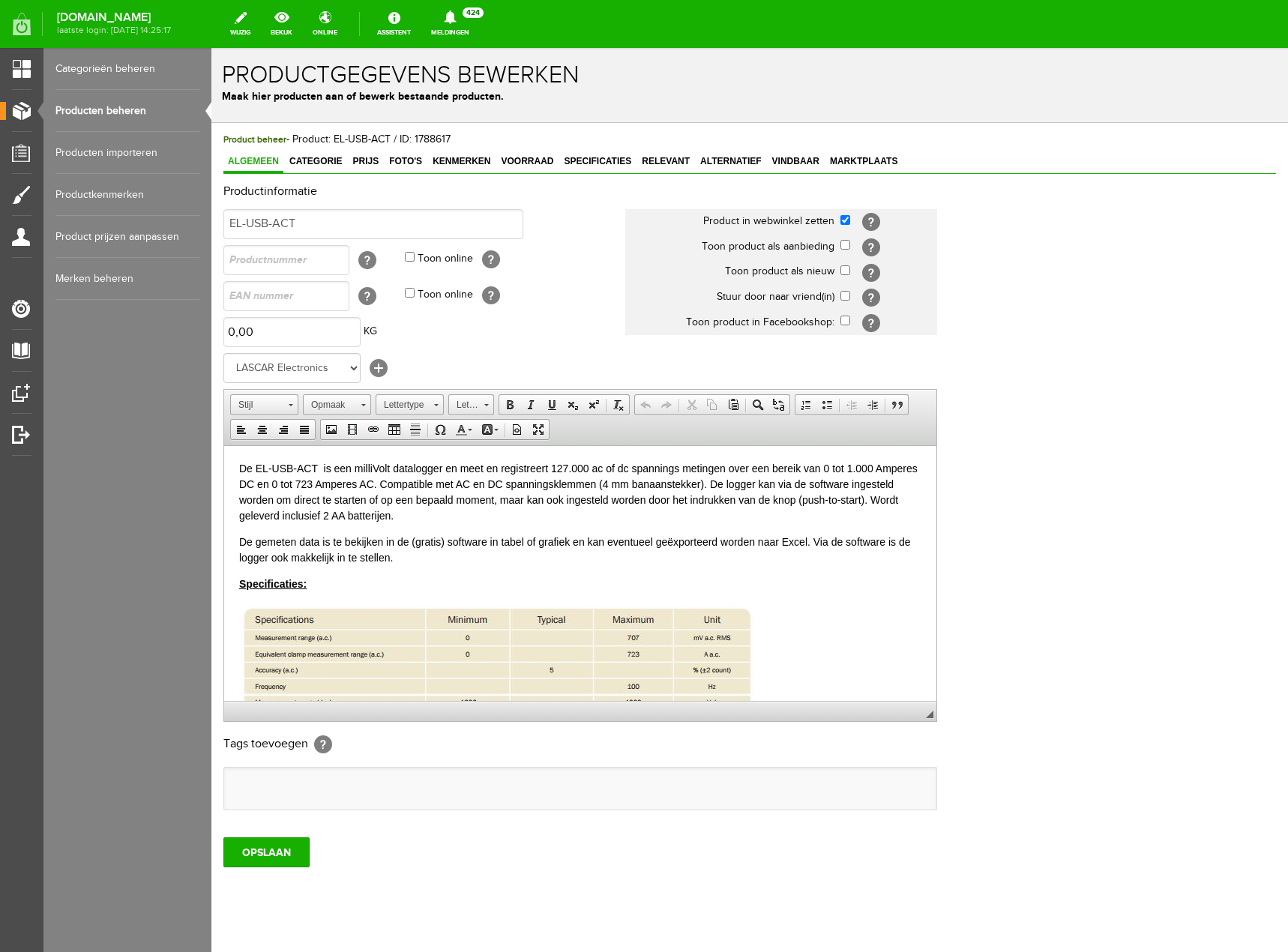
click at [105, 109] on link "Producten beheren" at bounding box center [128, 110] width 144 height 42
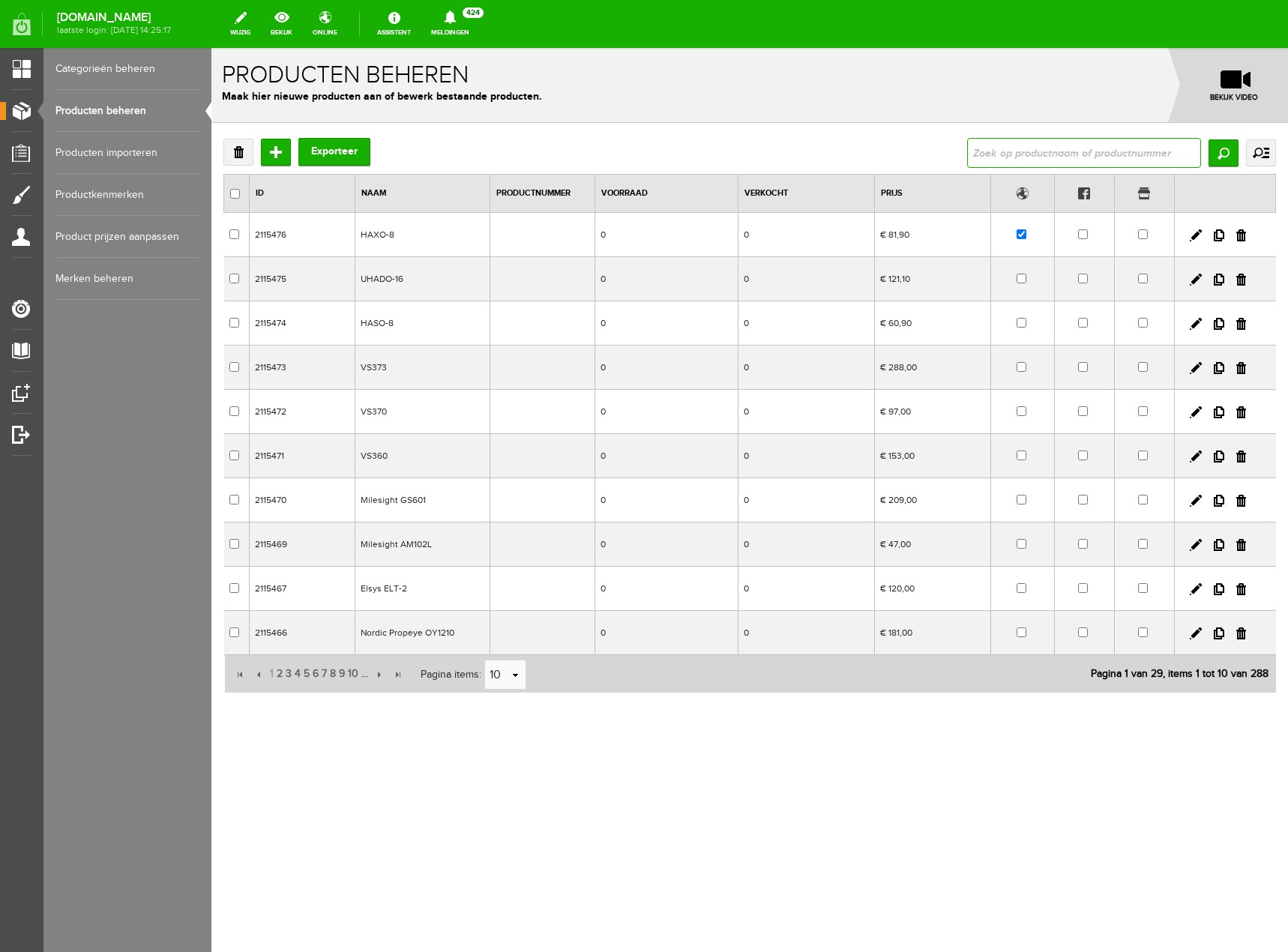
click at [1117, 156] on input "text" at bounding box center [1084, 153] width 234 height 30
type input "el-usb"
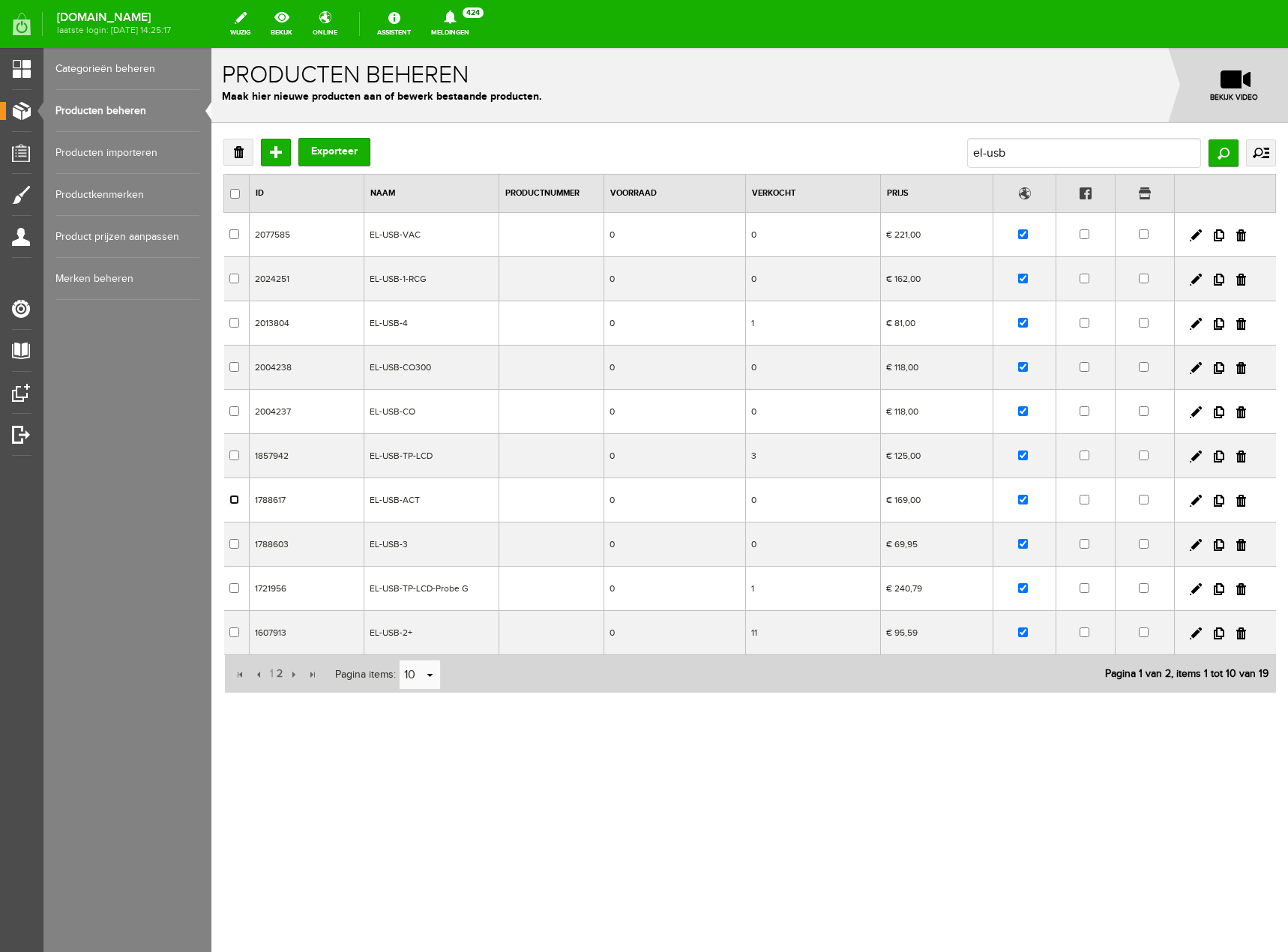
click at [231, 502] on input "checkbox" at bounding box center [234, 500] width 10 height 10
checkbox input "true"
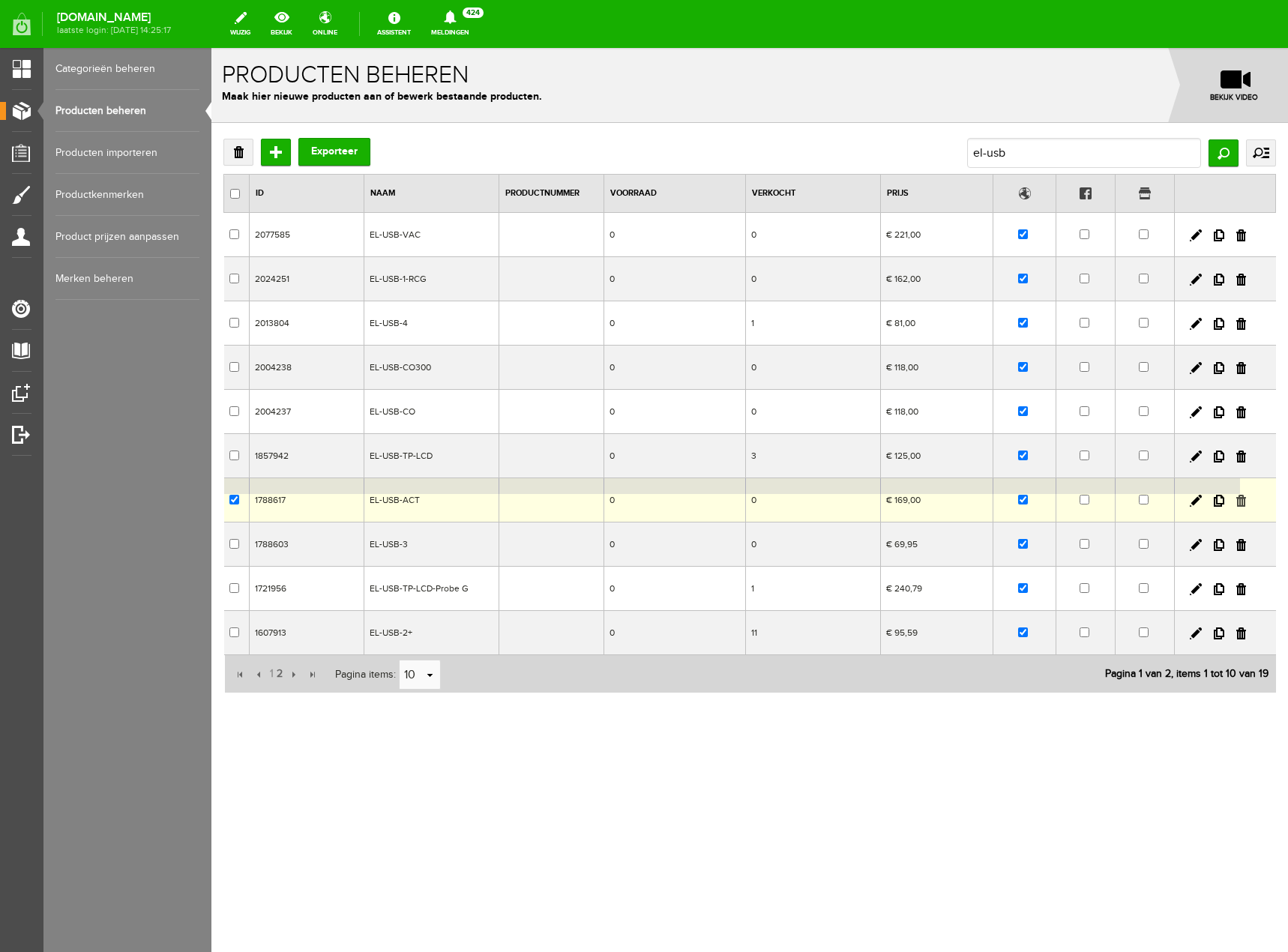
click at [1244, 498] on link at bounding box center [1241, 501] width 10 height 12
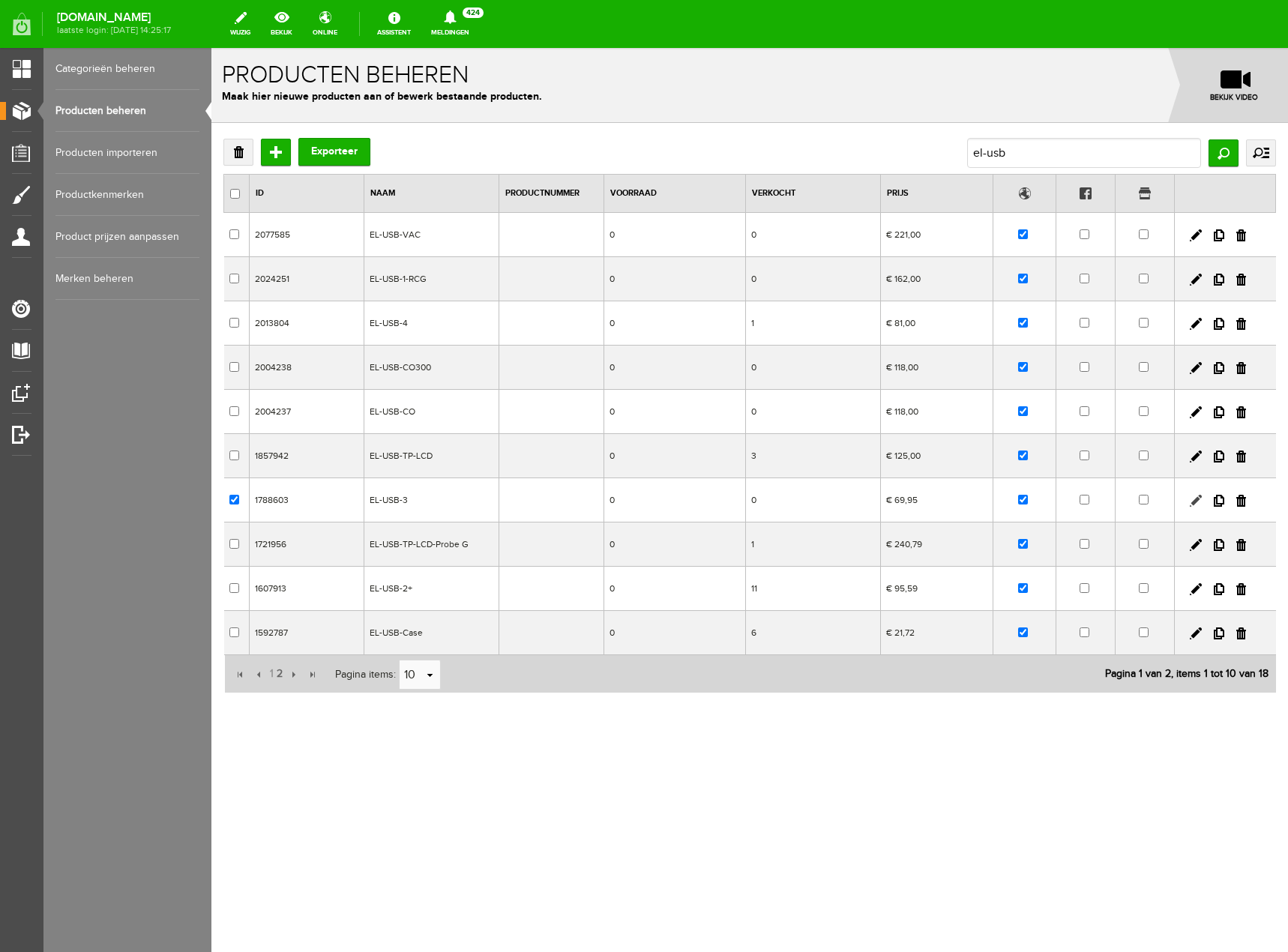
click at [1199, 501] on link at bounding box center [1195, 501] width 12 height 12
checkbox input "true"
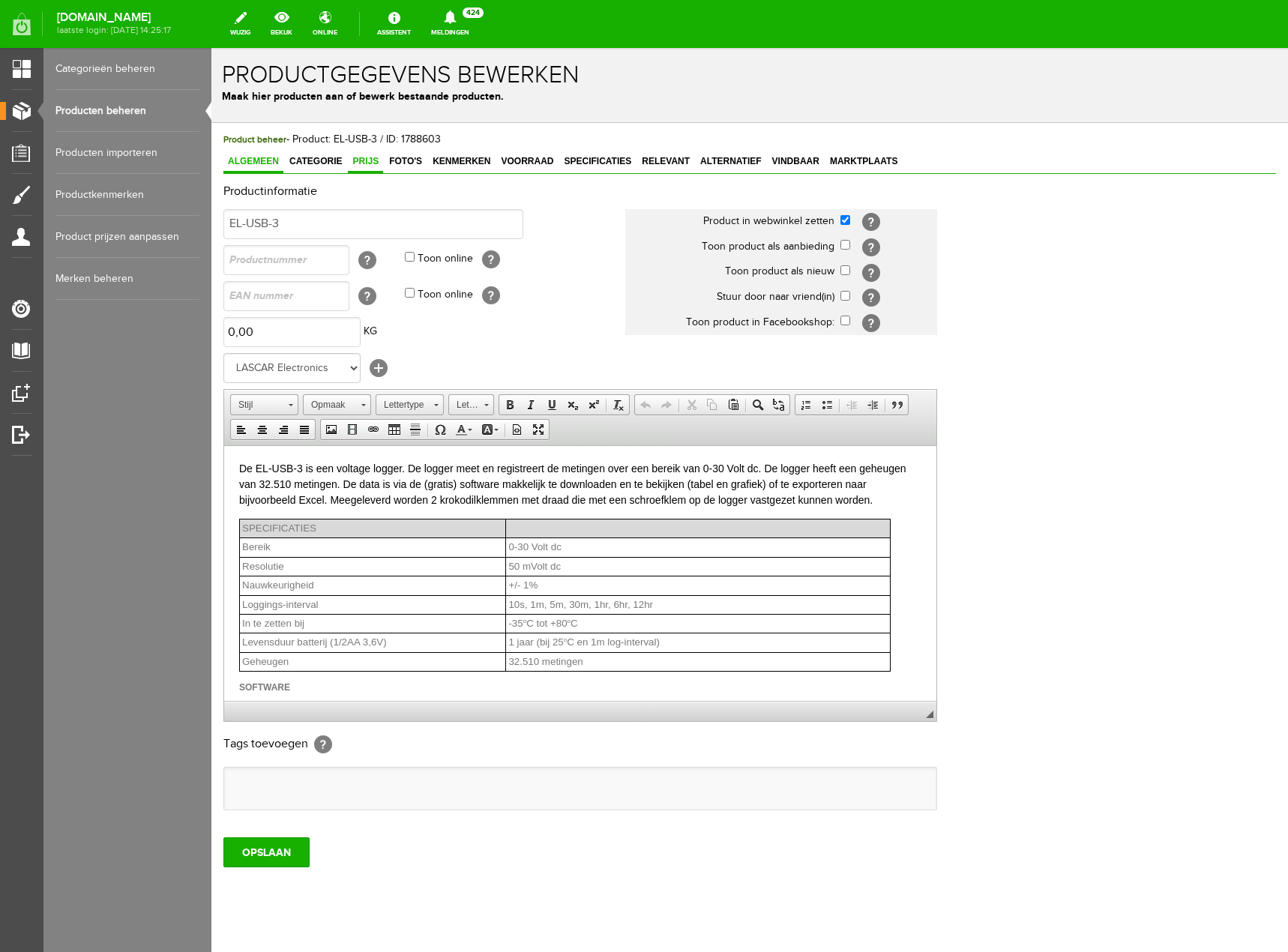
click at [368, 160] on span "Prijs" at bounding box center [365, 161] width 35 height 10
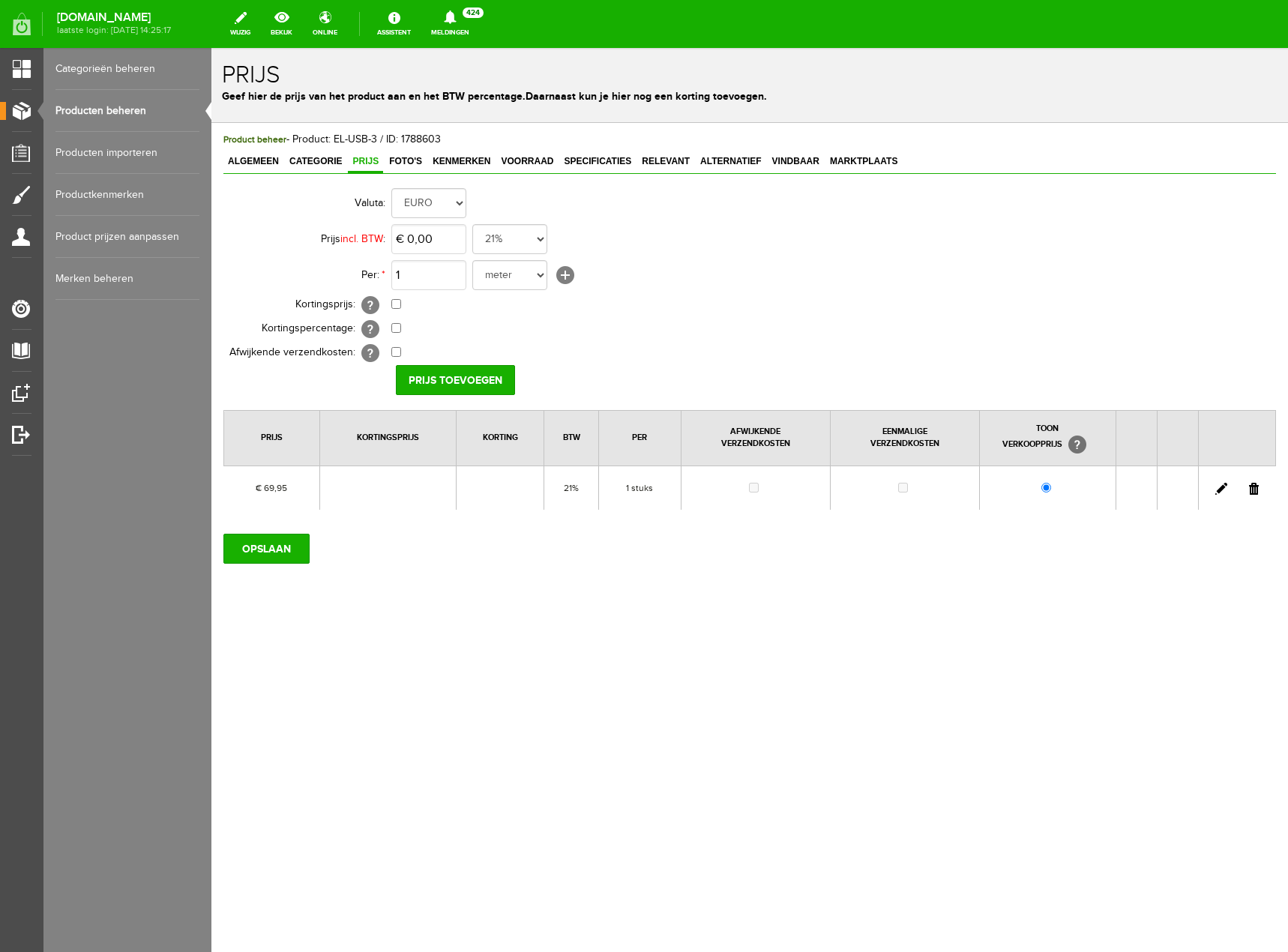
click at [1220, 485] on link at bounding box center [1221, 488] width 12 height 12
click at [1222, 483] on link at bounding box center [1221, 488] width 12 height 12
click at [441, 243] on input "69,95" at bounding box center [428, 239] width 75 height 30
type input "€ 81,00"
click at [717, 303] on td "€ 69,95 Van: € 69,95 € 69,95" at bounding box center [667, 305] width 551 height 24
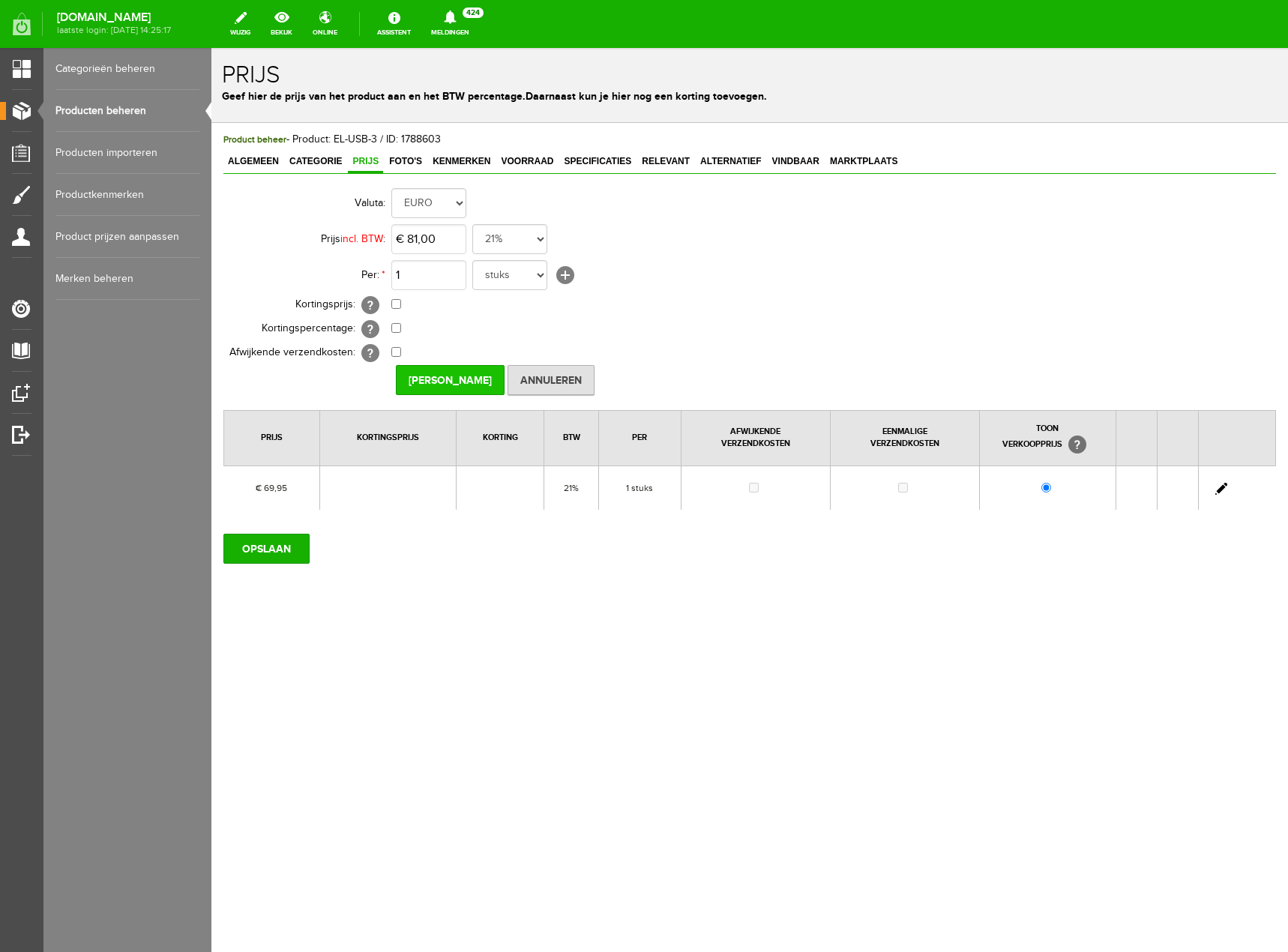
click at [427, 390] on input "[PERSON_NAME]" at bounding box center [451, 380] width 109 height 30
click at [273, 539] on input "OPSLAAN" at bounding box center [266, 549] width 86 height 30
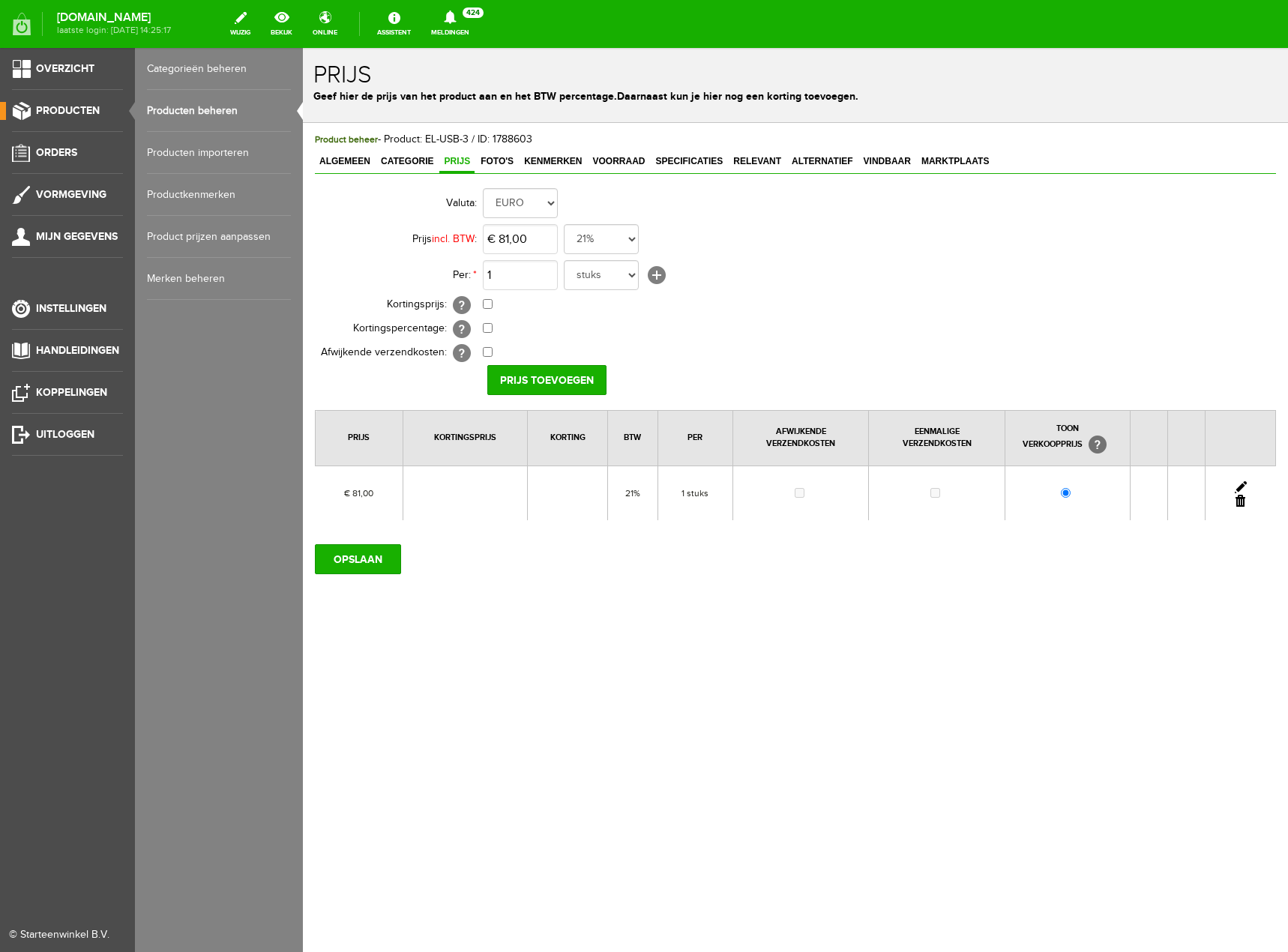
click at [179, 112] on link "Producten beheren" at bounding box center [219, 110] width 144 height 42
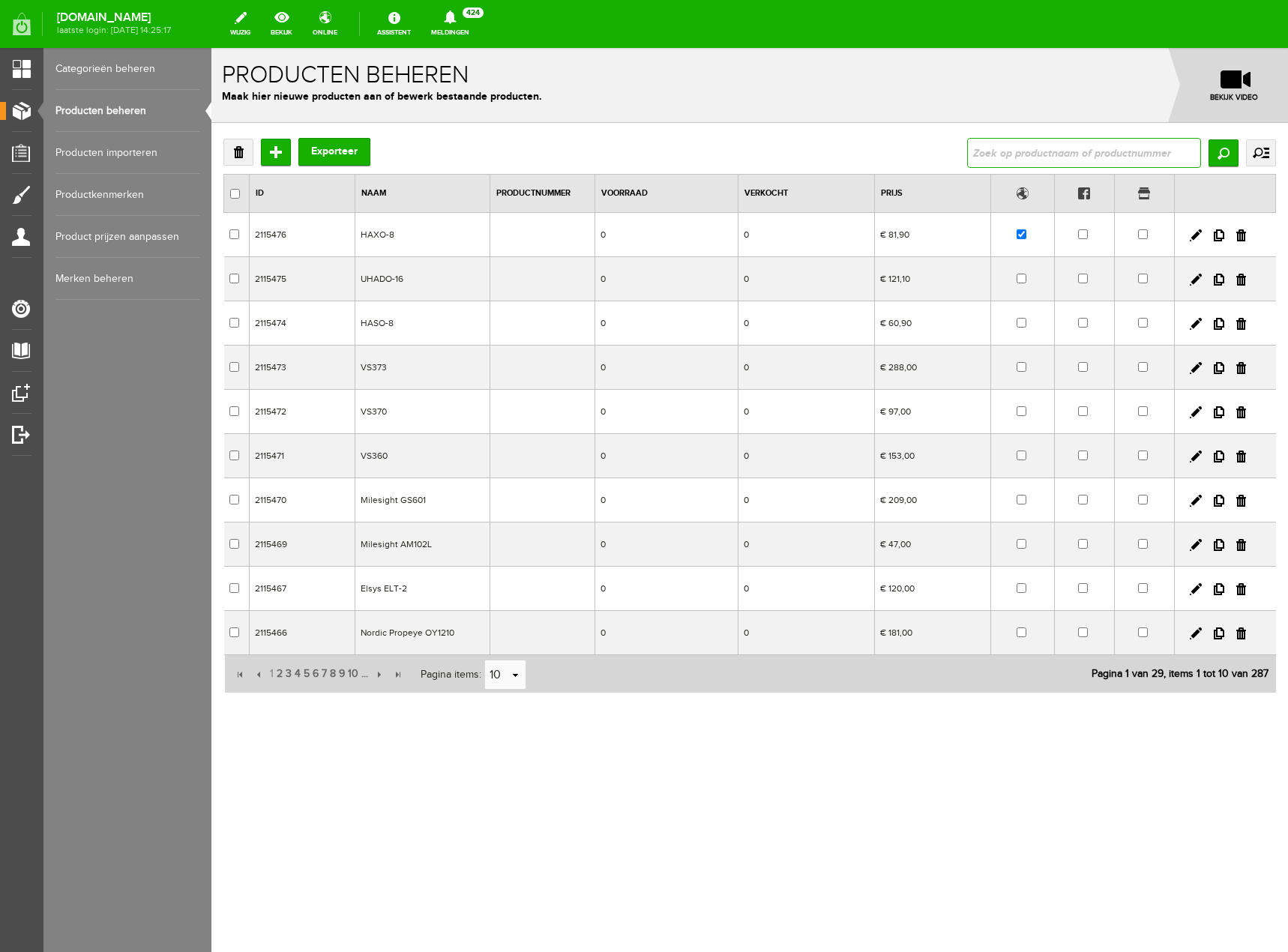
click at [1056, 159] on input "text" at bounding box center [1084, 153] width 234 height 30
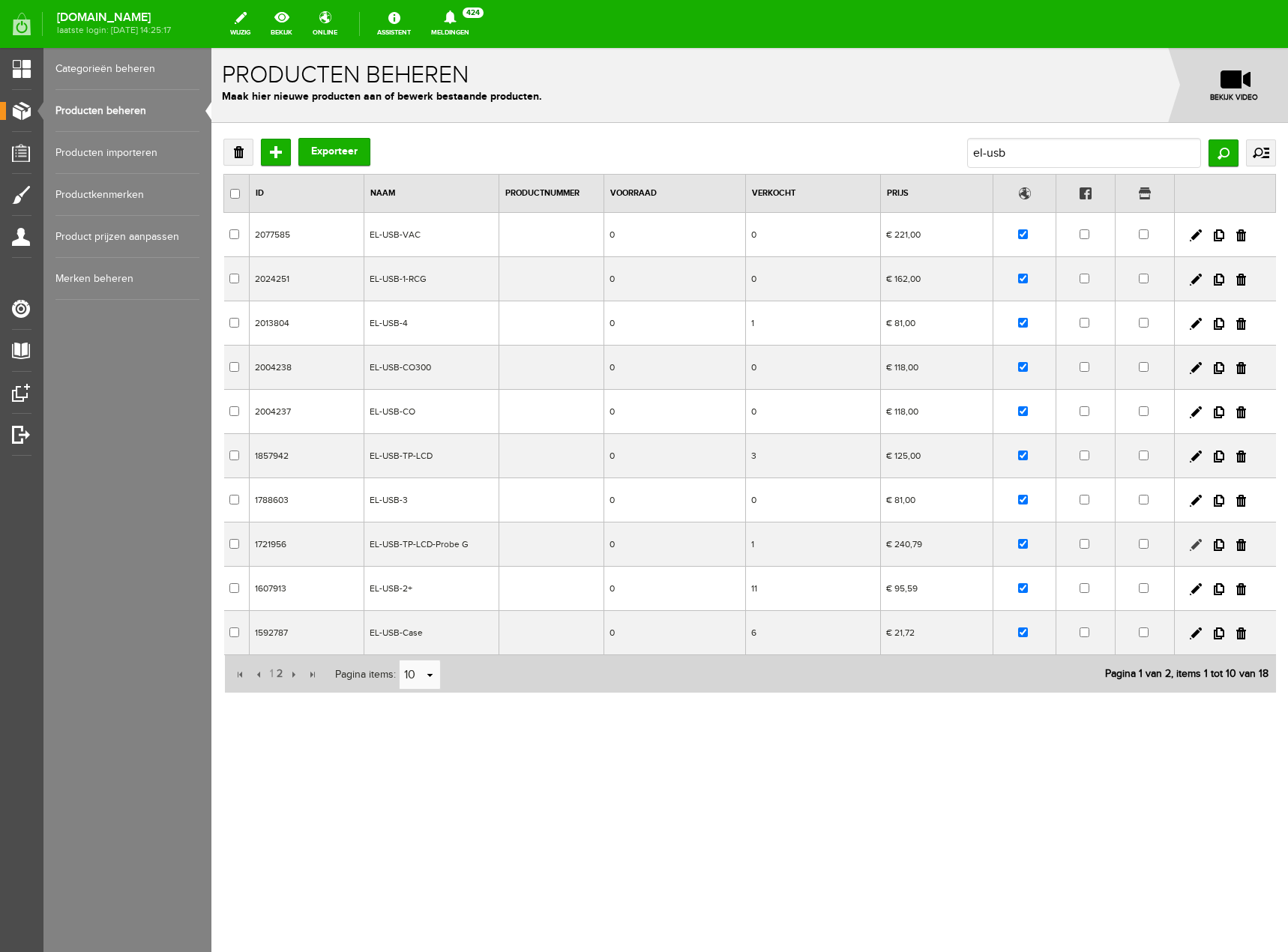
click at [1198, 543] on link at bounding box center [1195, 545] width 12 height 12
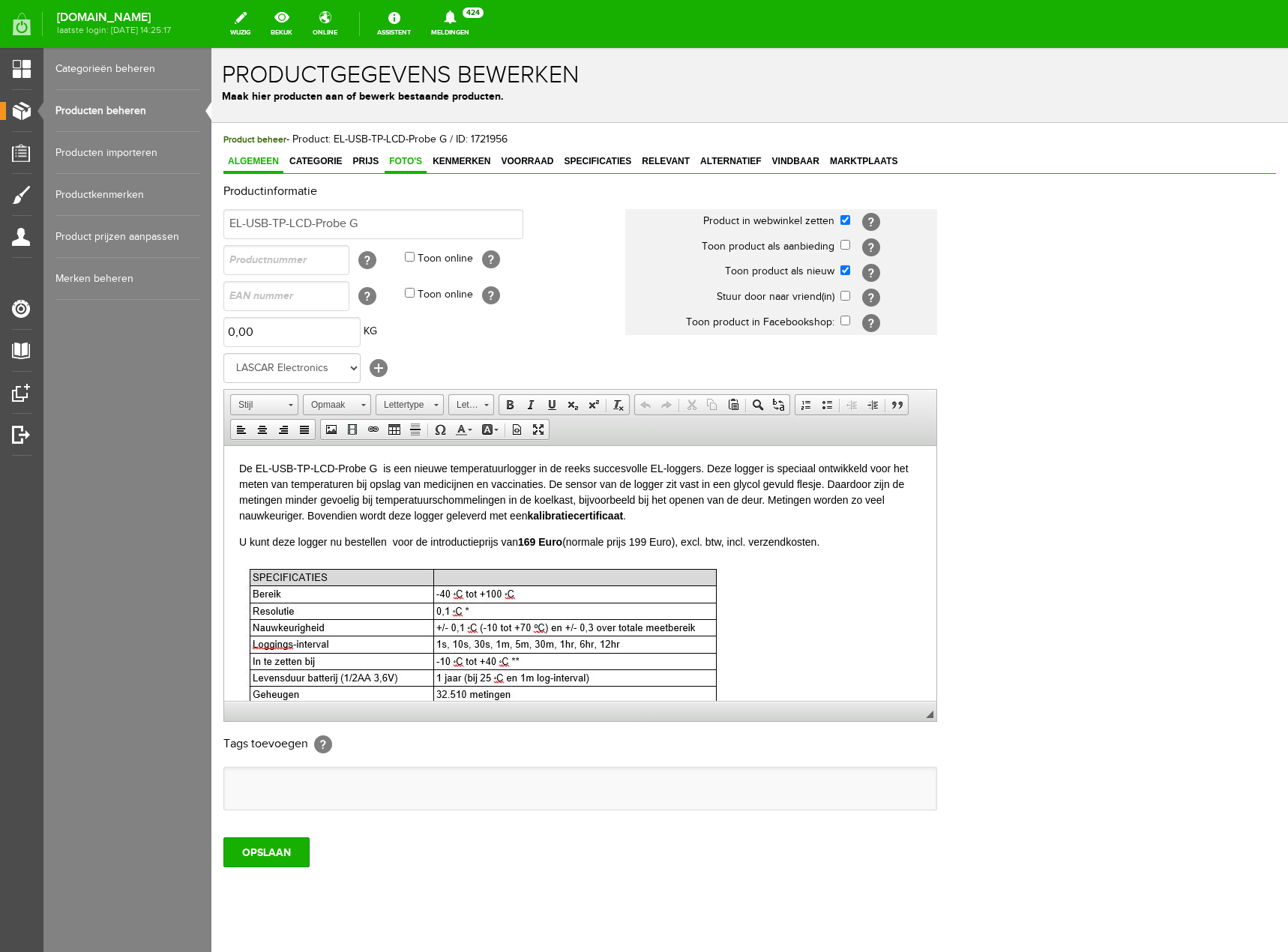
click at [403, 158] on span "Foto's" at bounding box center [405, 161] width 42 height 10
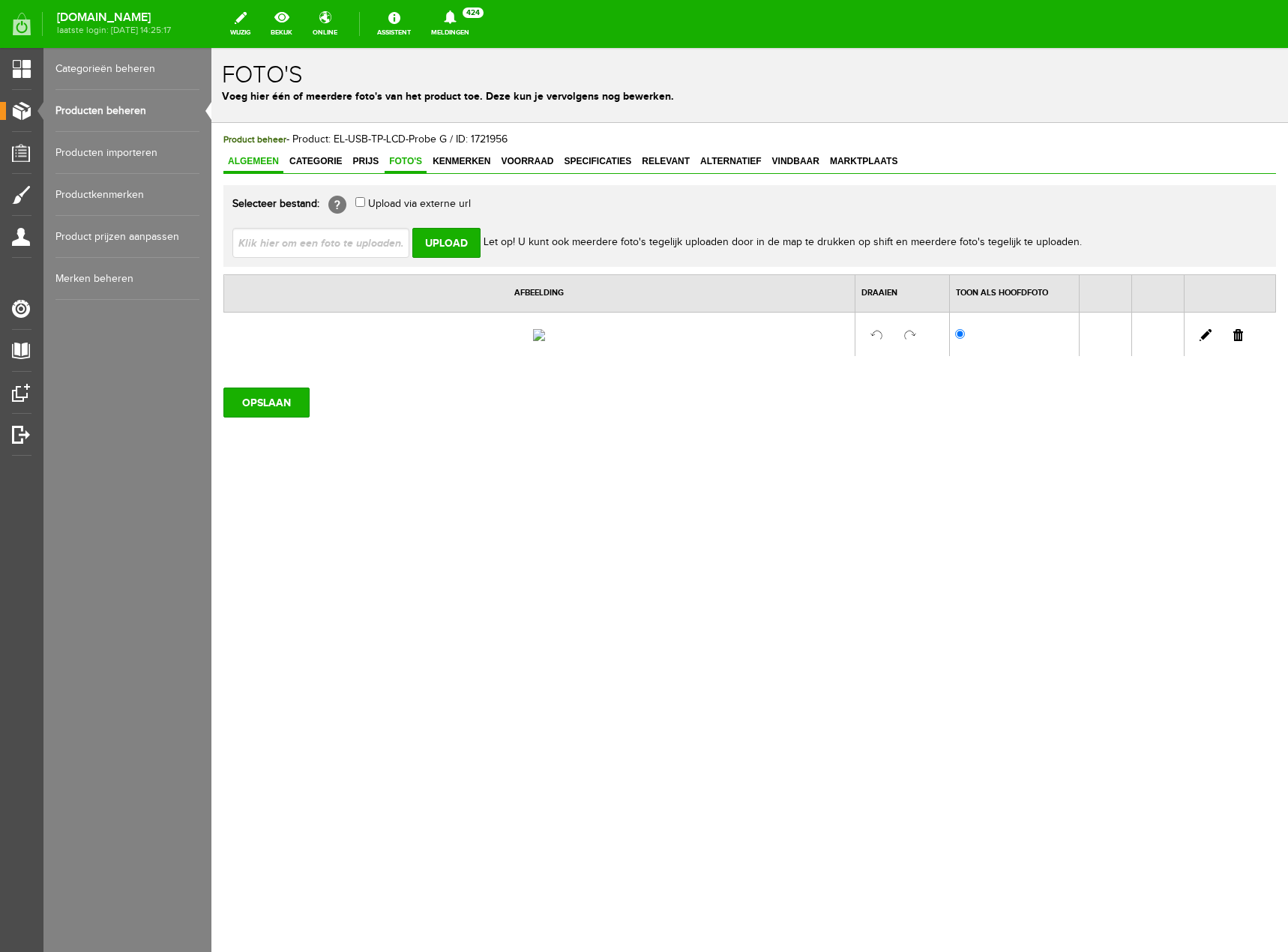
click at [268, 168] on link "Algemeen" at bounding box center [253, 163] width 60 height 22
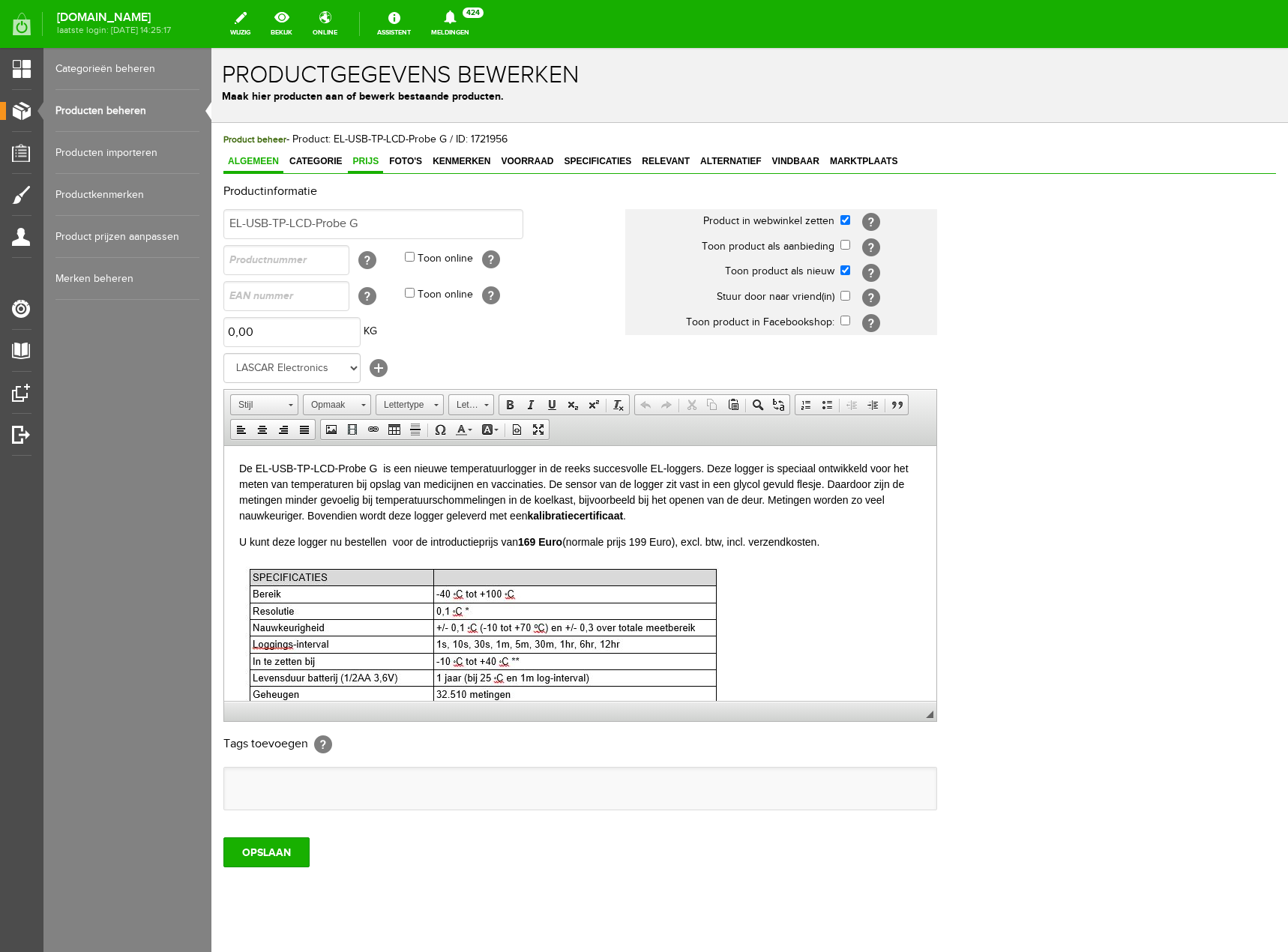
click at [372, 159] on span "Prijs" at bounding box center [365, 161] width 35 height 10
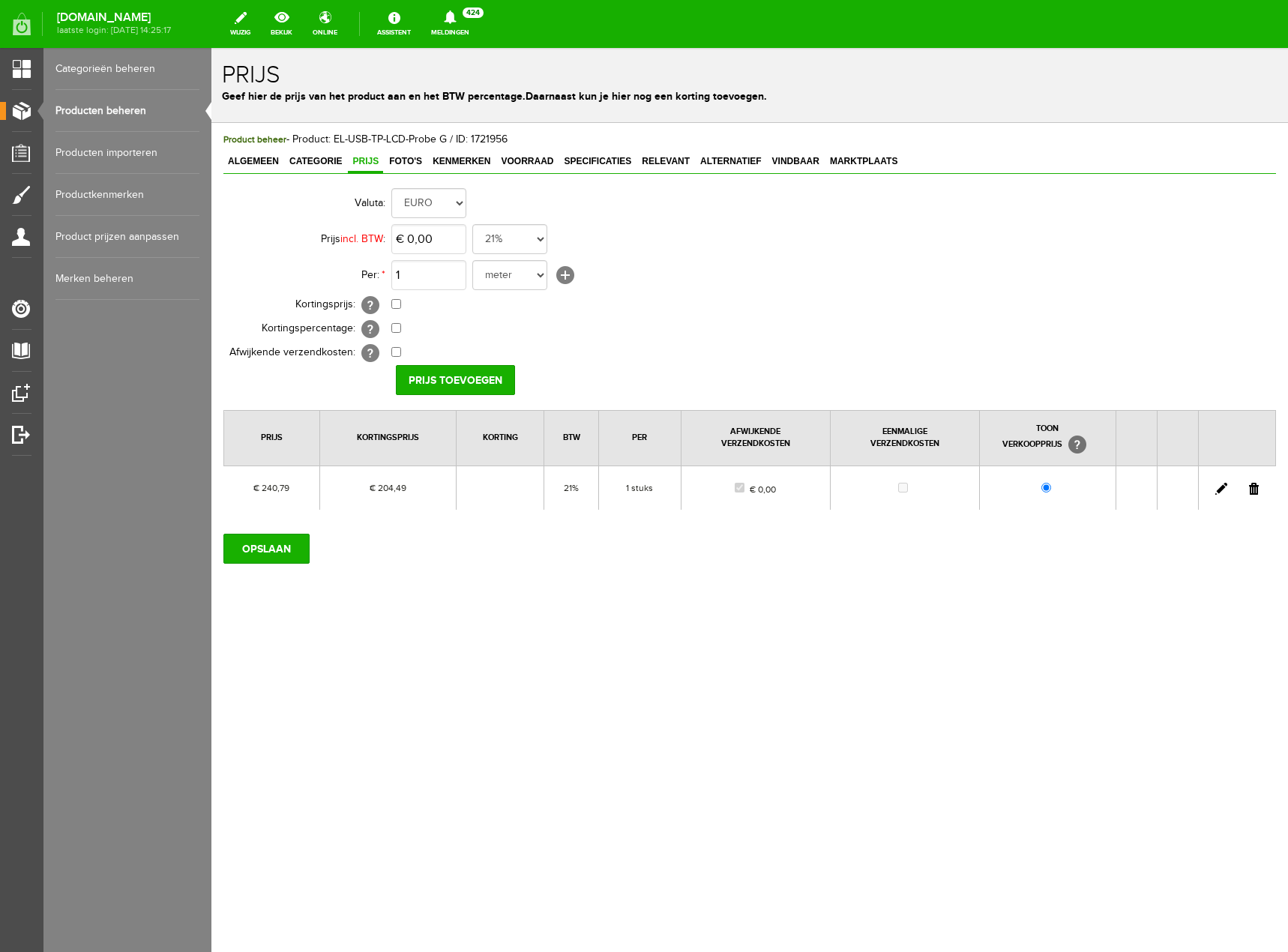
click at [89, 110] on link "Producten beheren" at bounding box center [128, 110] width 144 height 42
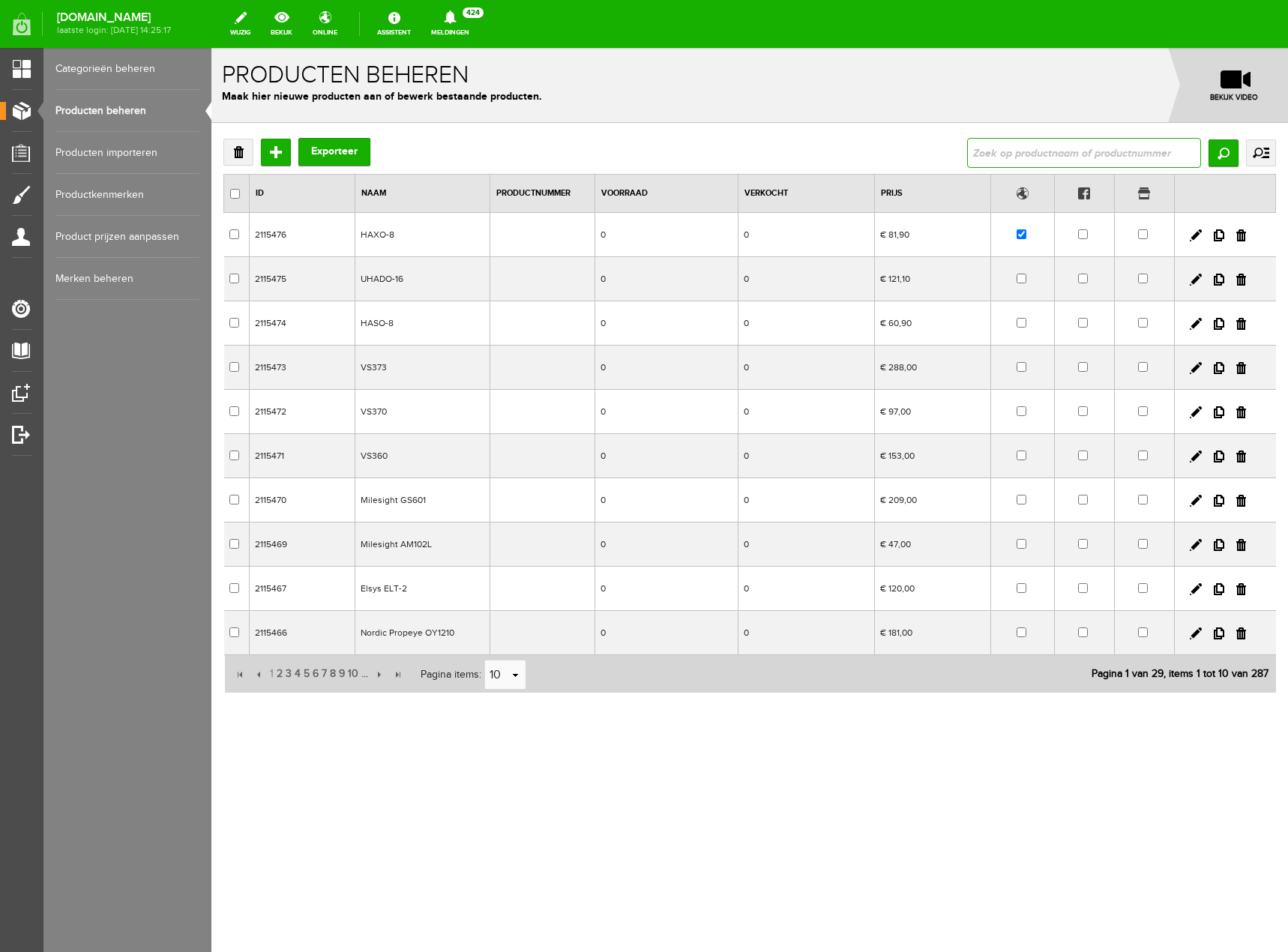
click at [1109, 153] on input "text" at bounding box center [1084, 153] width 234 height 30
type input "el-usb"
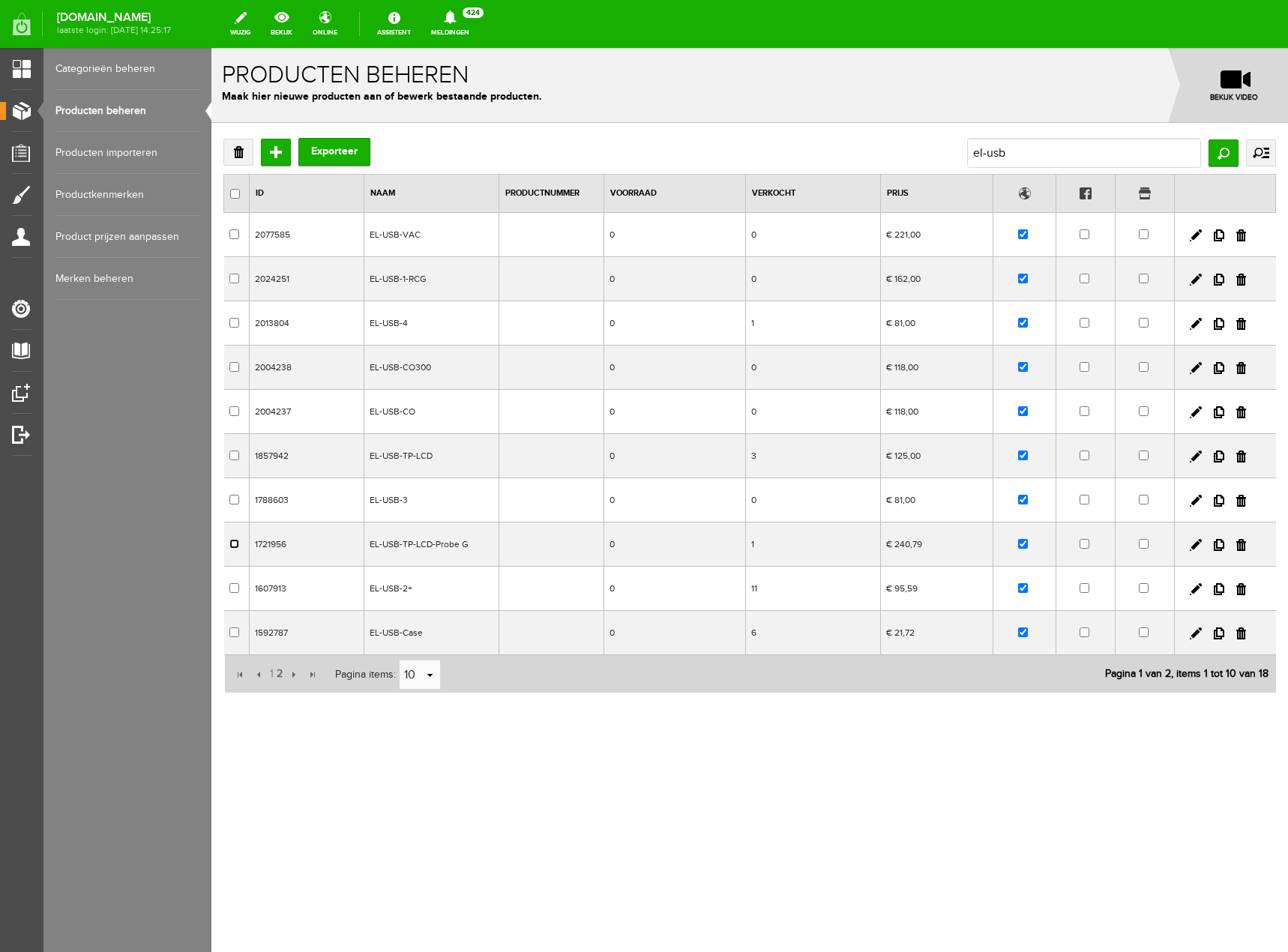
click at [239, 546] on input "checkbox" at bounding box center [234, 544] width 10 height 10
checkbox input "true"
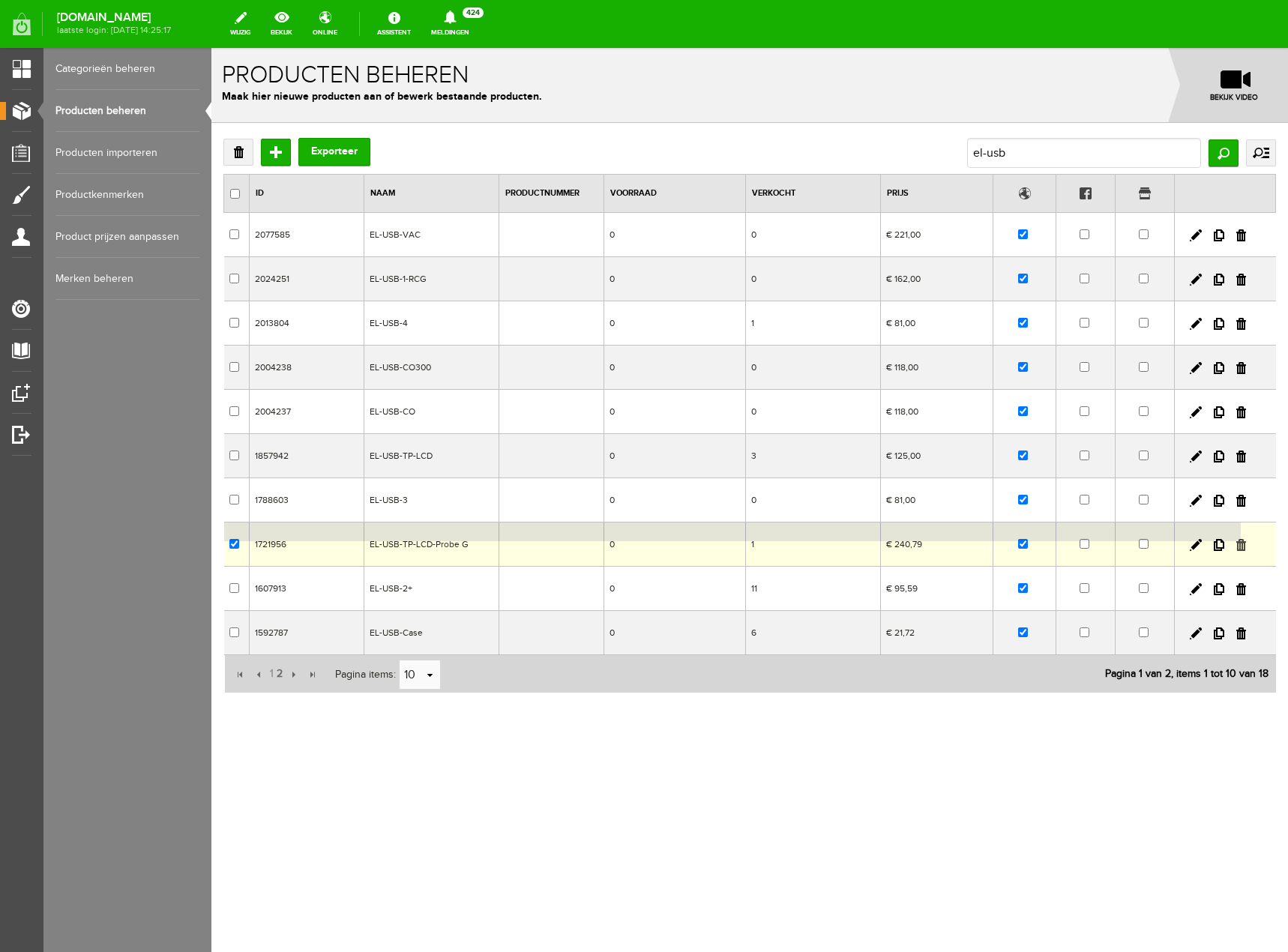
click at [1245, 545] on link at bounding box center [1241, 545] width 10 height 12
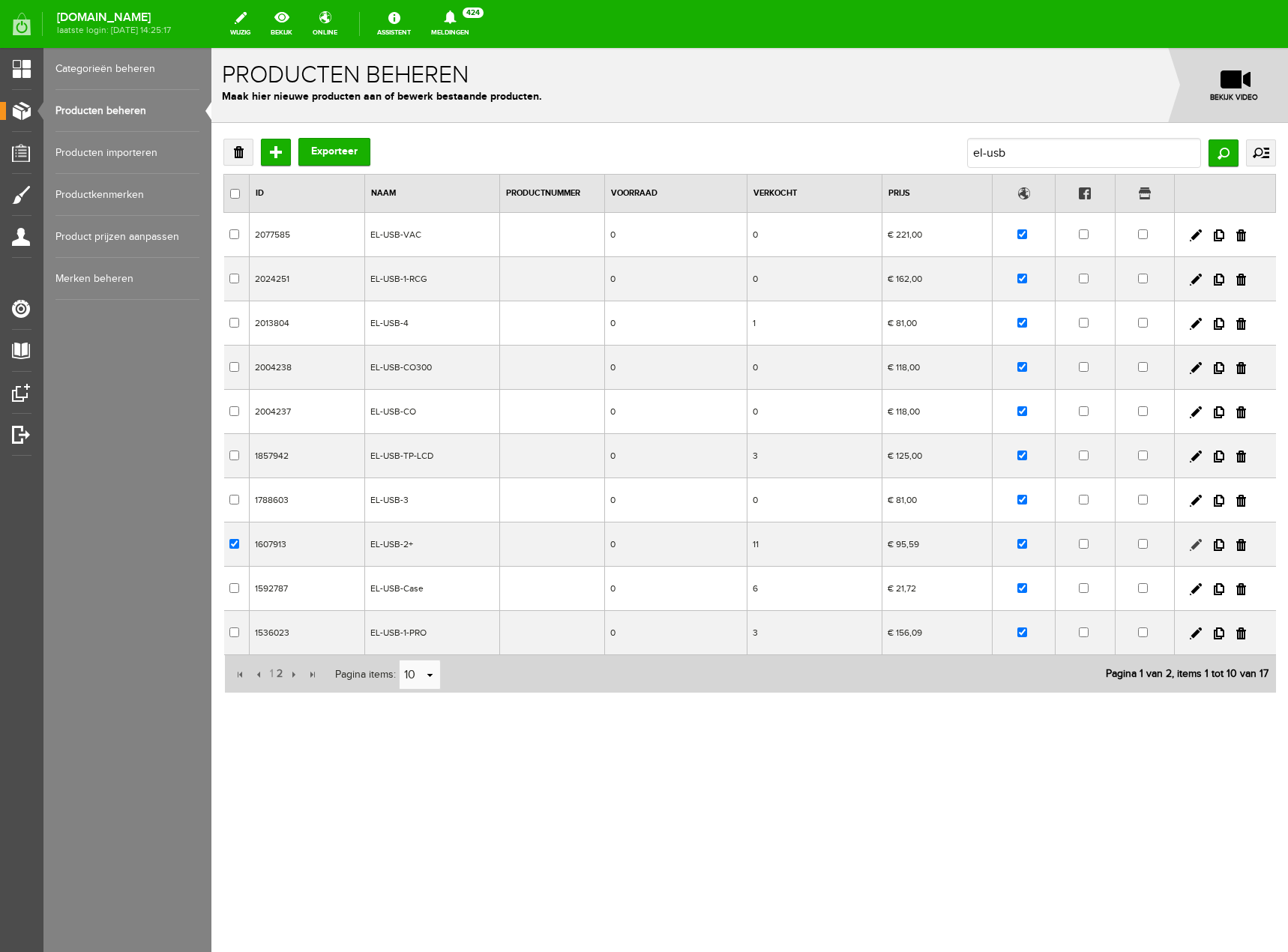
click at [1193, 539] on link at bounding box center [1195, 545] width 12 height 12
checkbox input "true"
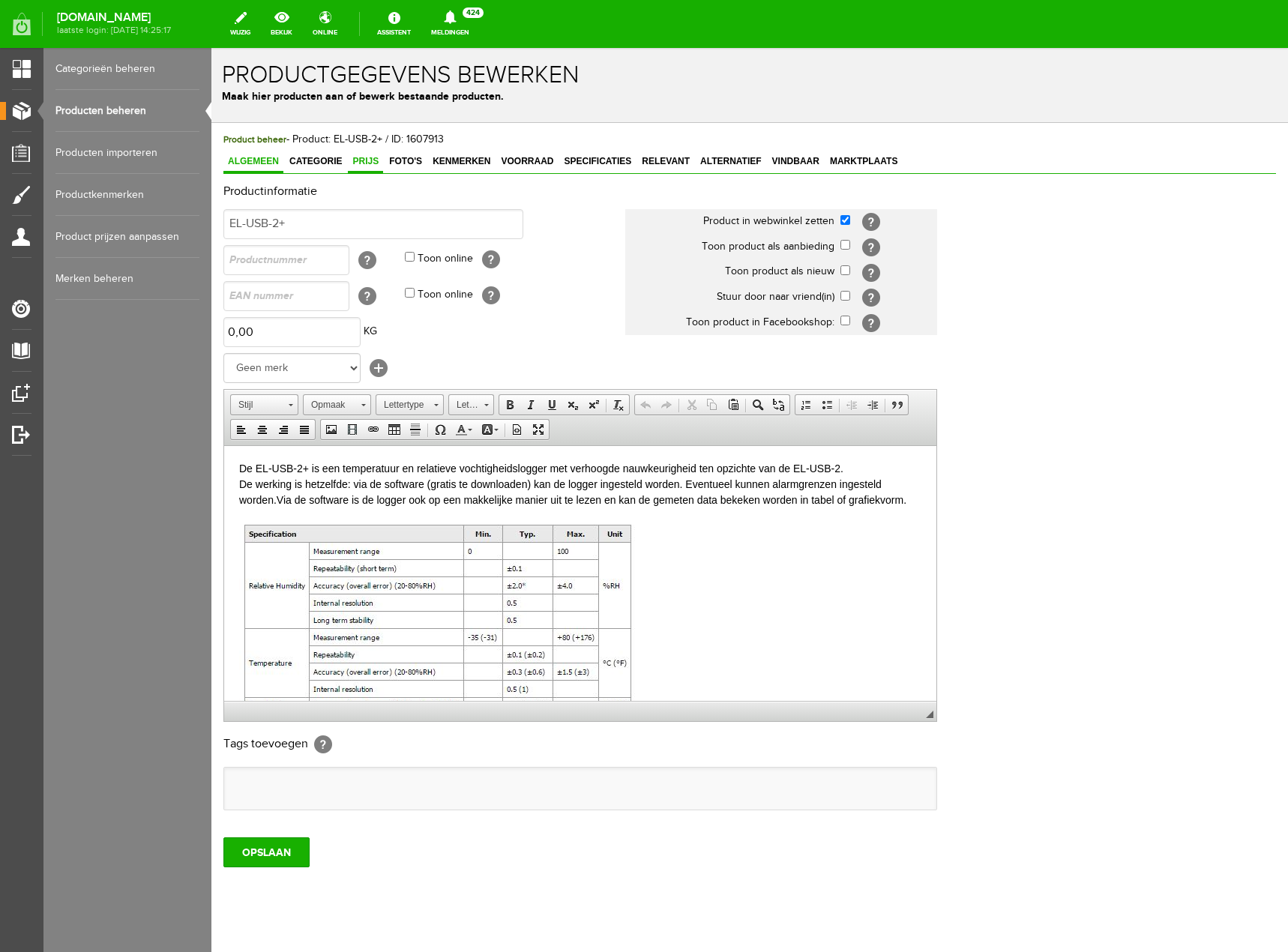
click at [370, 158] on span "Prijs" at bounding box center [365, 161] width 35 height 10
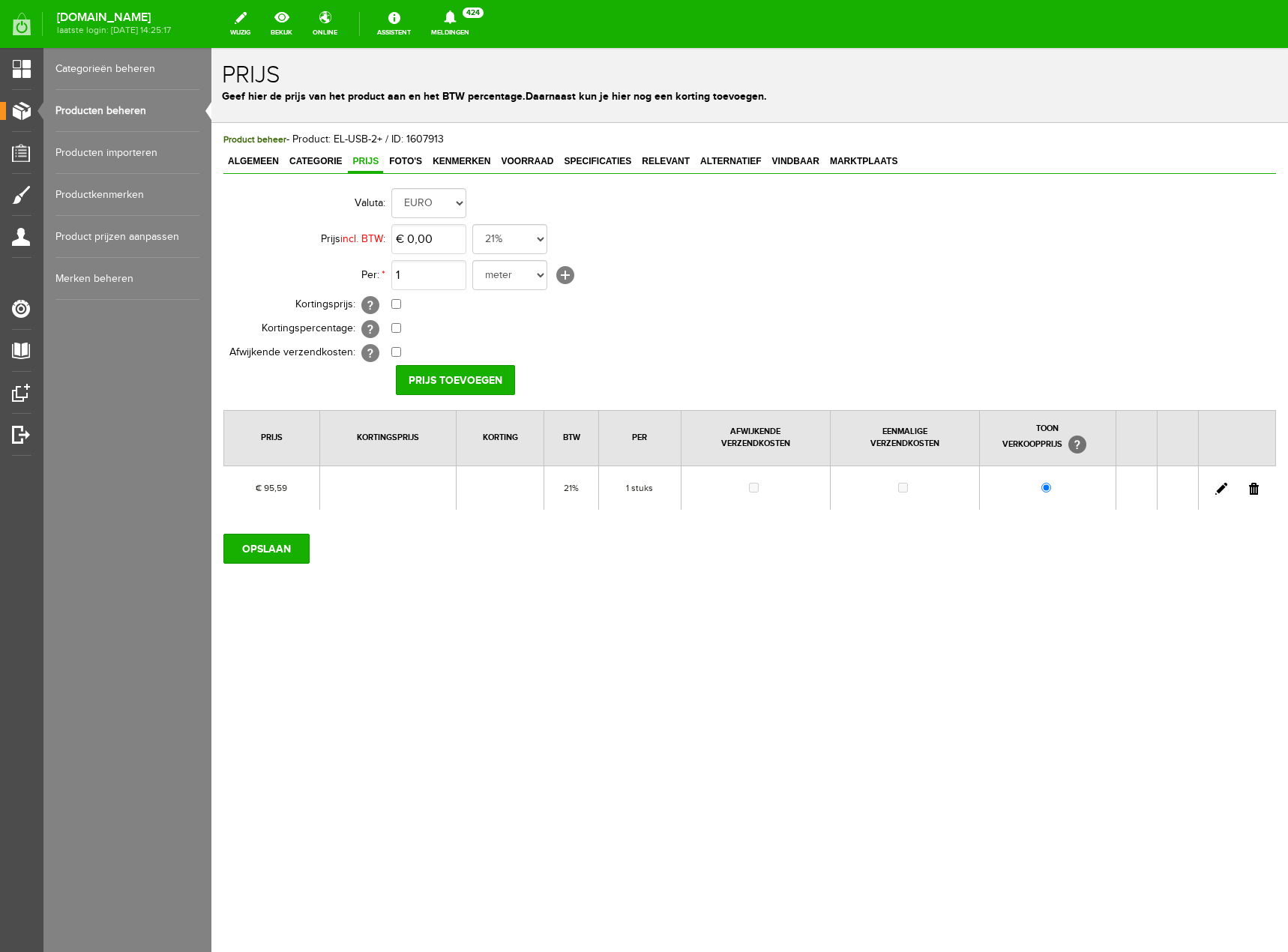
click at [1216, 487] on link at bounding box center [1221, 488] width 12 height 12
click at [442, 240] on input "95,59" at bounding box center [428, 239] width 75 height 30
type input "€ 103,00"
click at [489, 377] on input "[PERSON_NAME]" at bounding box center [451, 380] width 109 height 30
click at [284, 545] on input "OPSLAAN" at bounding box center [266, 549] width 86 height 30
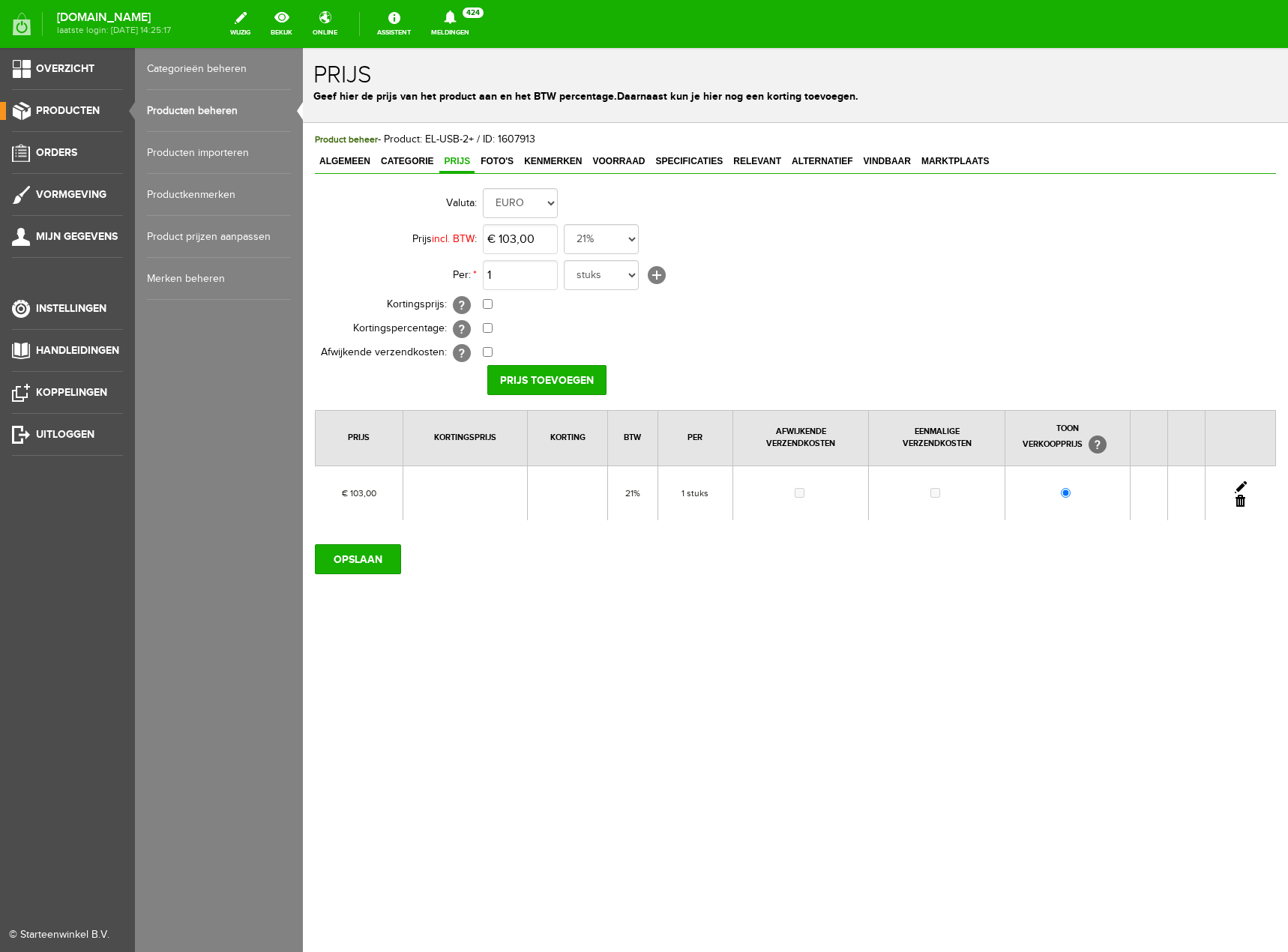
click at [168, 105] on link "Producten beheren" at bounding box center [219, 110] width 144 height 42
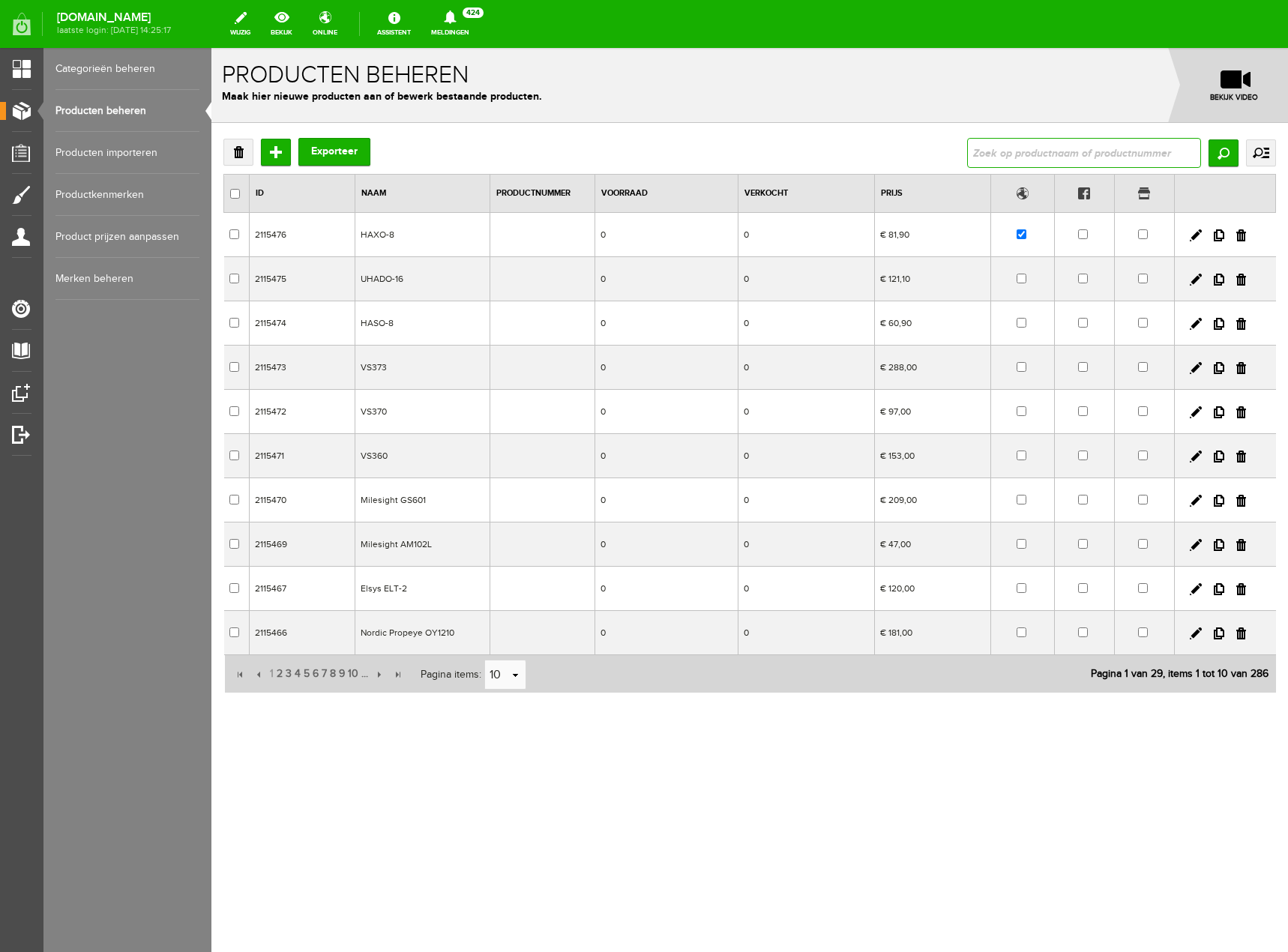
click at [1066, 149] on input "text" at bounding box center [1084, 153] width 234 height 30
type input "el-usb"
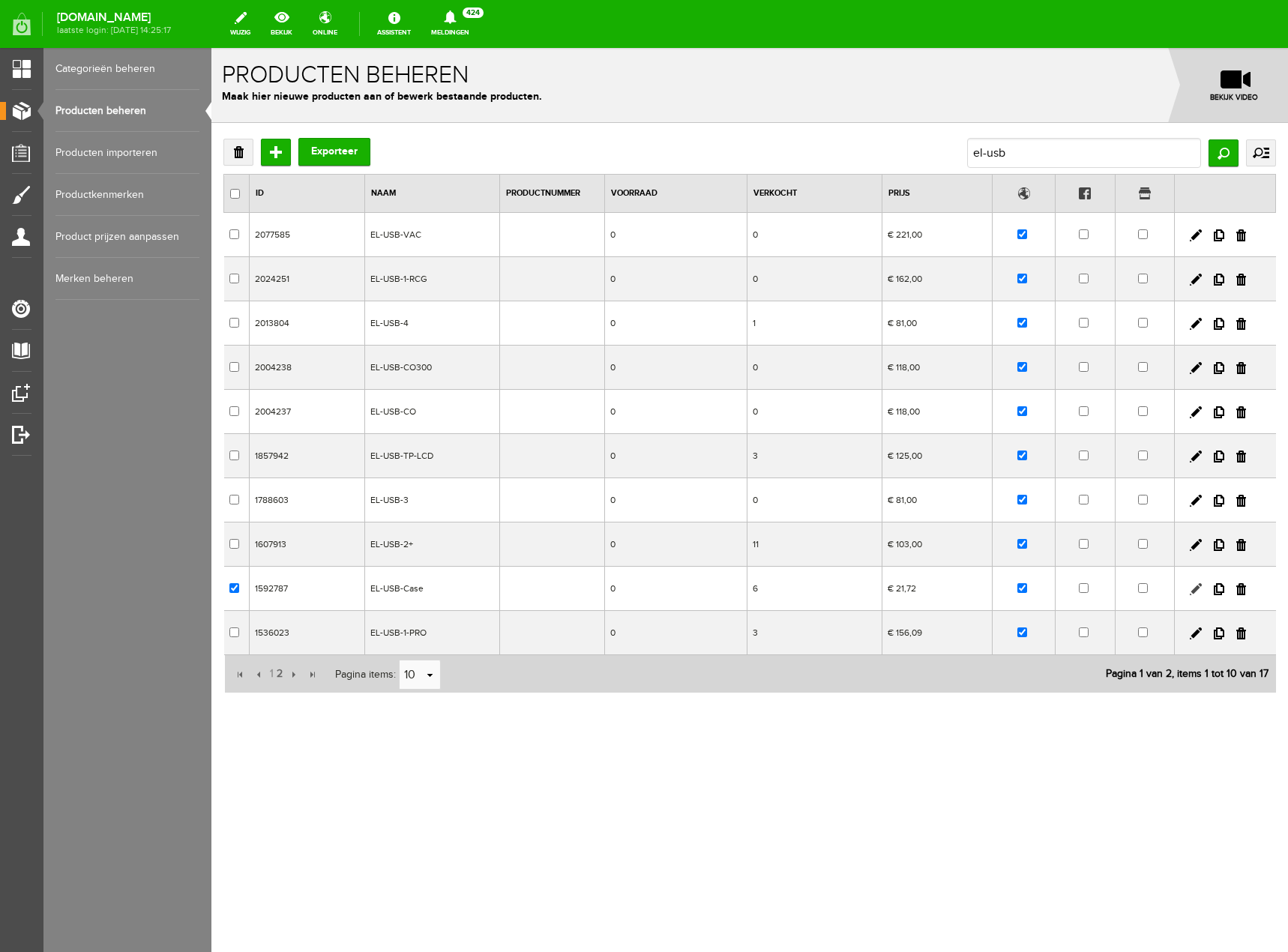
click at [1198, 584] on link at bounding box center [1195, 588] width 12 height 12
checkbox input "true"
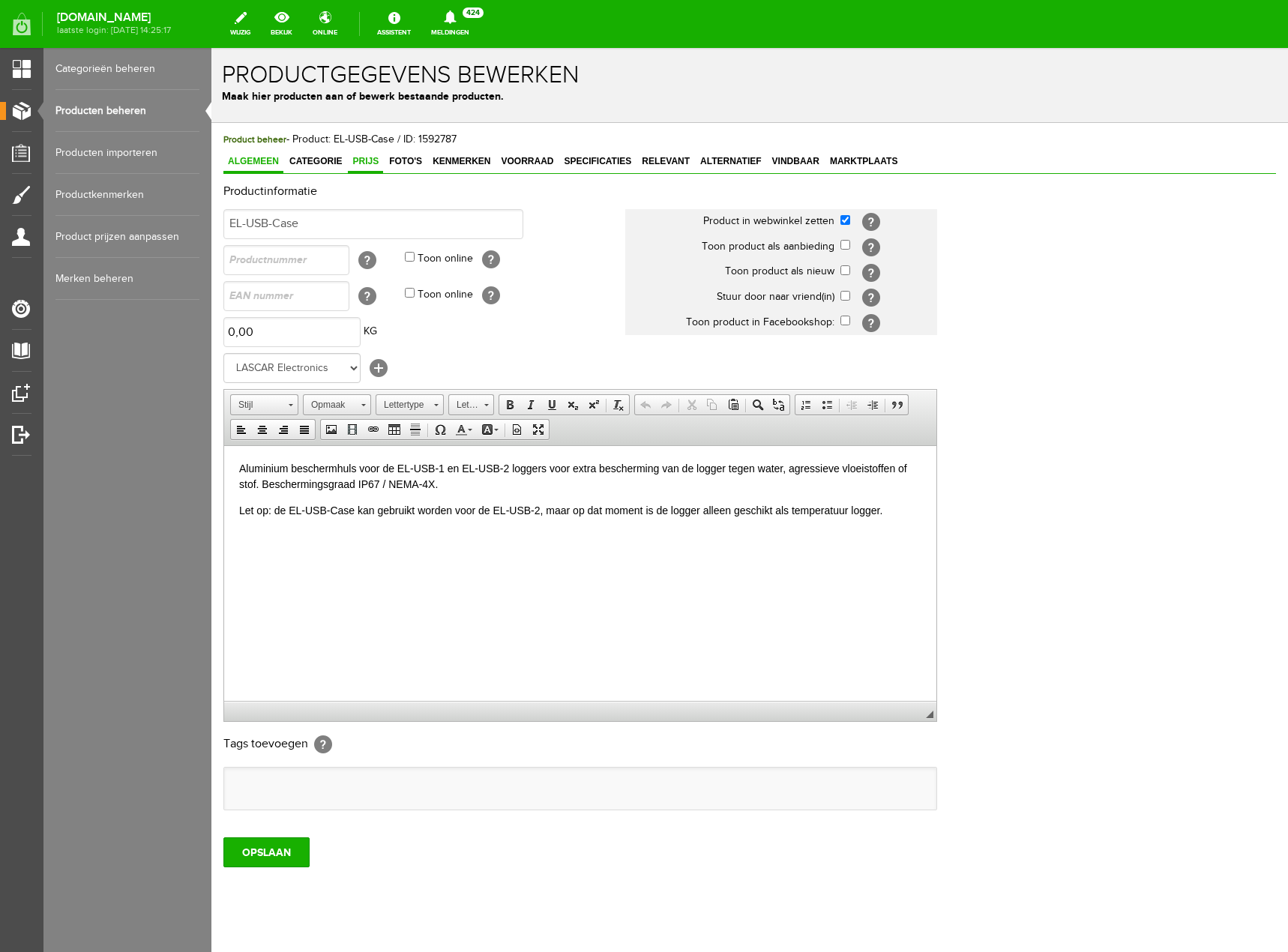
click at [360, 168] on link "Prijs" at bounding box center [365, 163] width 35 height 22
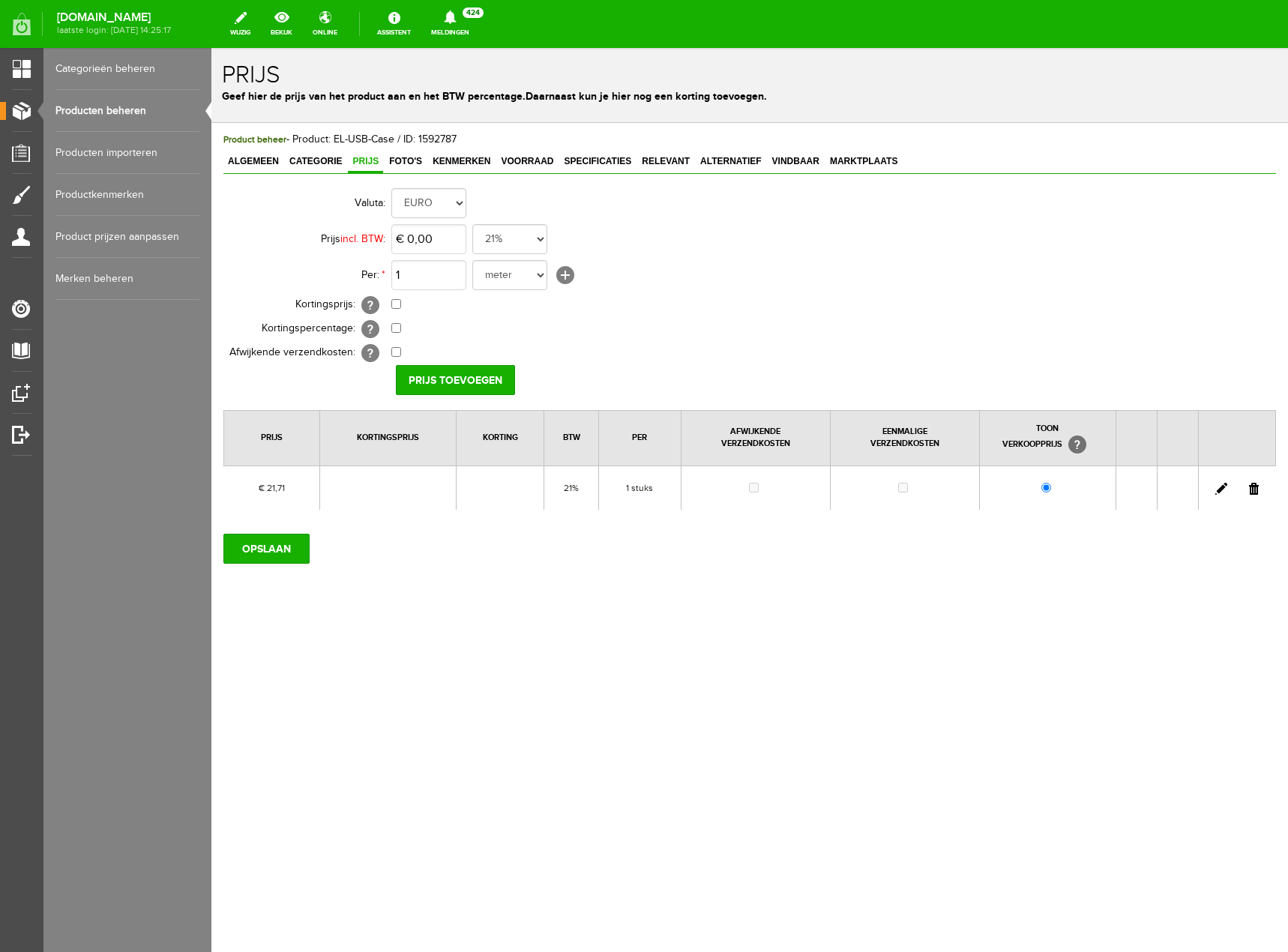
click at [1223, 488] on link at bounding box center [1221, 488] width 12 height 12
click at [428, 241] on input "21,71" at bounding box center [428, 239] width 75 height 30
type input "€ 18,50"
click at [304, 551] on input "OPSLAAN" at bounding box center [266, 549] width 86 height 30
click at [452, 388] on input "Prijs toevoegen" at bounding box center [455, 380] width 119 height 30
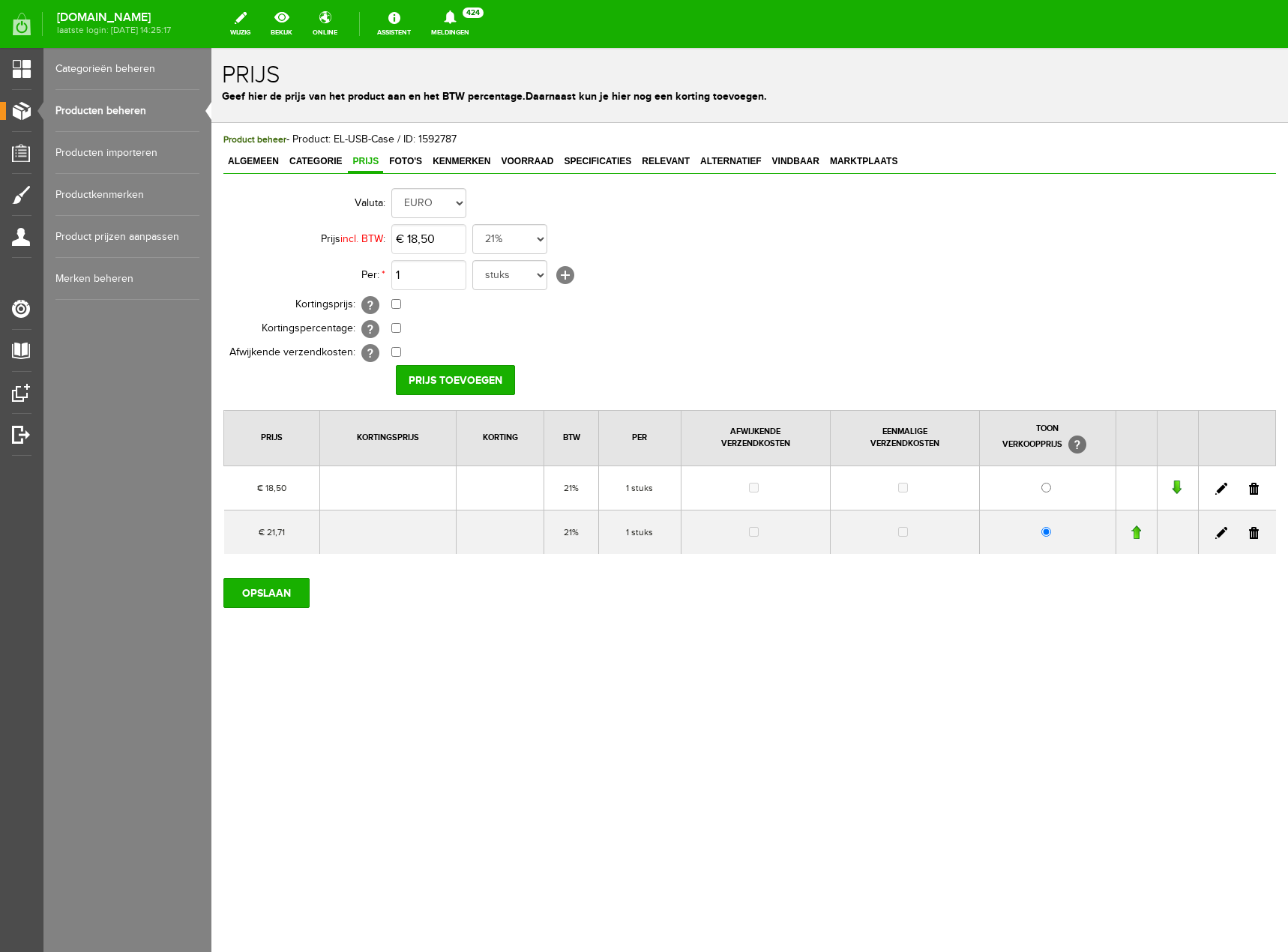
click at [1255, 531] on link at bounding box center [1254, 533] width 10 height 12
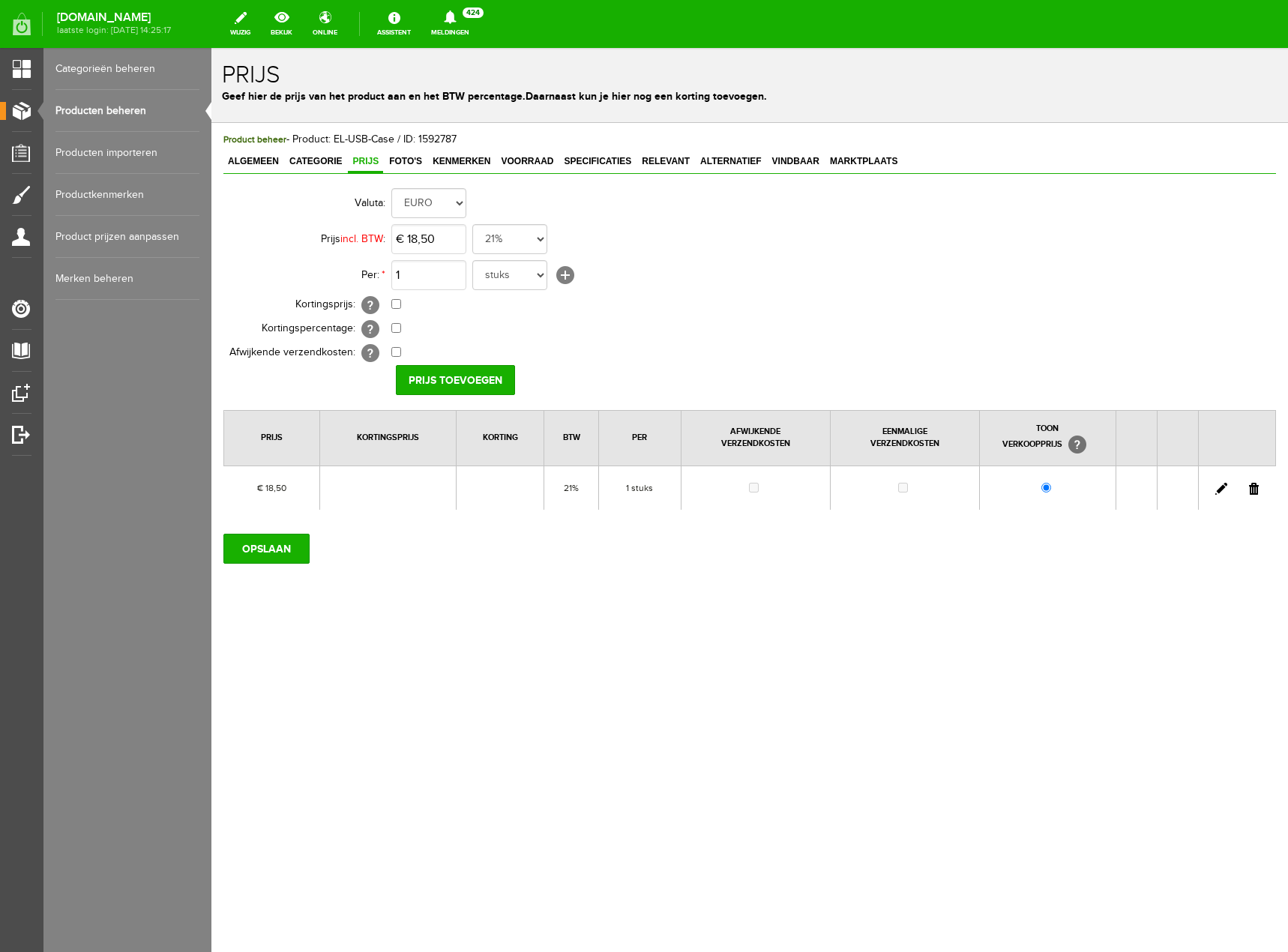
click at [109, 112] on link "Producten beheren" at bounding box center [128, 110] width 144 height 42
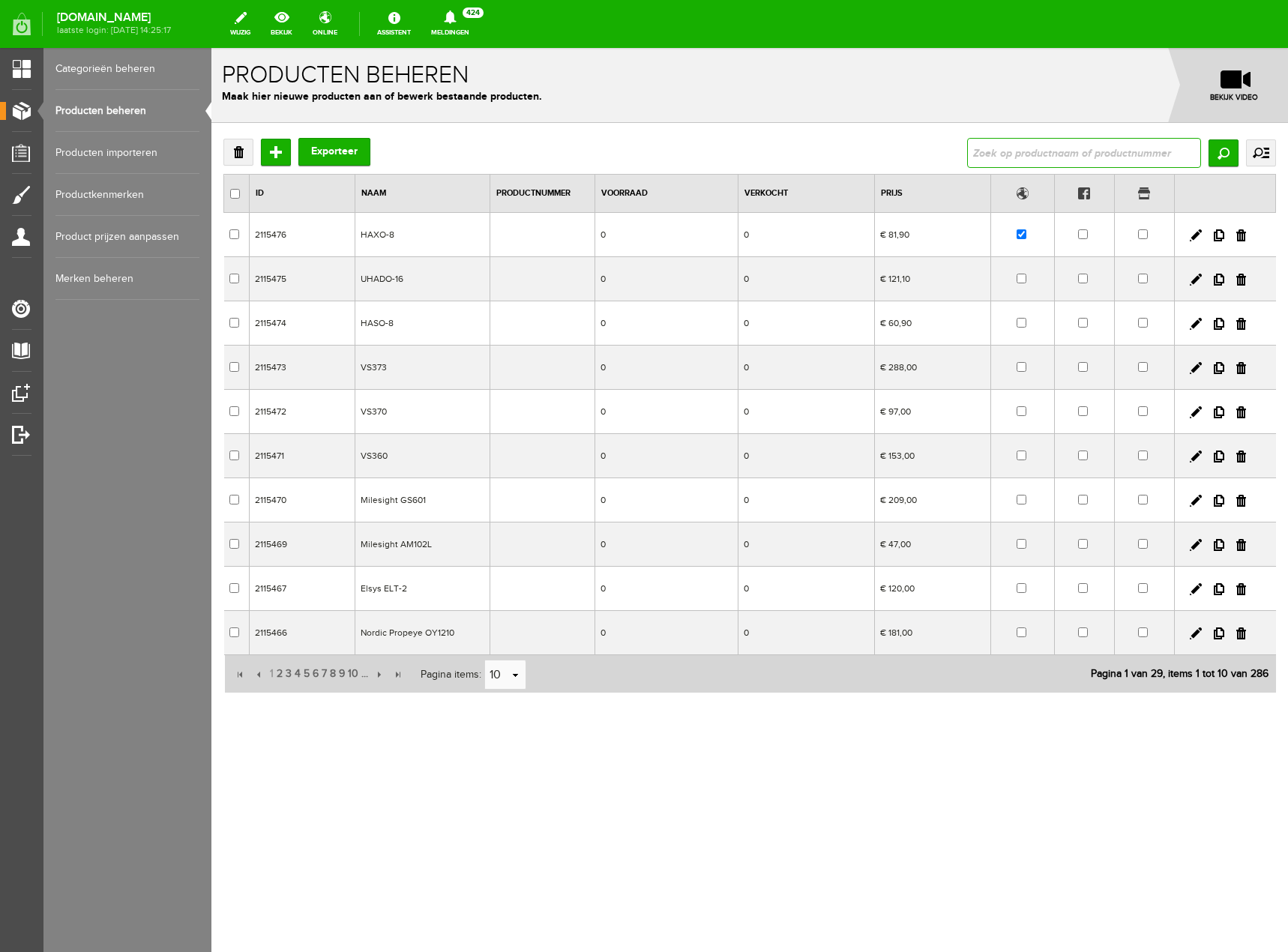
click at [1052, 154] on input "text" at bounding box center [1084, 153] width 234 height 30
type input "el-usb"
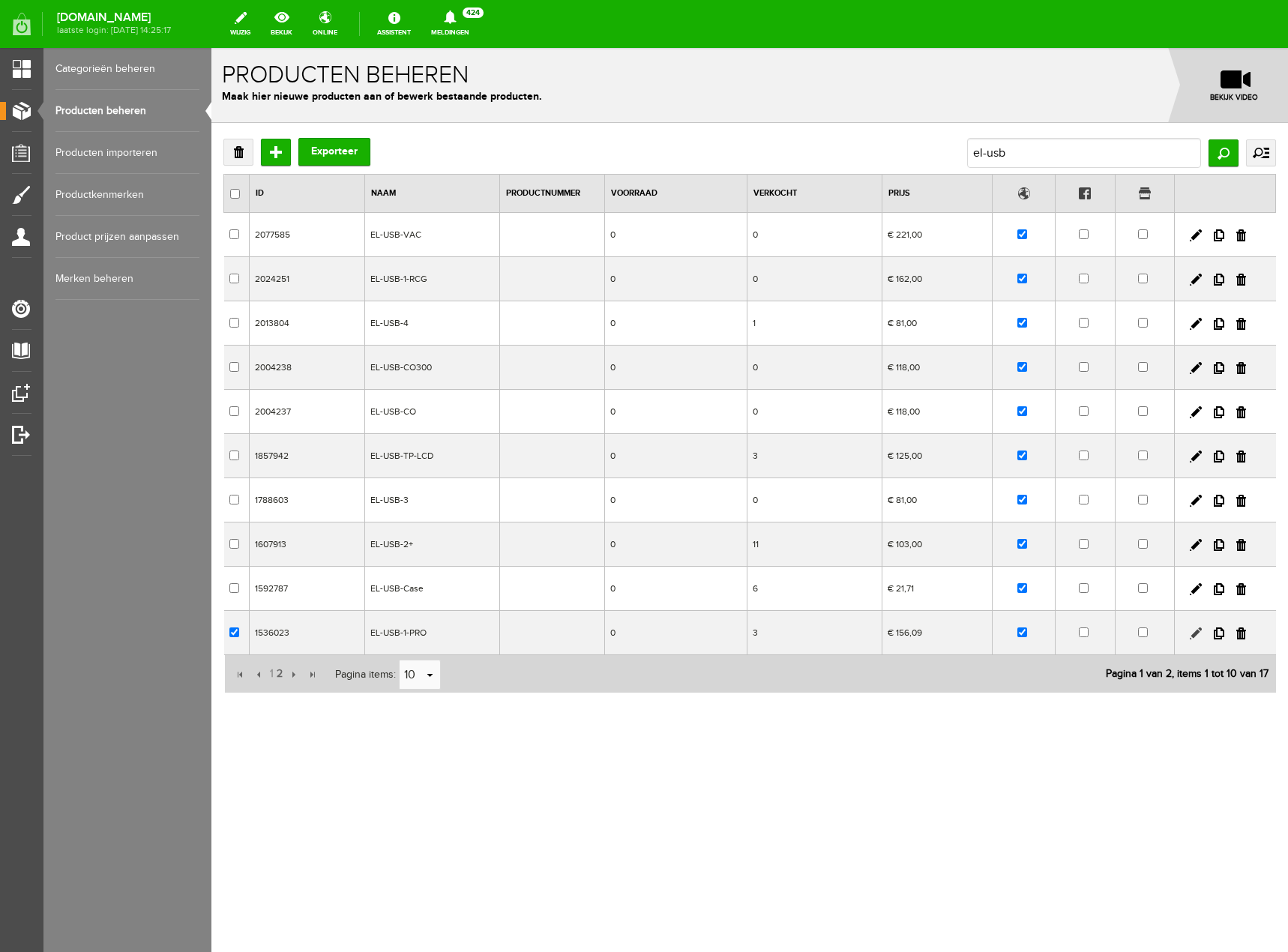
click at [1192, 631] on link at bounding box center [1195, 633] width 12 height 12
checkbox input "true"
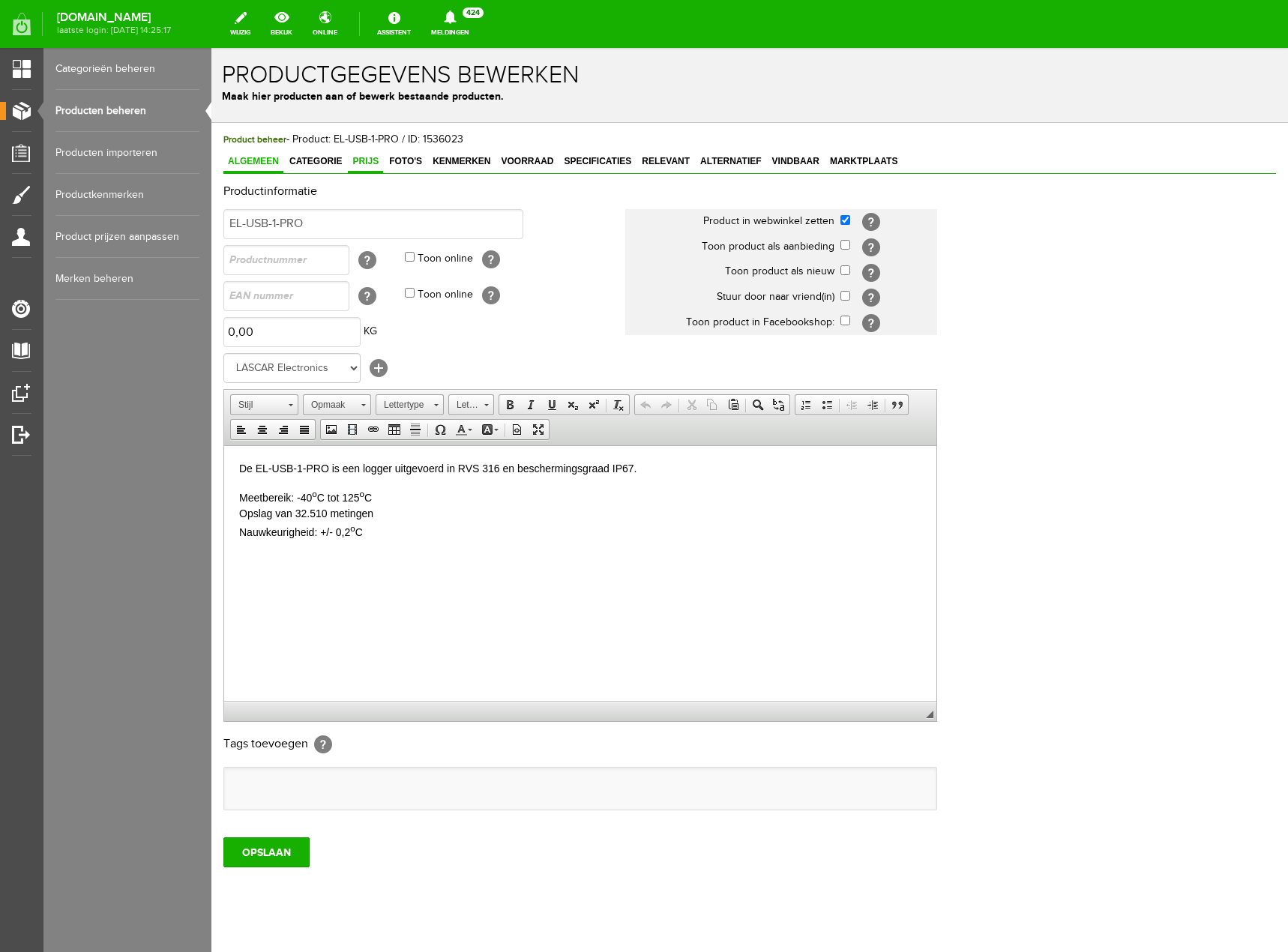
click at [372, 168] on link "Prijs" at bounding box center [365, 163] width 35 height 22
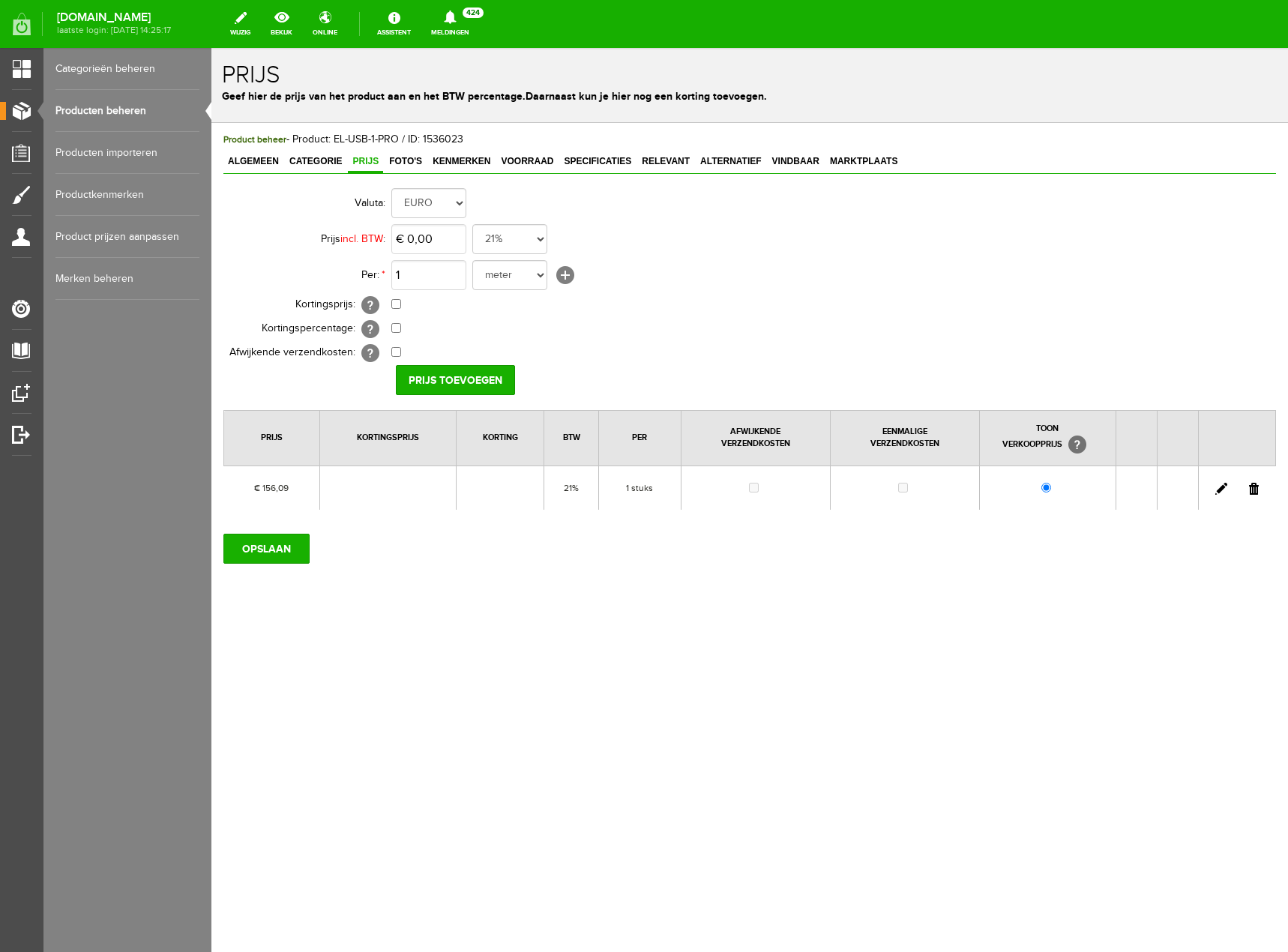
click at [1218, 486] on link at bounding box center [1221, 488] width 12 height 12
click at [434, 241] on input "156,09" at bounding box center [428, 239] width 75 height 30
type input "€ 184,50"
click at [302, 556] on input "OPSLAAN" at bounding box center [266, 549] width 86 height 30
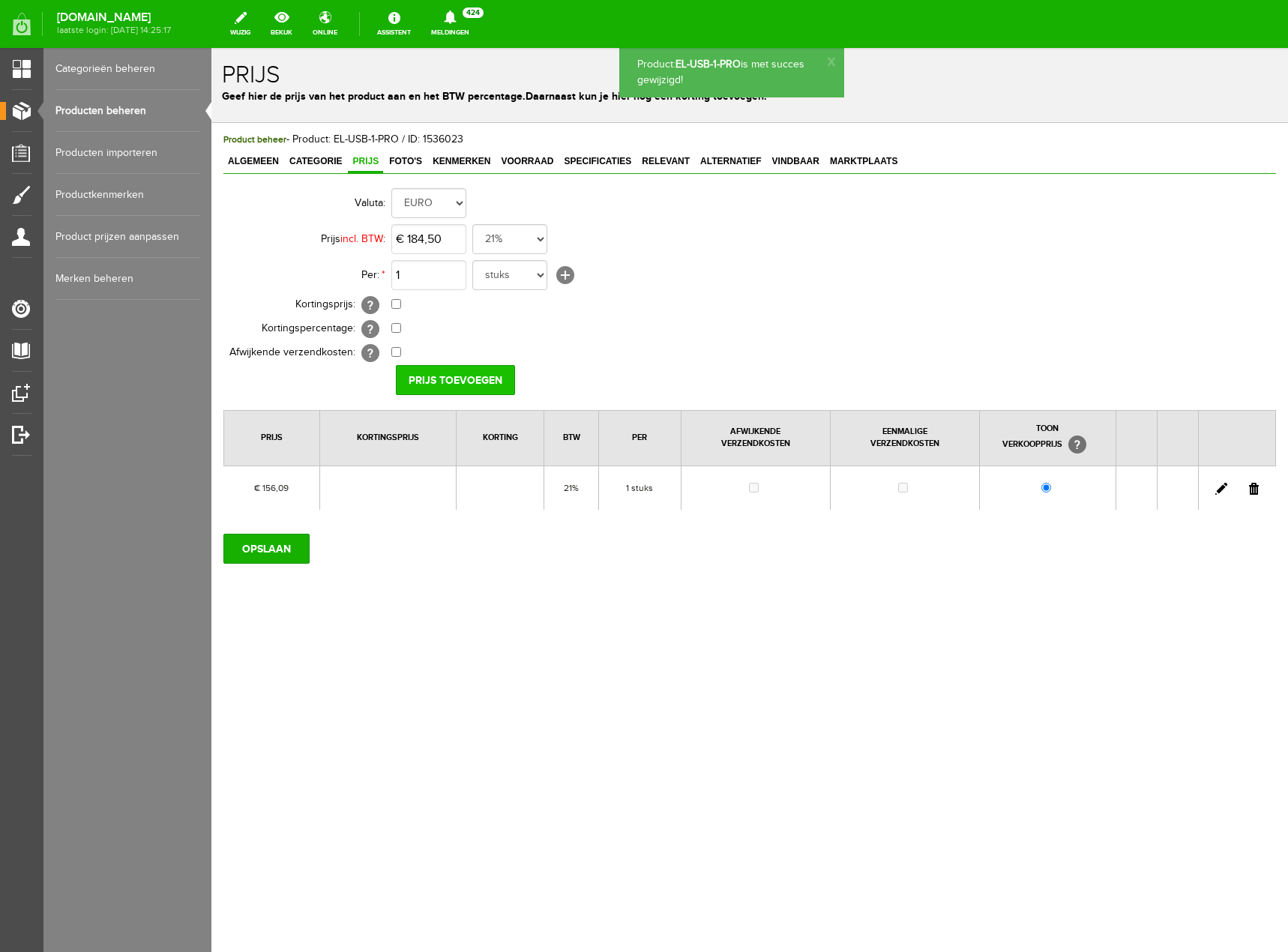
click at [457, 379] on input "Prijs toevoegen" at bounding box center [455, 380] width 119 height 30
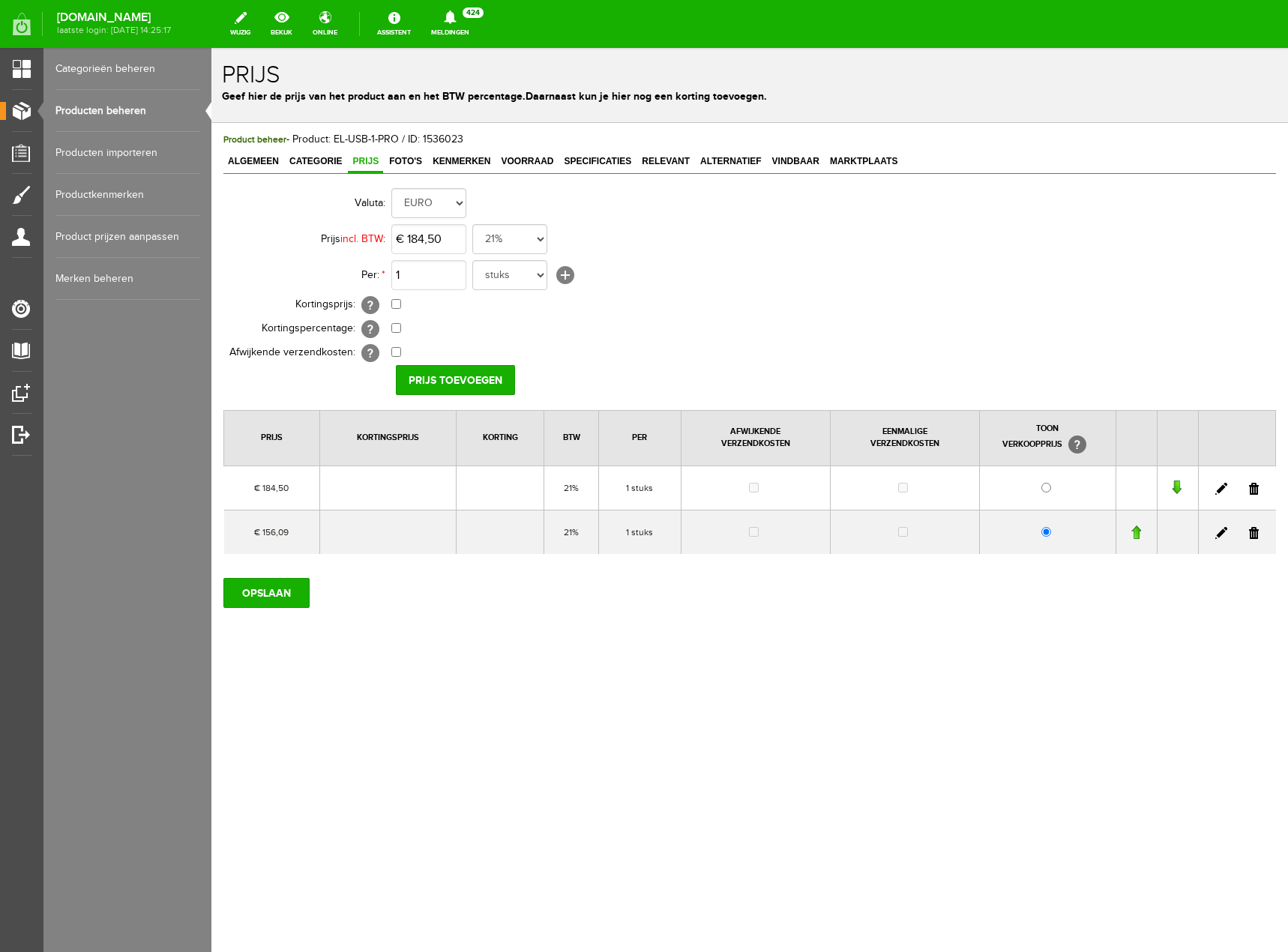
click at [1255, 533] on link at bounding box center [1254, 533] width 10 height 12
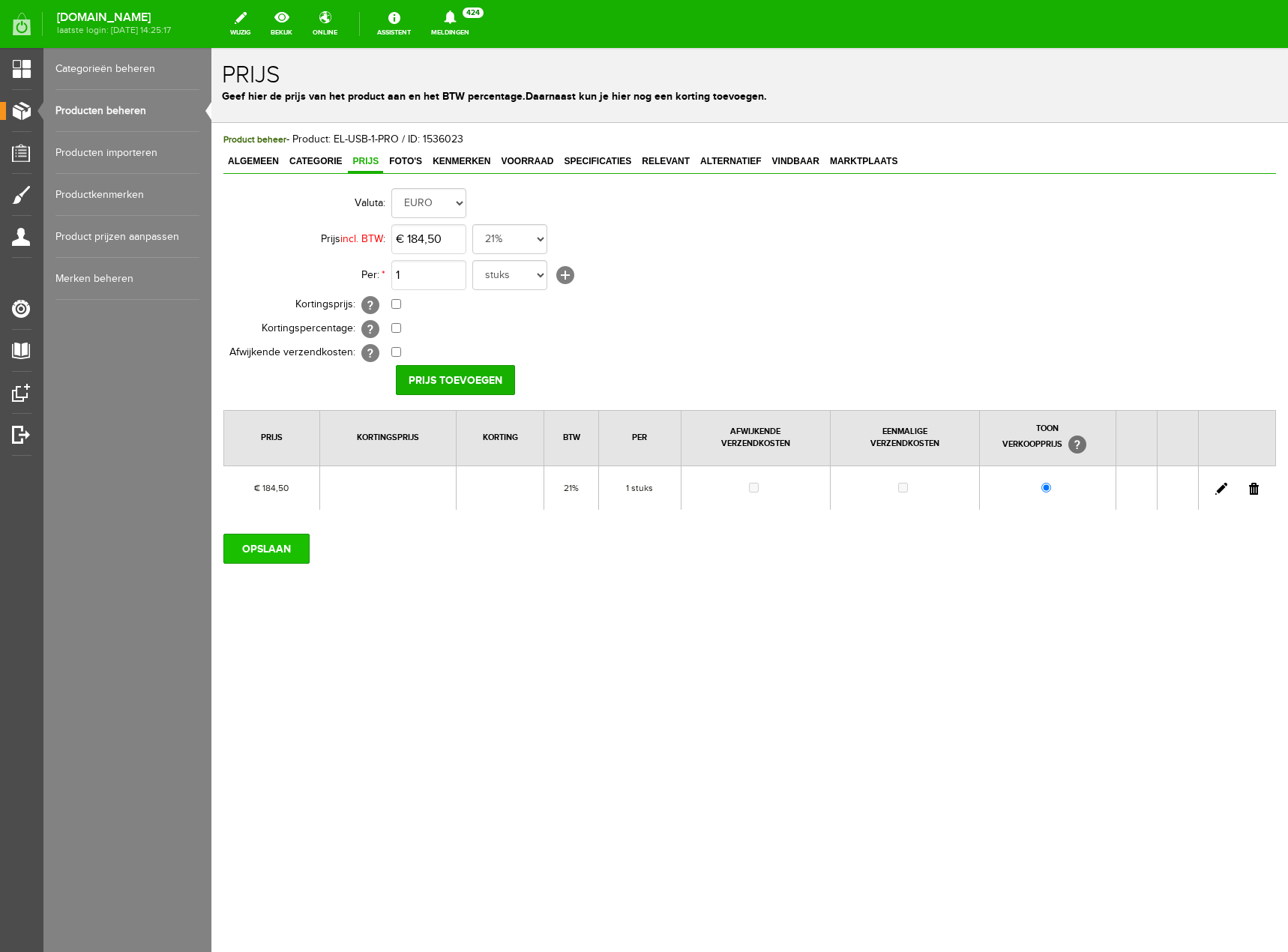
click at [297, 552] on input "OPSLAAN" at bounding box center [266, 549] width 86 height 30
click at [127, 112] on link "Producten beheren" at bounding box center [128, 110] width 144 height 42
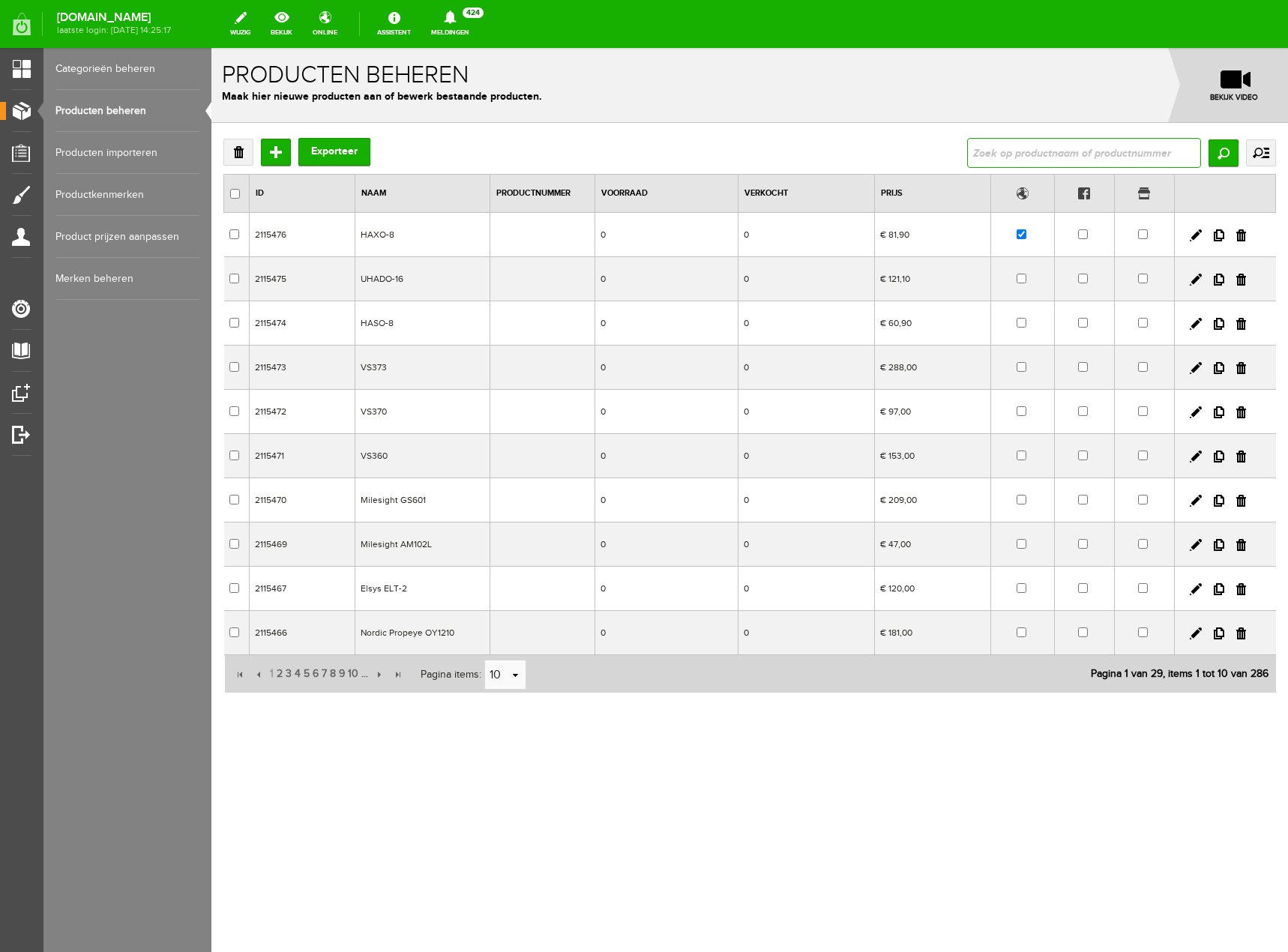
click at [1079, 156] on input "text" at bounding box center [1084, 153] width 234 height 30
type input "el-usb"
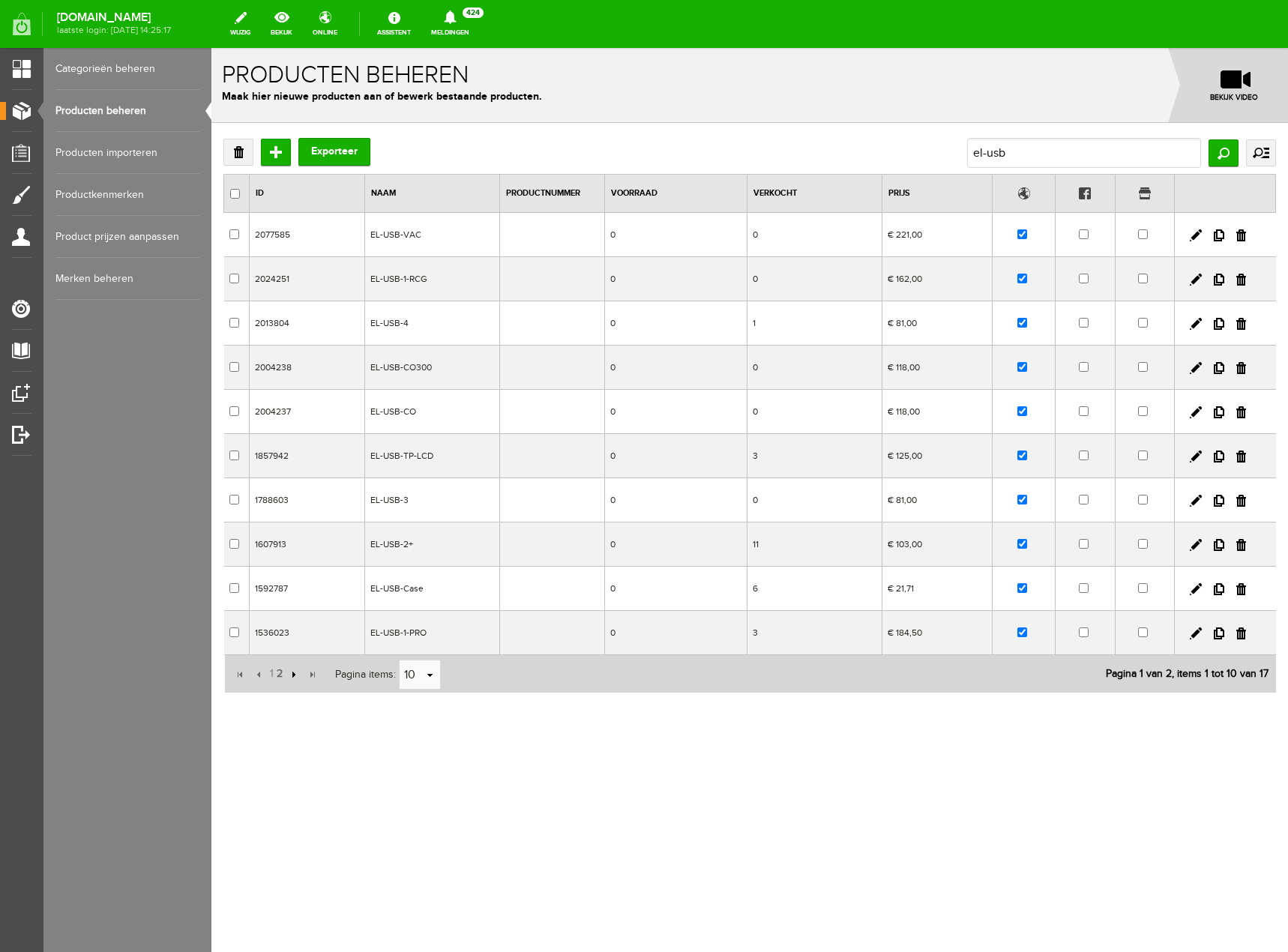
click at [291, 679] on input "button" at bounding box center [292, 674] width 17 height 17
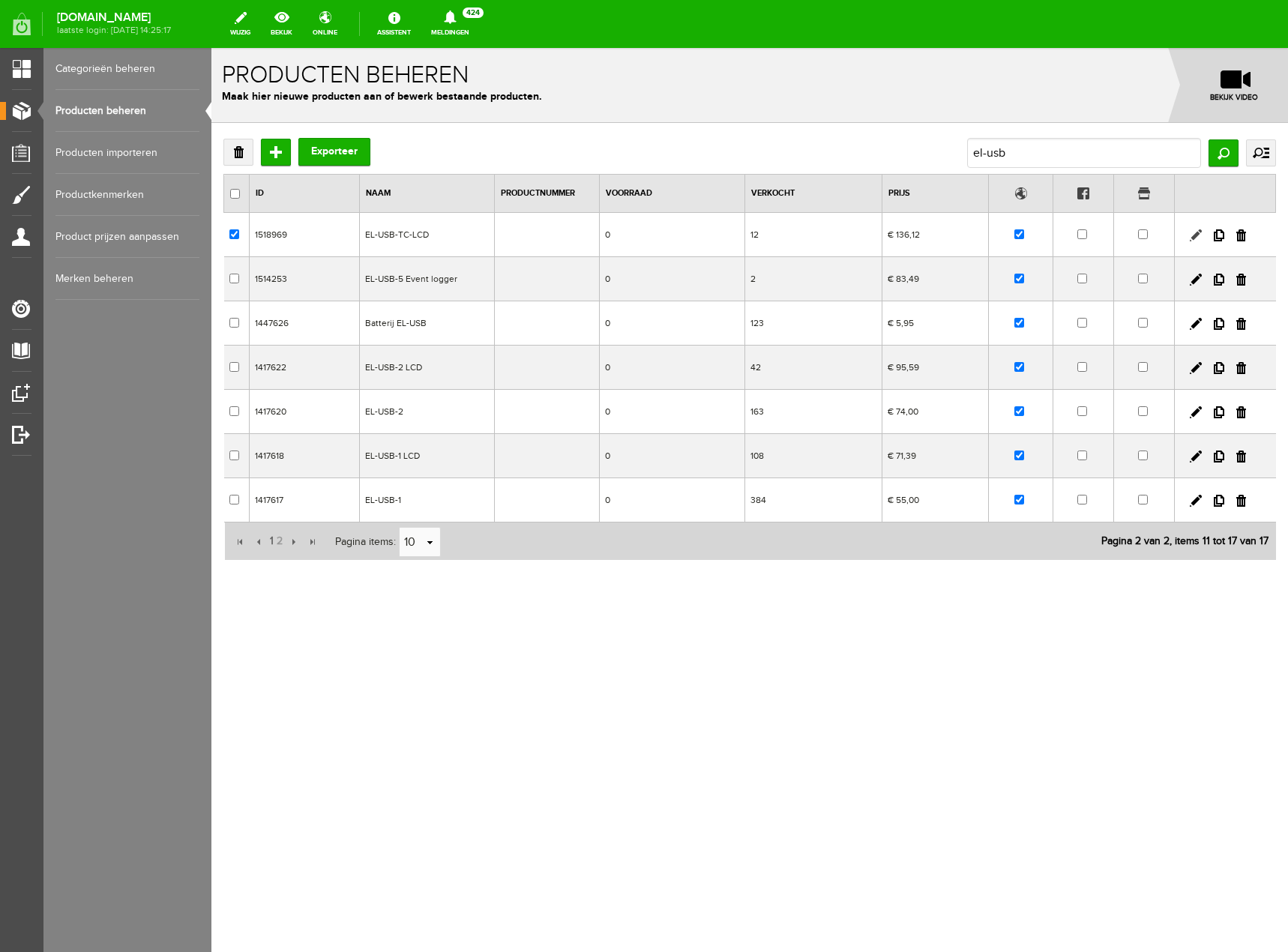
click at [1193, 235] on link at bounding box center [1195, 235] width 12 height 12
checkbox input "true"
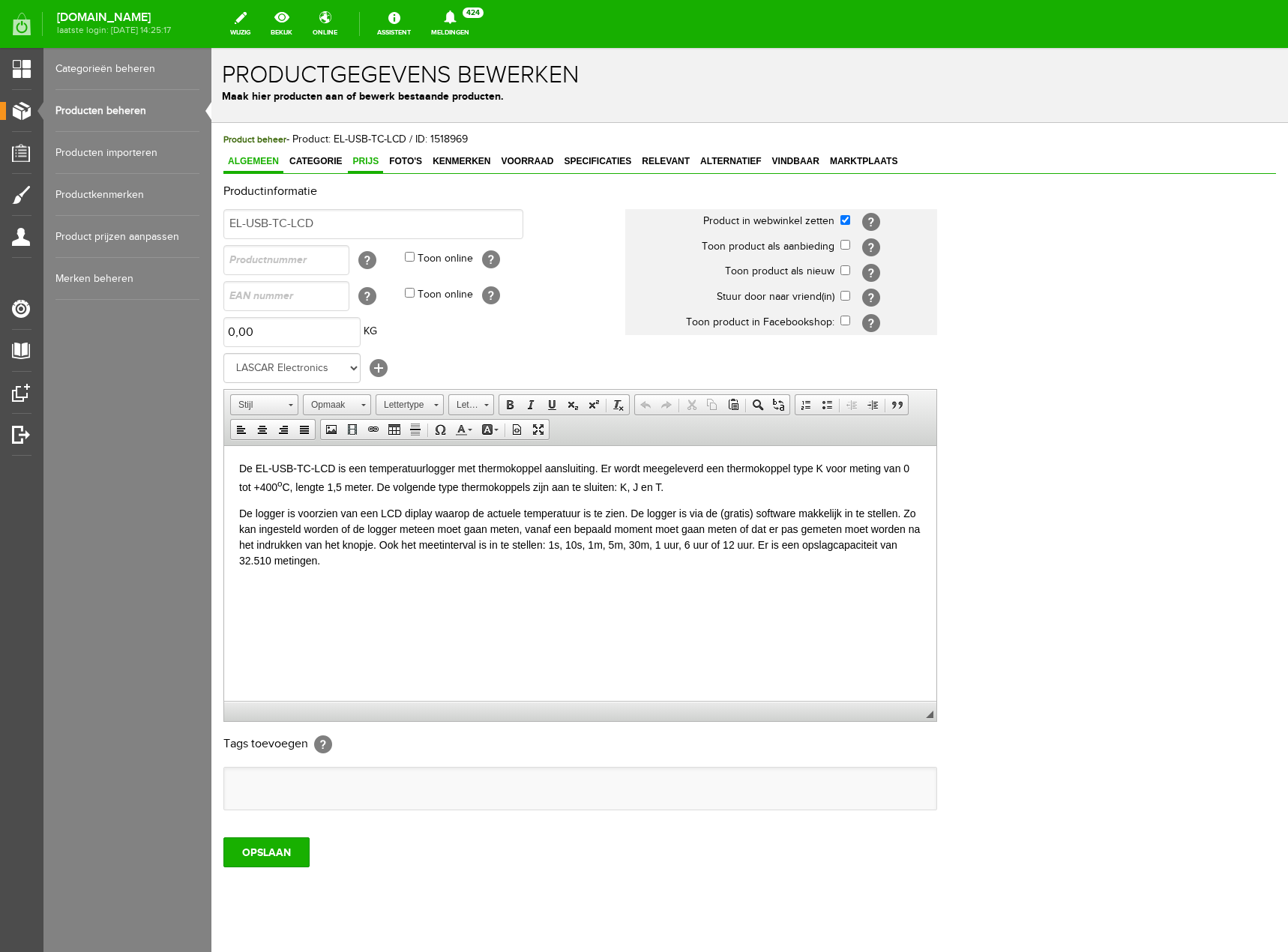
click at [370, 163] on span "Prijs" at bounding box center [365, 161] width 35 height 10
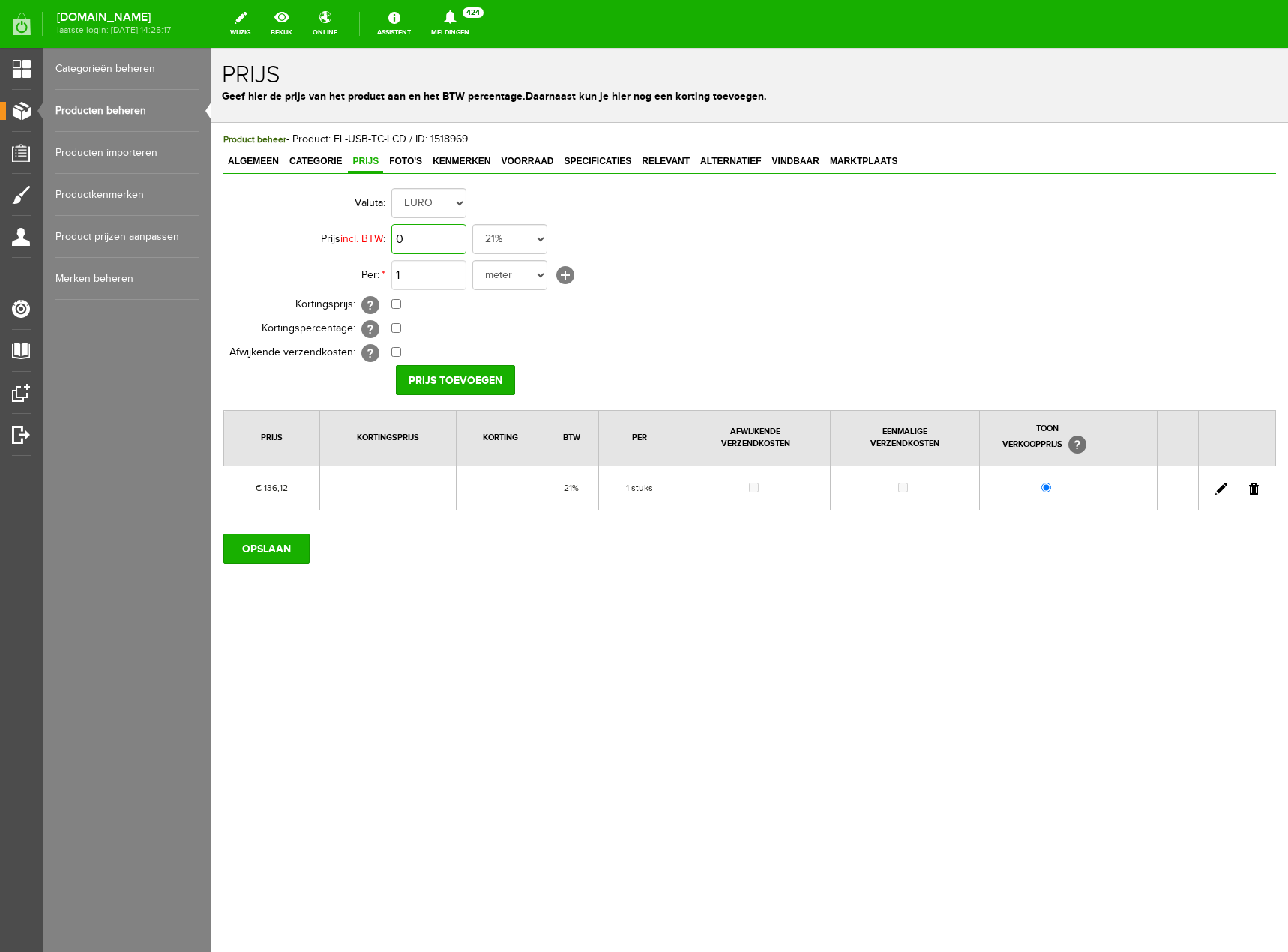
click at [442, 245] on input "0" at bounding box center [428, 239] width 75 height 30
type input "€ 126,50"
click at [483, 375] on input "Prijs toevoegen" at bounding box center [455, 380] width 119 height 30
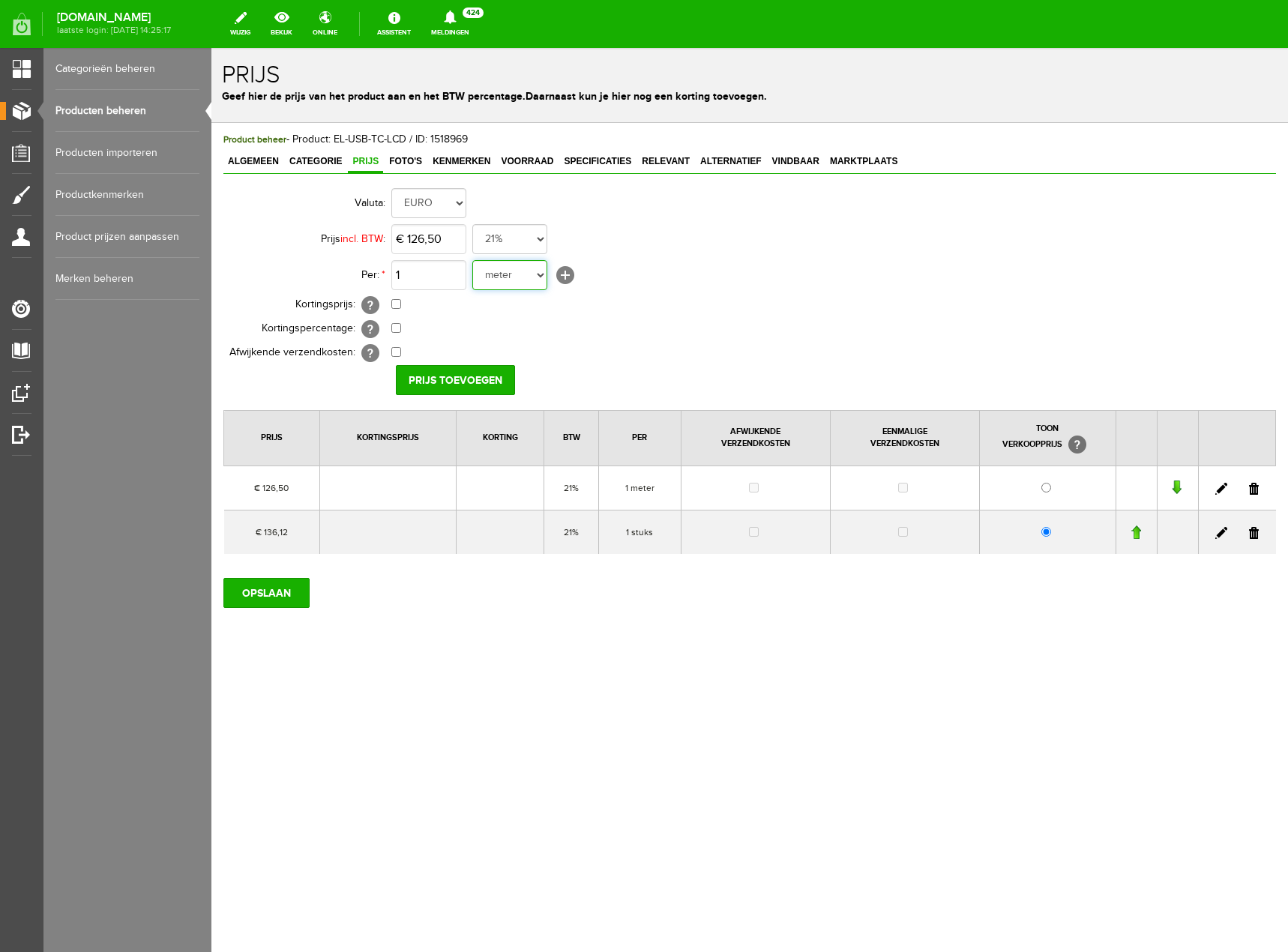
click at [530, 277] on select "meter stuks" at bounding box center [510, 275] width 75 height 30
select select "9467"
click at [473, 260] on select "meter stuks" at bounding box center [510, 275] width 75 height 30
click at [488, 376] on input "Prijs toevoegen" at bounding box center [455, 380] width 119 height 30
click at [1256, 533] on link at bounding box center [1254, 533] width 10 height 12
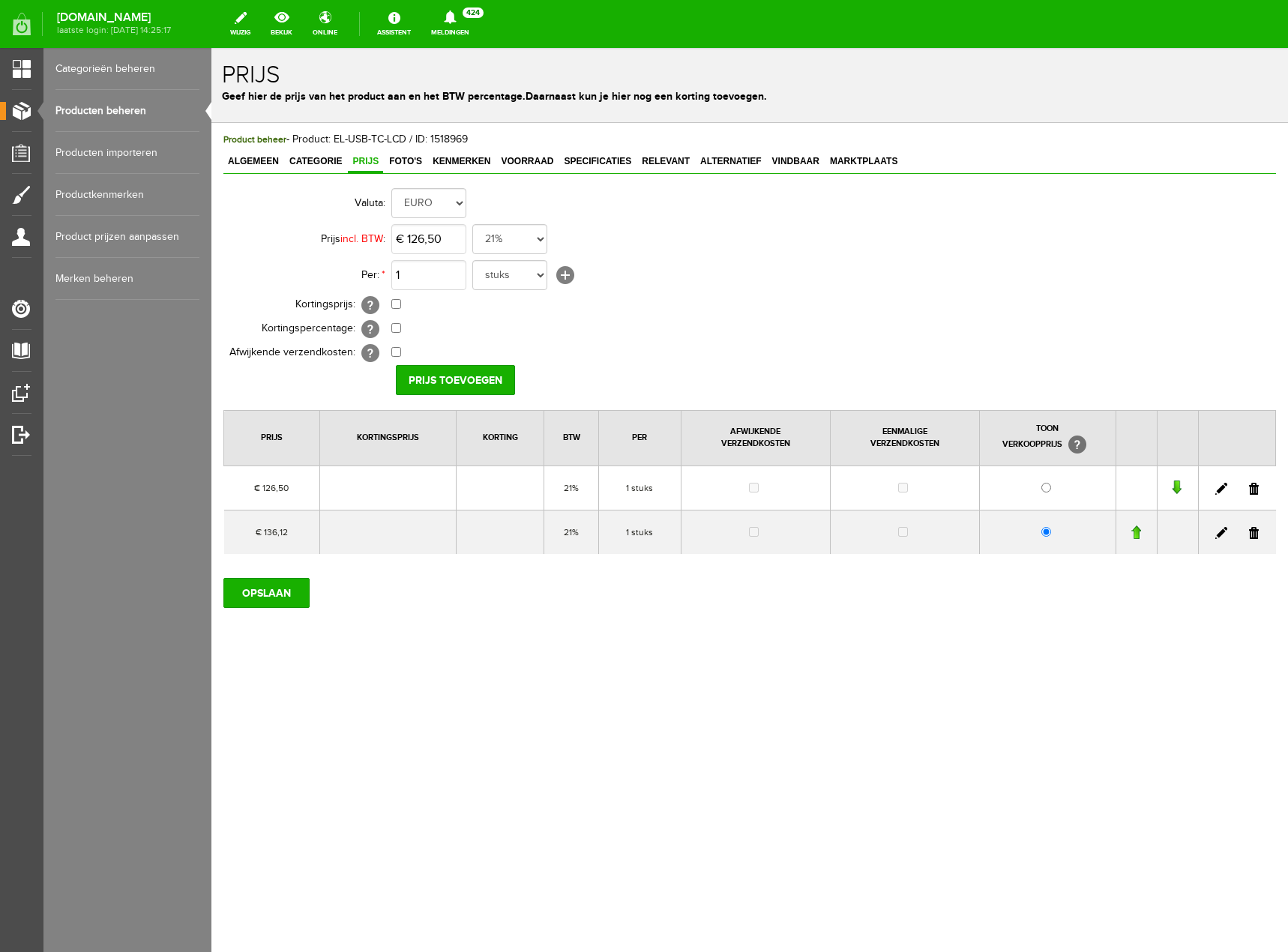
click at [1257, 536] on link at bounding box center [1254, 533] width 10 height 12
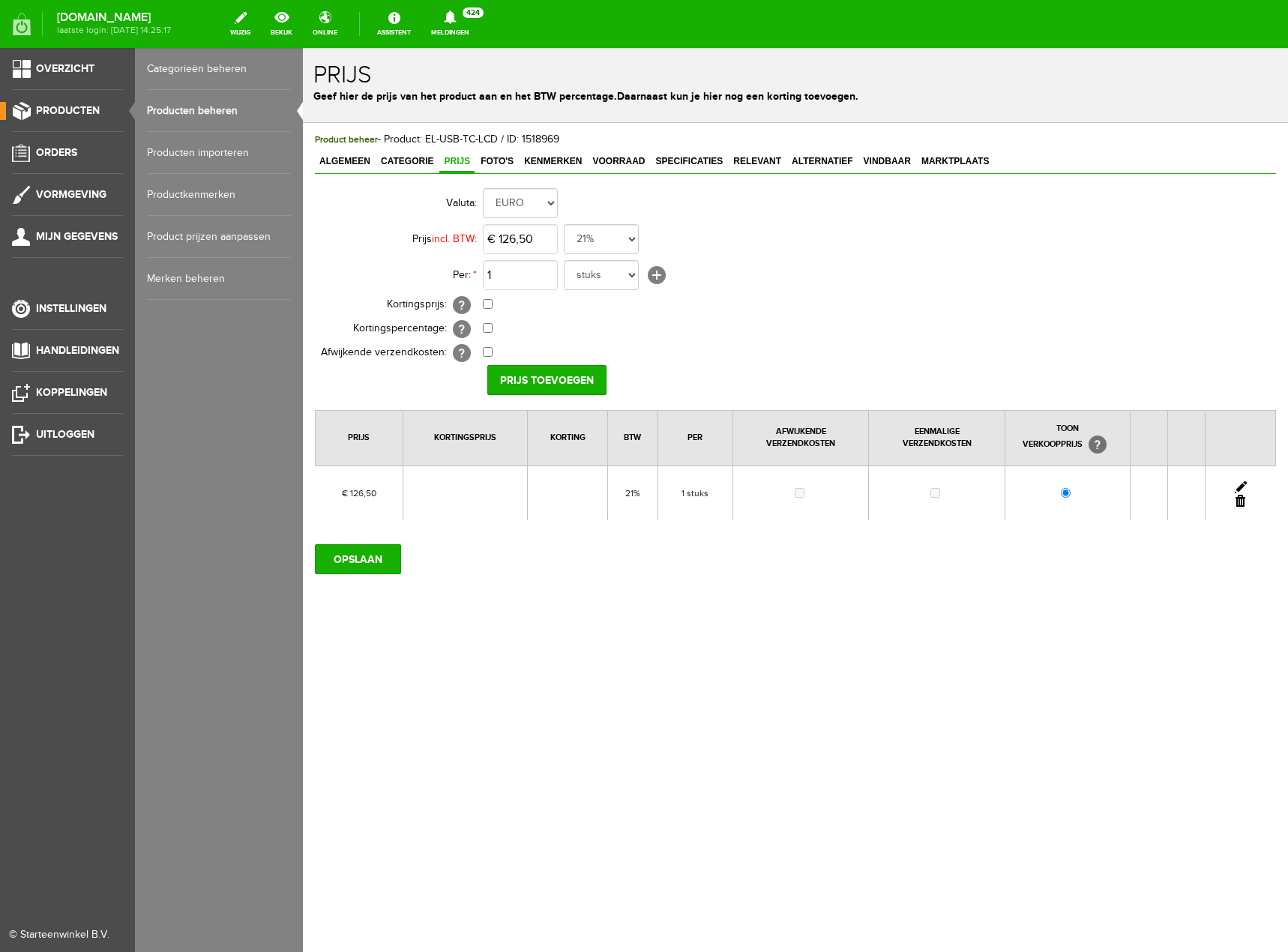
click at [68, 111] on span "Producten" at bounding box center [68, 111] width 64 height 13
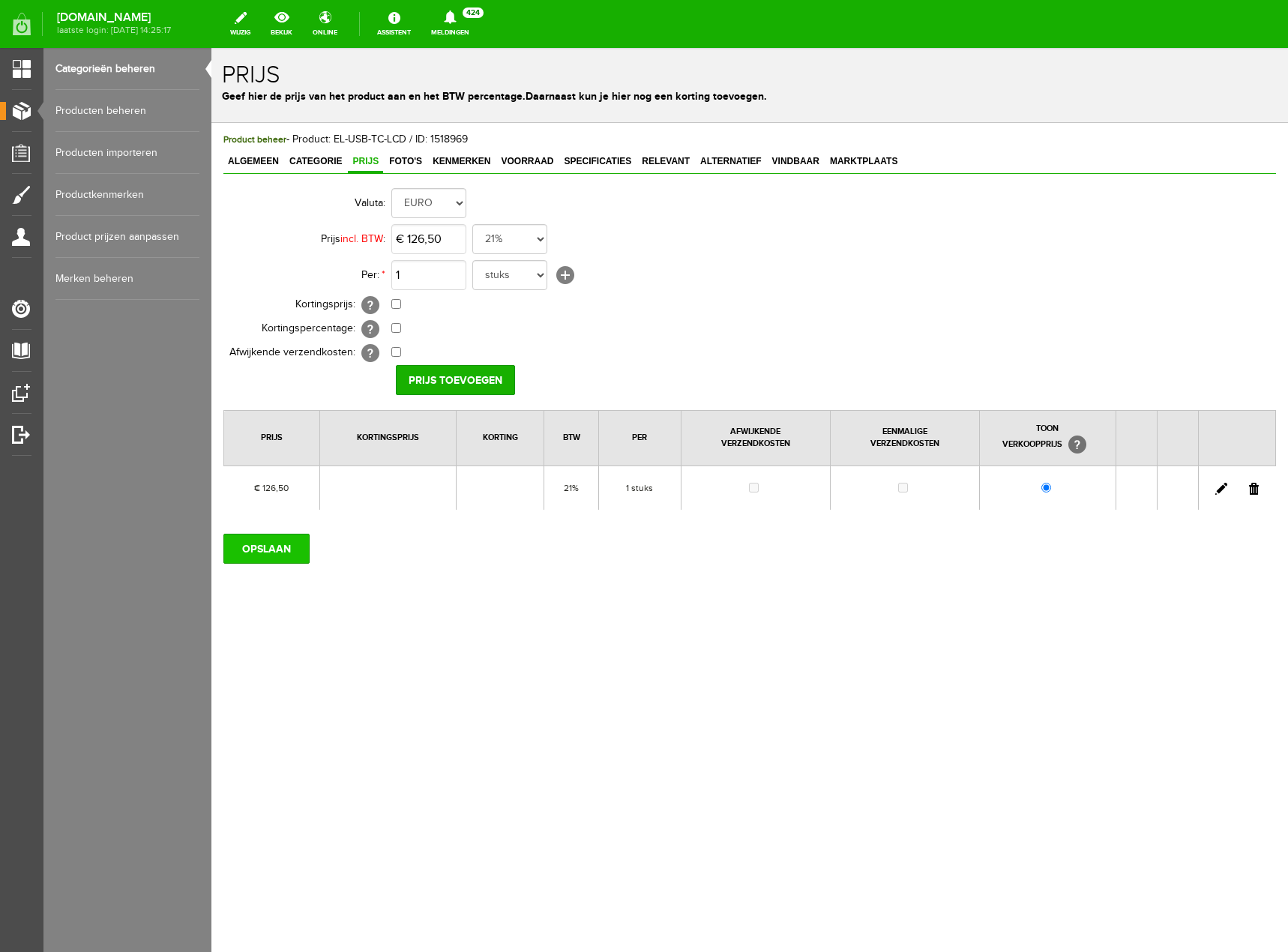
click at [287, 538] on input "OPSLAAN" at bounding box center [266, 549] width 86 height 30
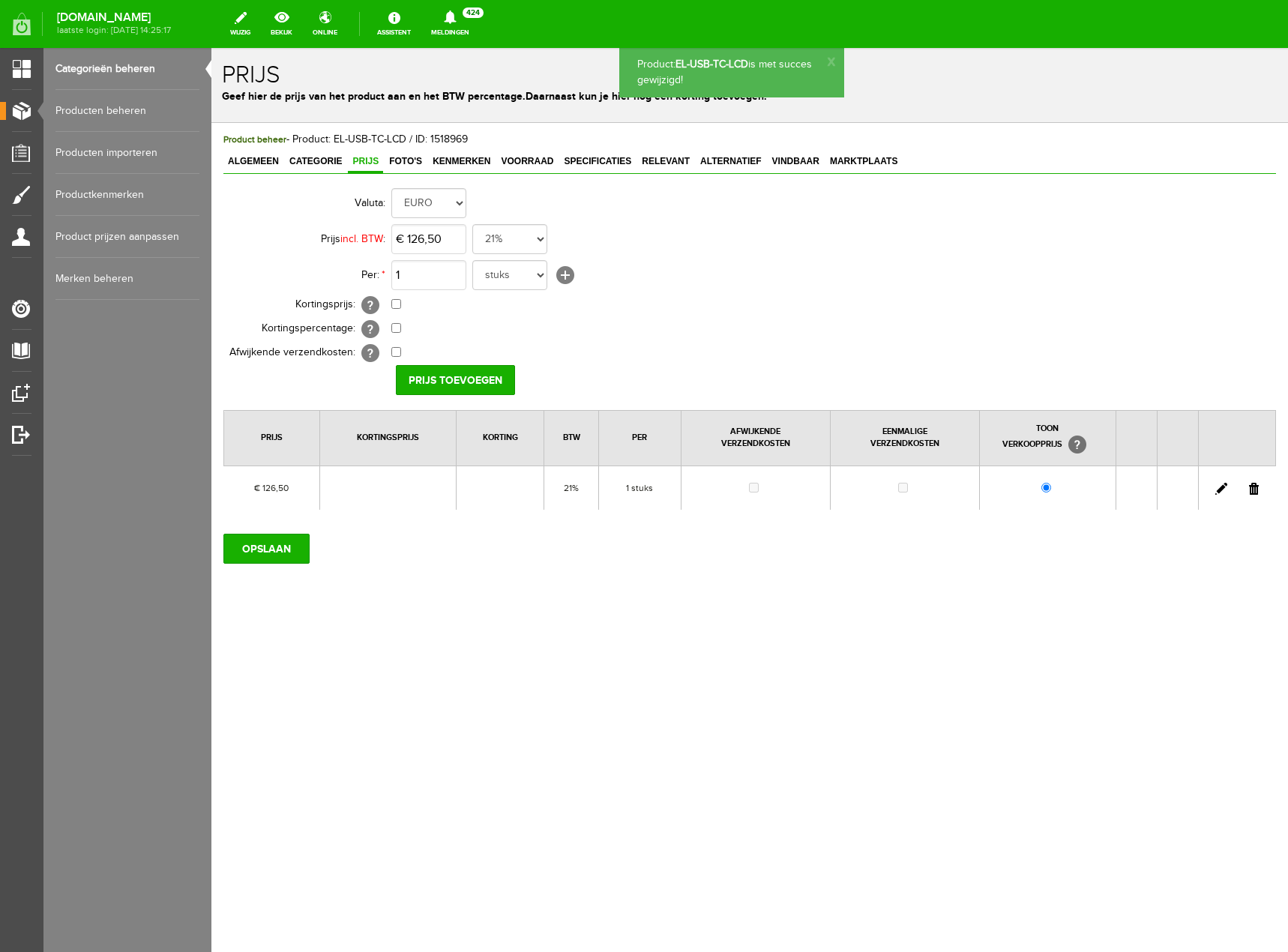
click at [112, 109] on link "Producten beheren" at bounding box center [128, 110] width 144 height 42
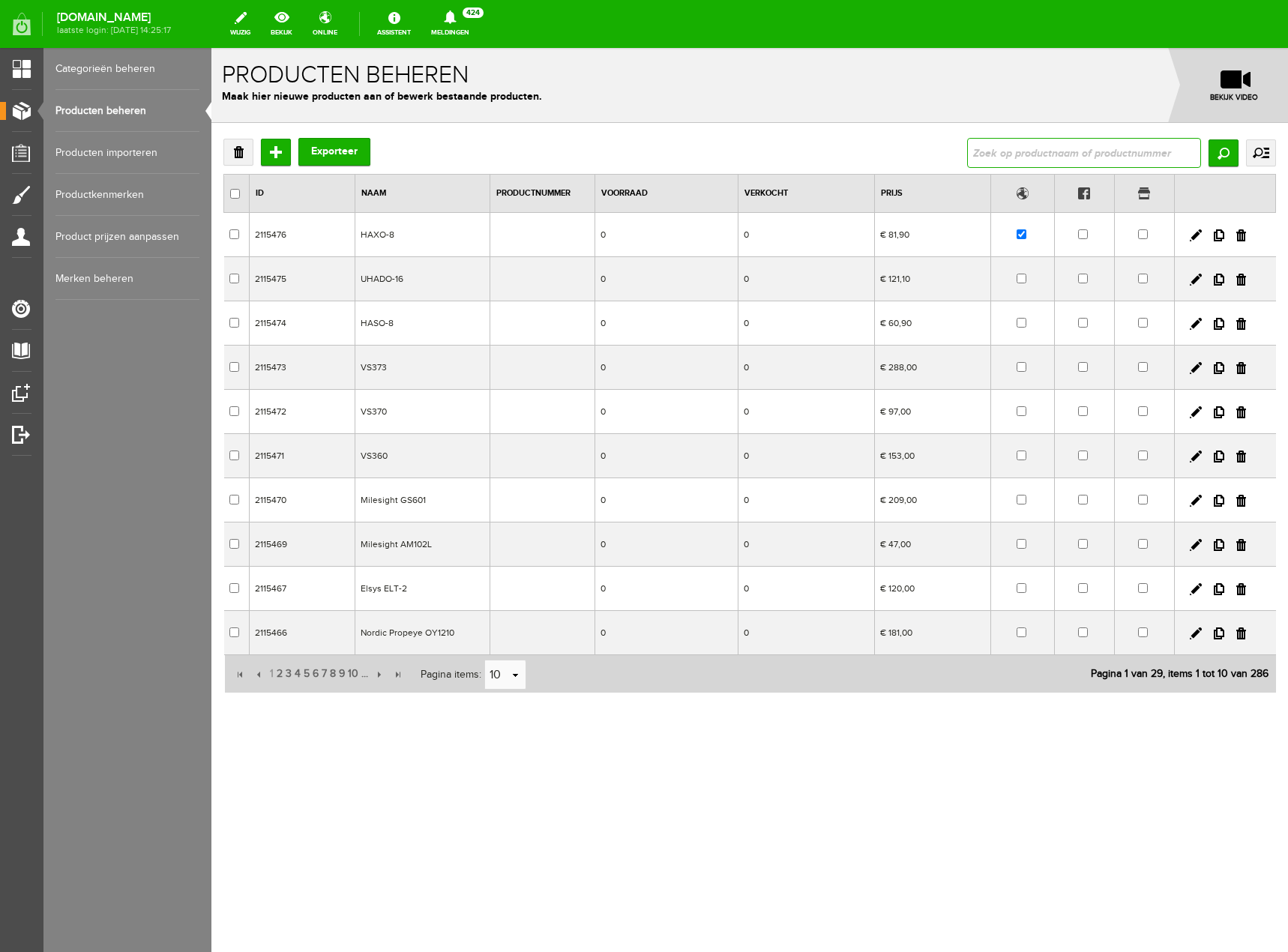
click at [1026, 154] on input "text" at bounding box center [1084, 153] width 234 height 30
type input "el-usb"
click at [1229, 156] on input "Zoeken" at bounding box center [1223, 153] width 30 height 27
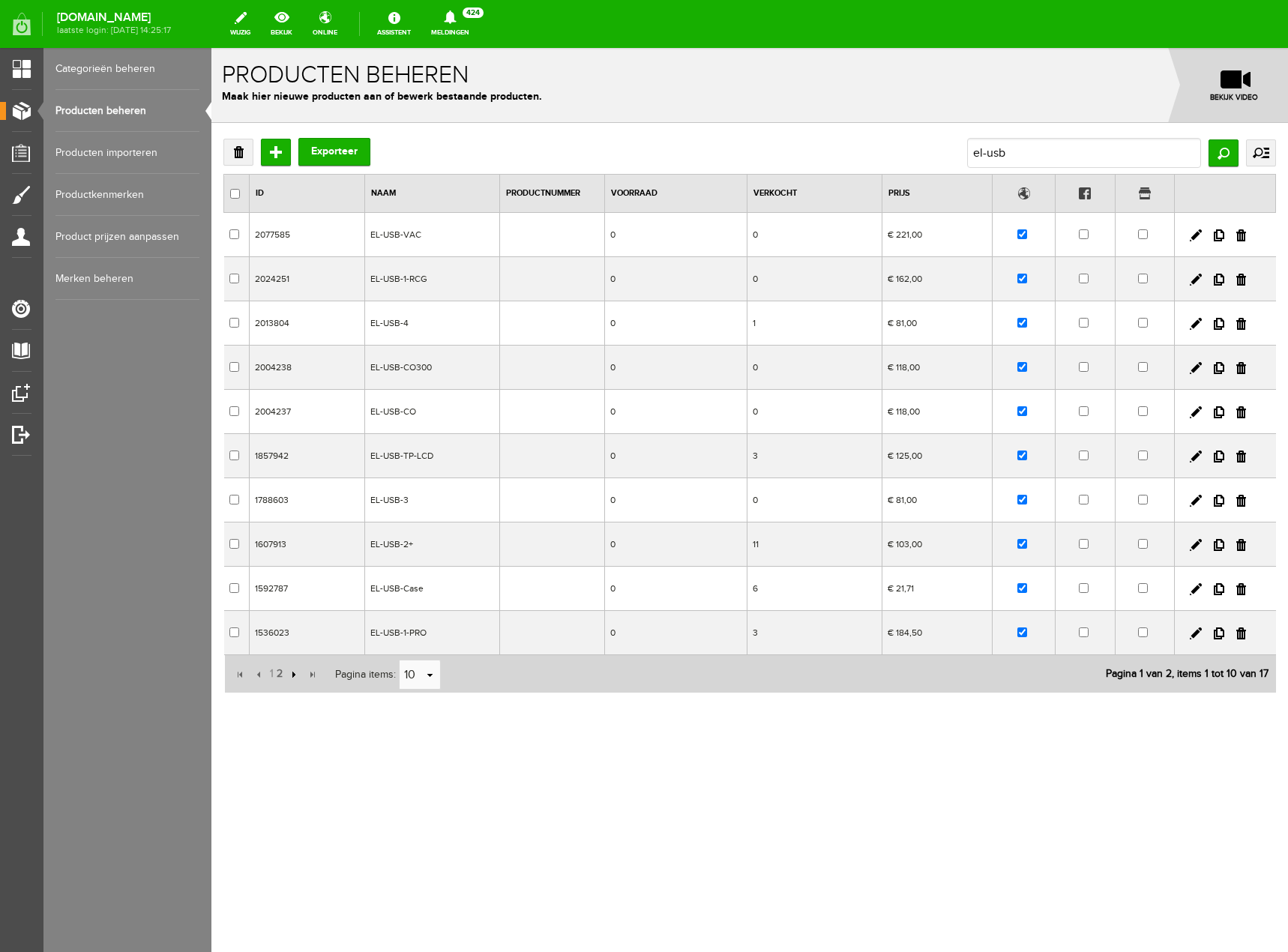
click at [294, 670] on input "button" at bounding box center [292, 674] width 17 height 17
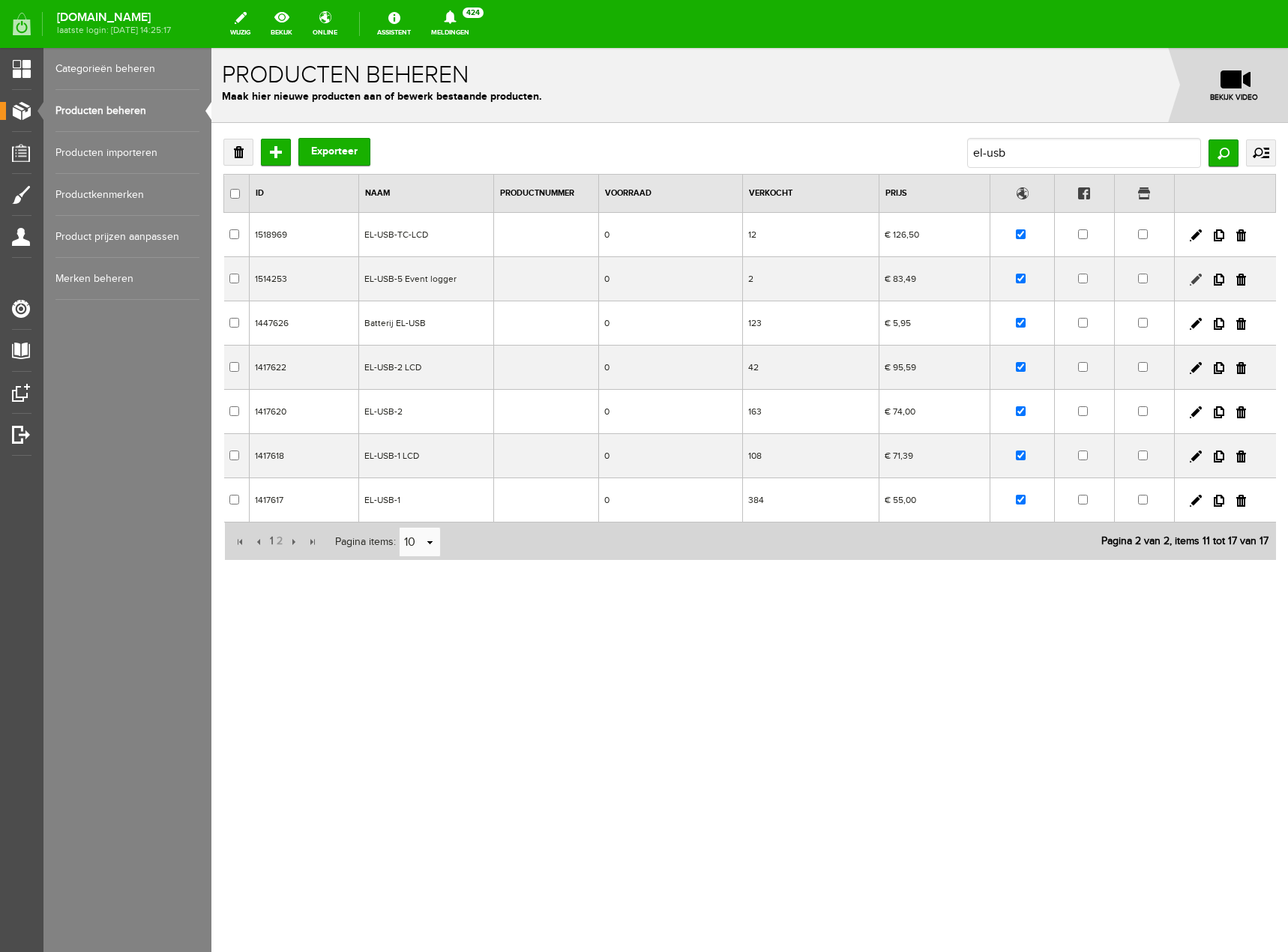
click at [1193, 280] on link at bounding box center [1195, 279] width 12 height 12
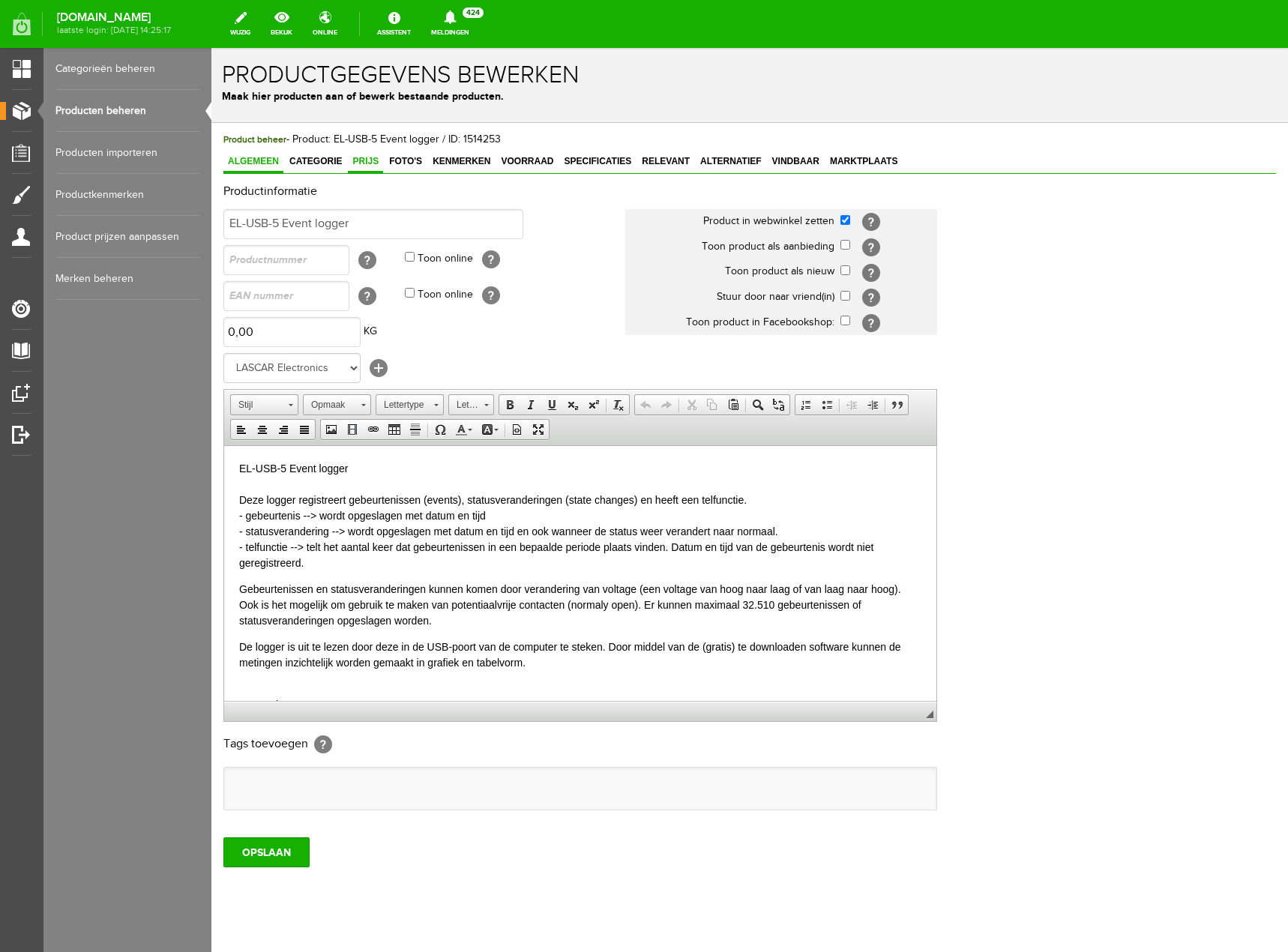
click at [375, 164] on span "Prijs" at bounding box center [365, 161] width 35 height 10
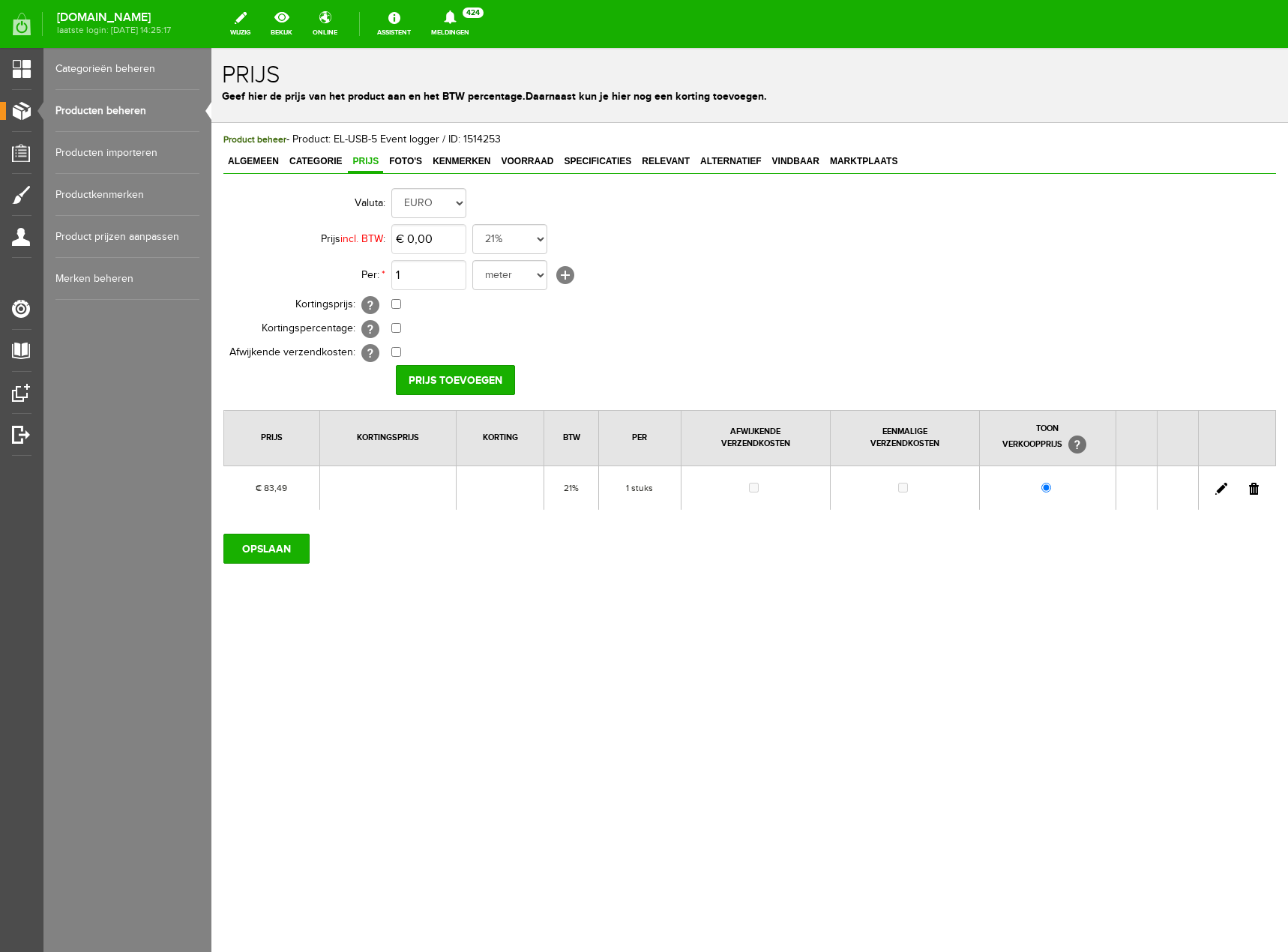
click at [1220, 488] on link at bounding box center [1221, 488] width 12 height 12
click at [444, 241] on input "83,49" at bounding box center [428, 239] width 75 height 30
type input "€ 88,00"
click at [270, 552] on input "OPSLAAN" at bounding box center [266, 549] width 86 height 30
click at [291, 548] on input "OPSLAAN" at bounding box center [266, 549] width 86 height 30
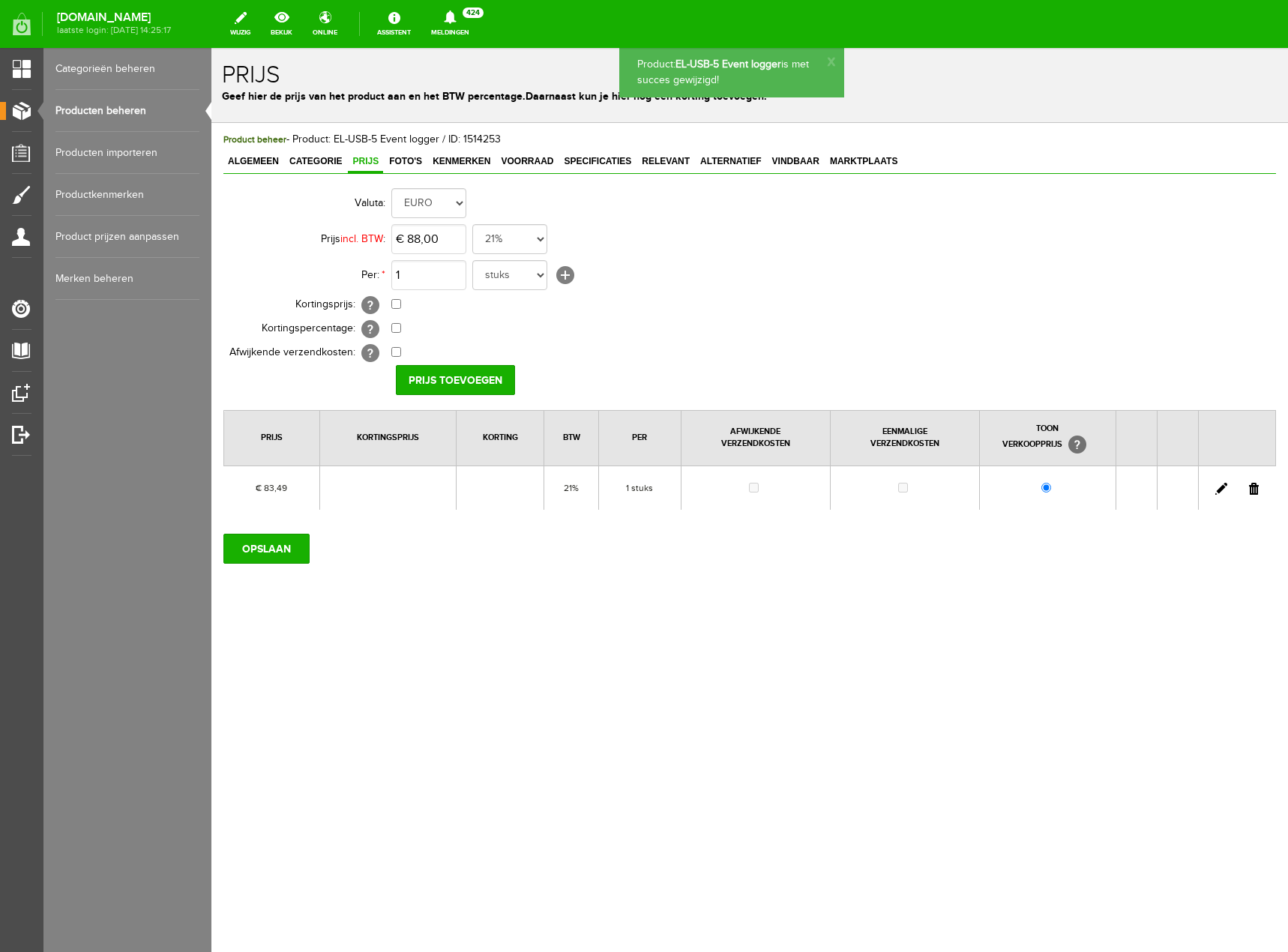
click at [121, 116] on link "Producten beheren" at bounding box center [128, 110] width 144 height 42
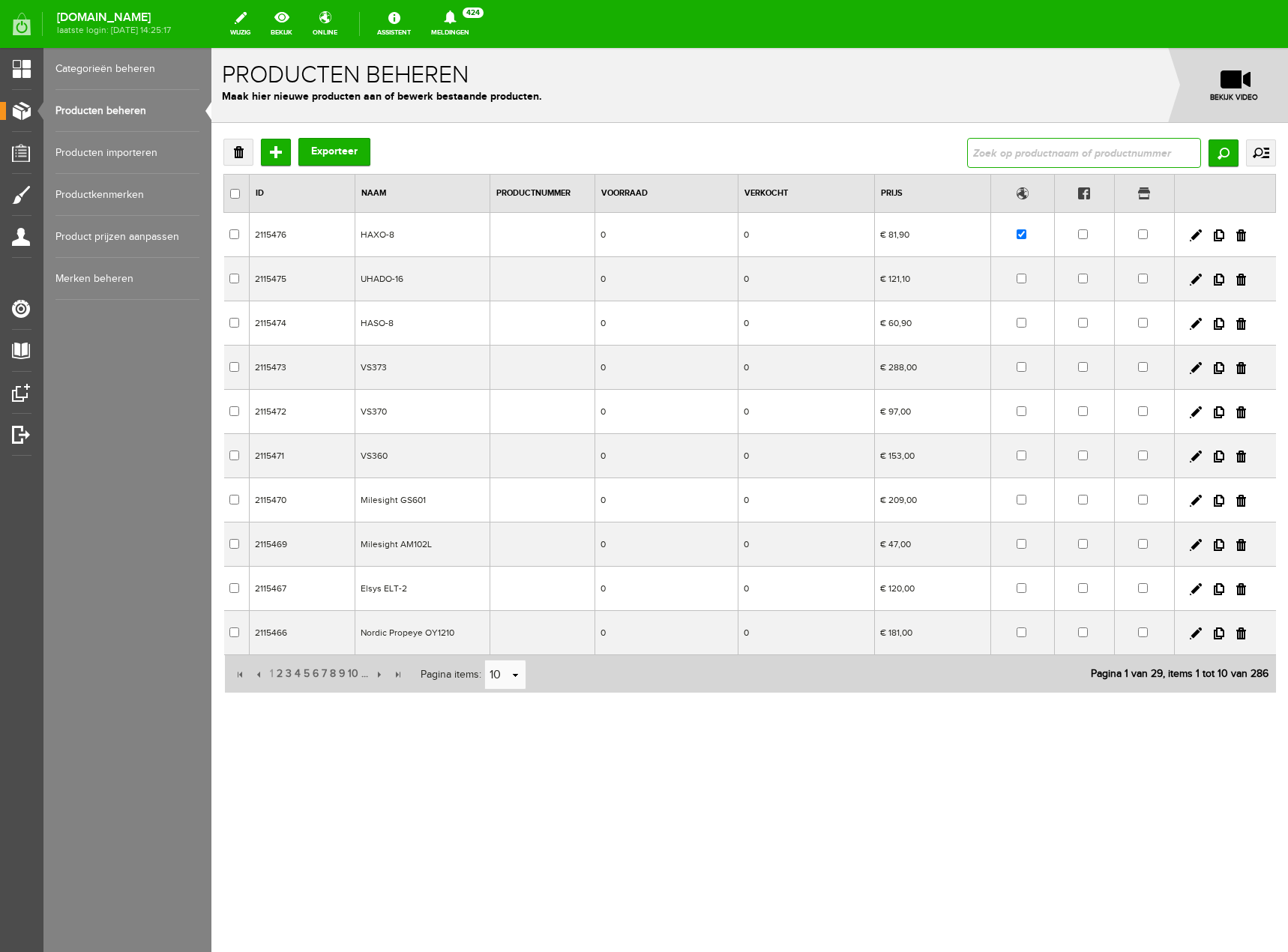
click at [1005, 152] on input "text" at bounding box center [1084, 153] width 234 height 30
type input "el-usb"
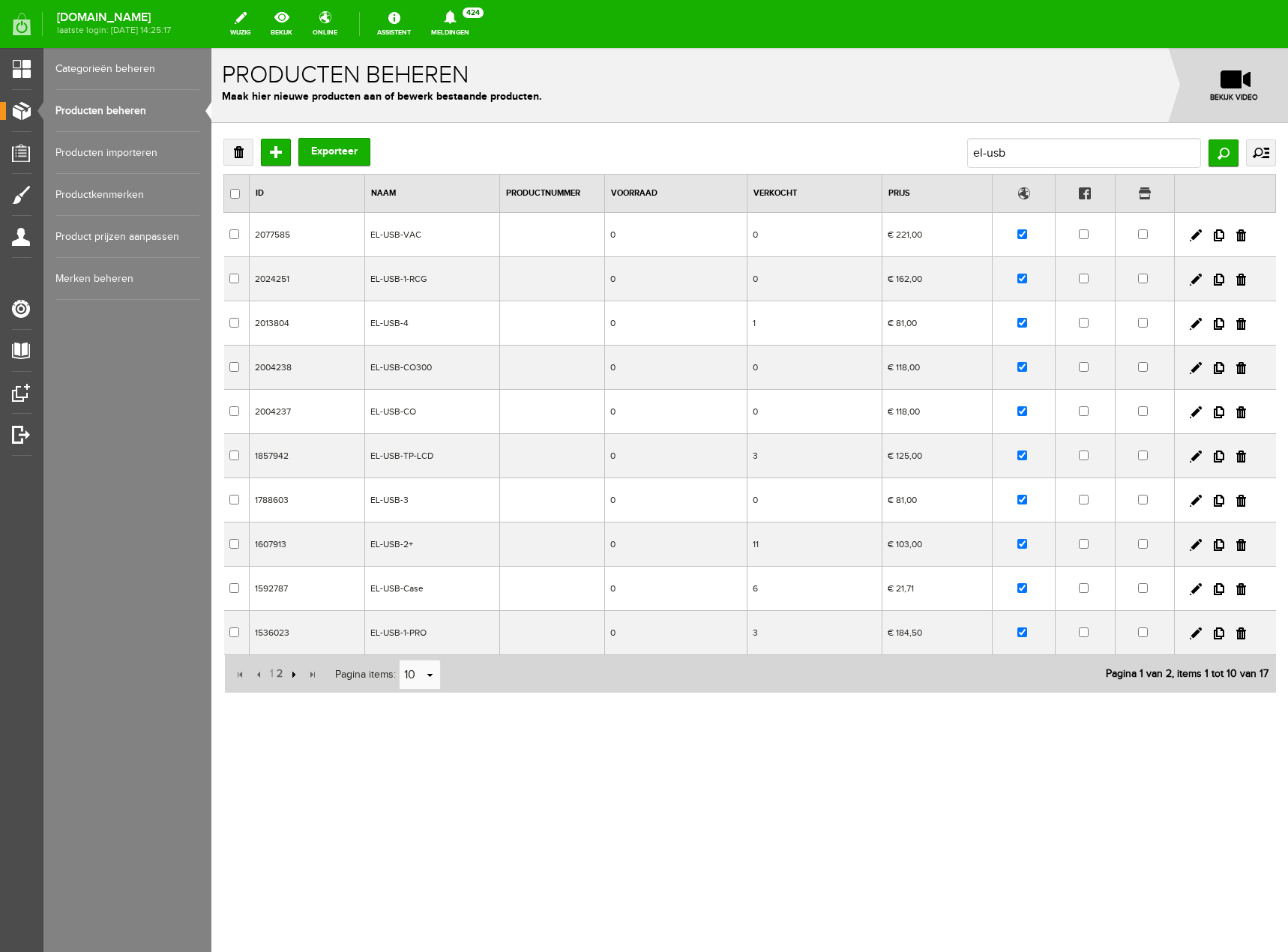
click at [289, 675] on input "button" at bounding box center [292, 674] width 17 height 17
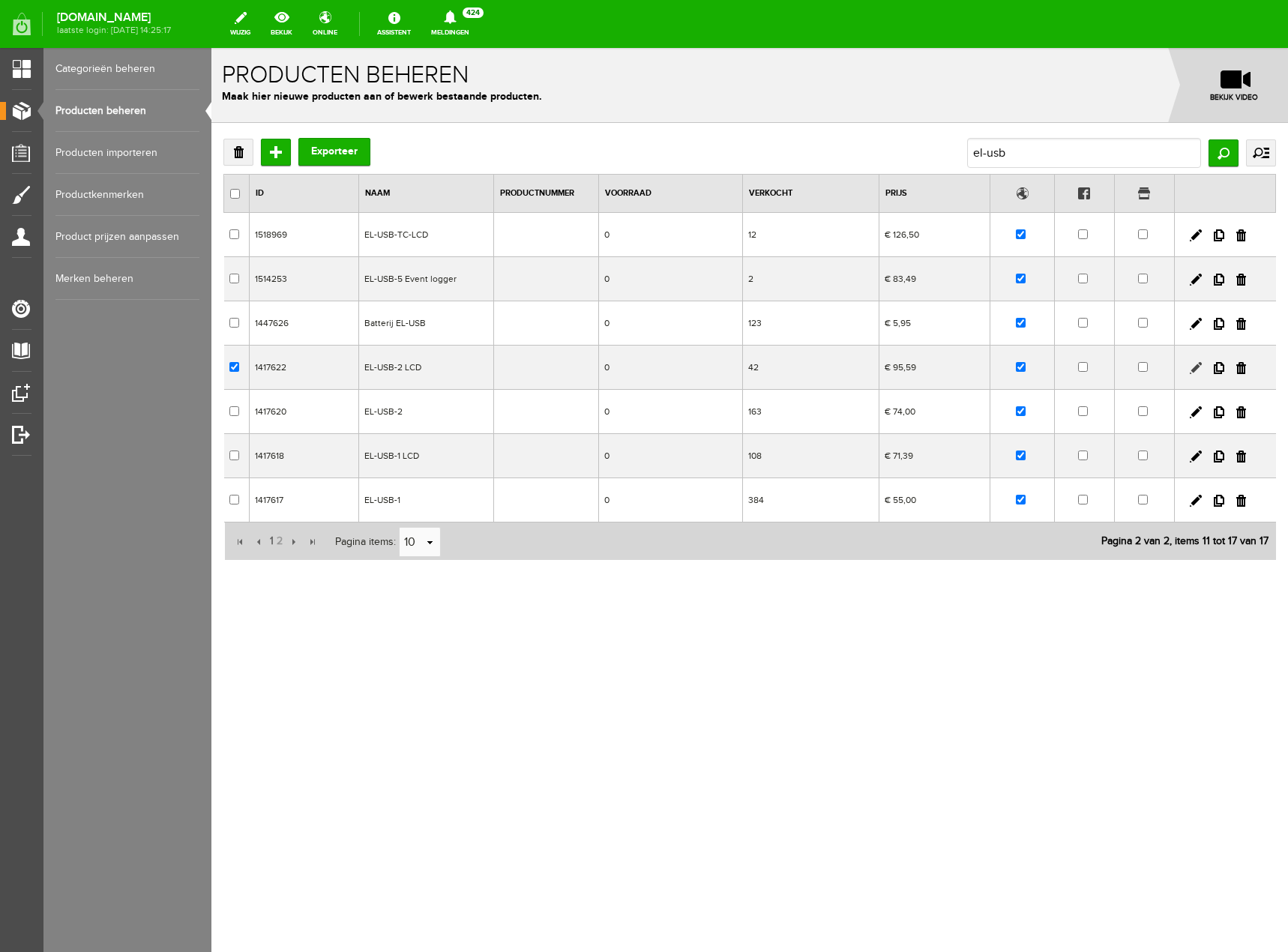
click at [1191, 369] on link at bounding box center [1195, 367] width 12 height 12
checkbox input "true"
